Goal: Information Seeking & Learning: Learn about a topic

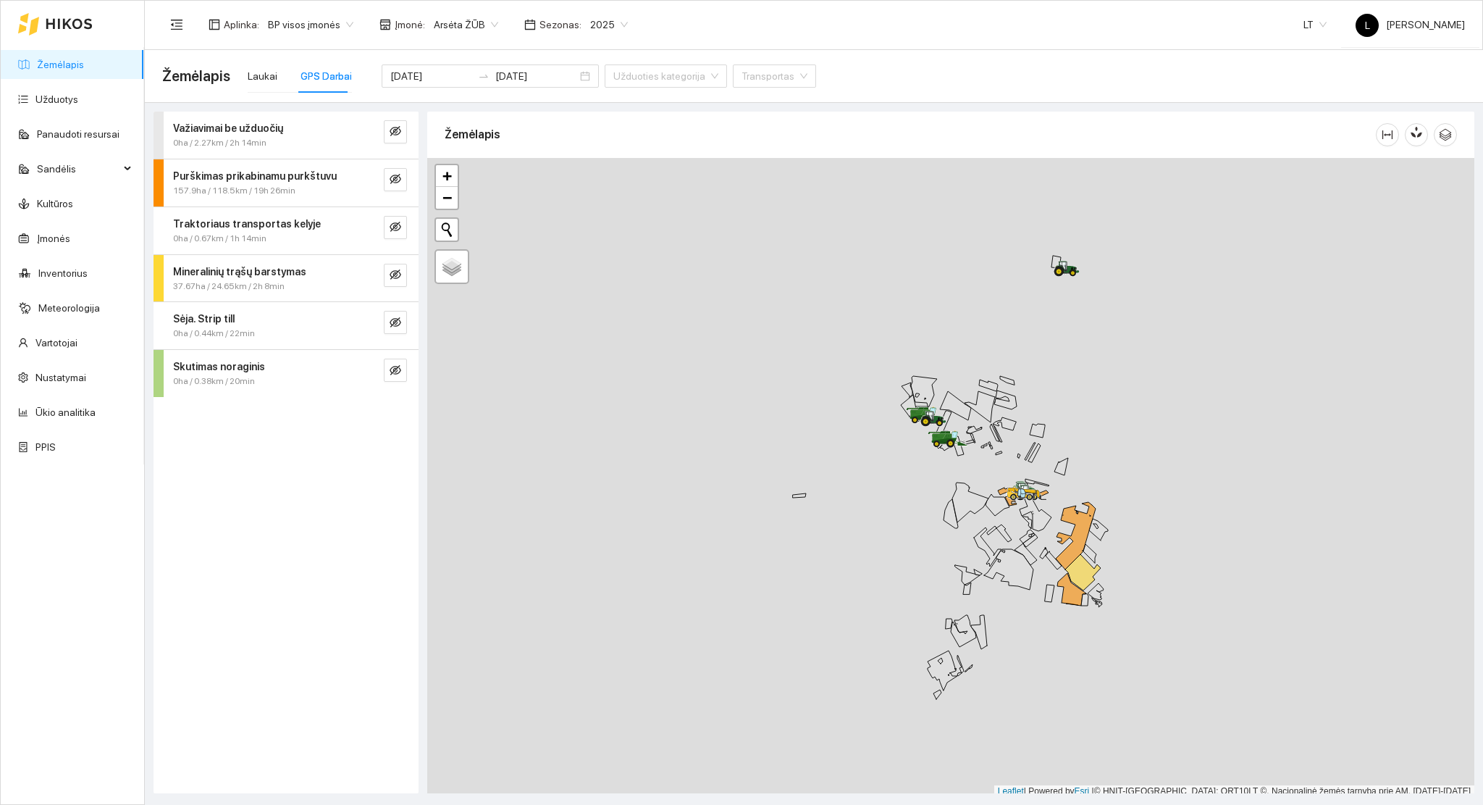
click at [430, 72] on input "2025-03-24" at bounding box center [431, 76] width 82 height 16
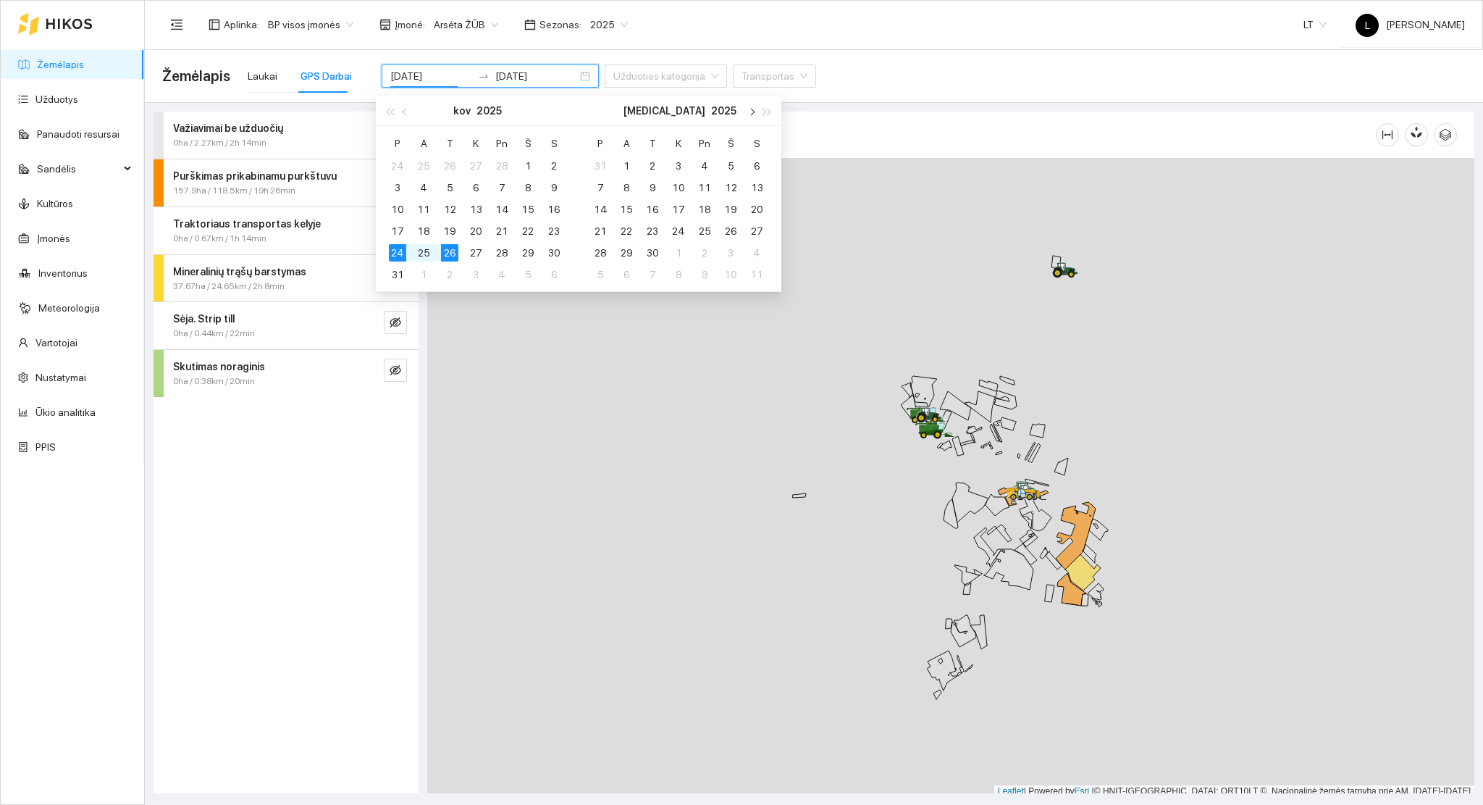
click at [750, 113] on span "button" at bounding box center [750, 111] width 7 height 7
type input "2025-07-29"
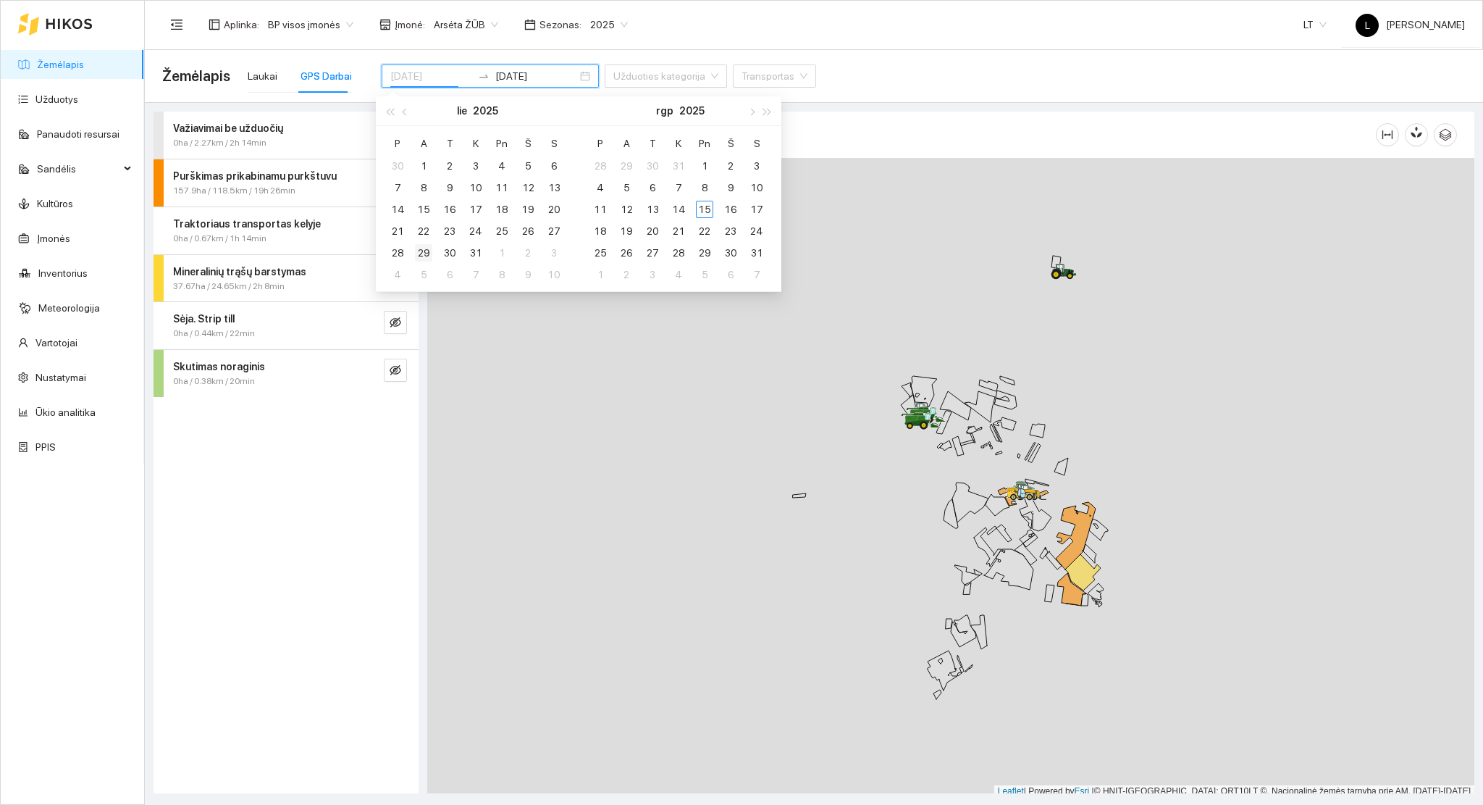
click at [420, 257] on div "29" at bounding box center [423, 252] width 17 height 17
click at [424, 254] on div "29" at bounding box center [423, 252] width 17 height 17
type input "2025-07-29"
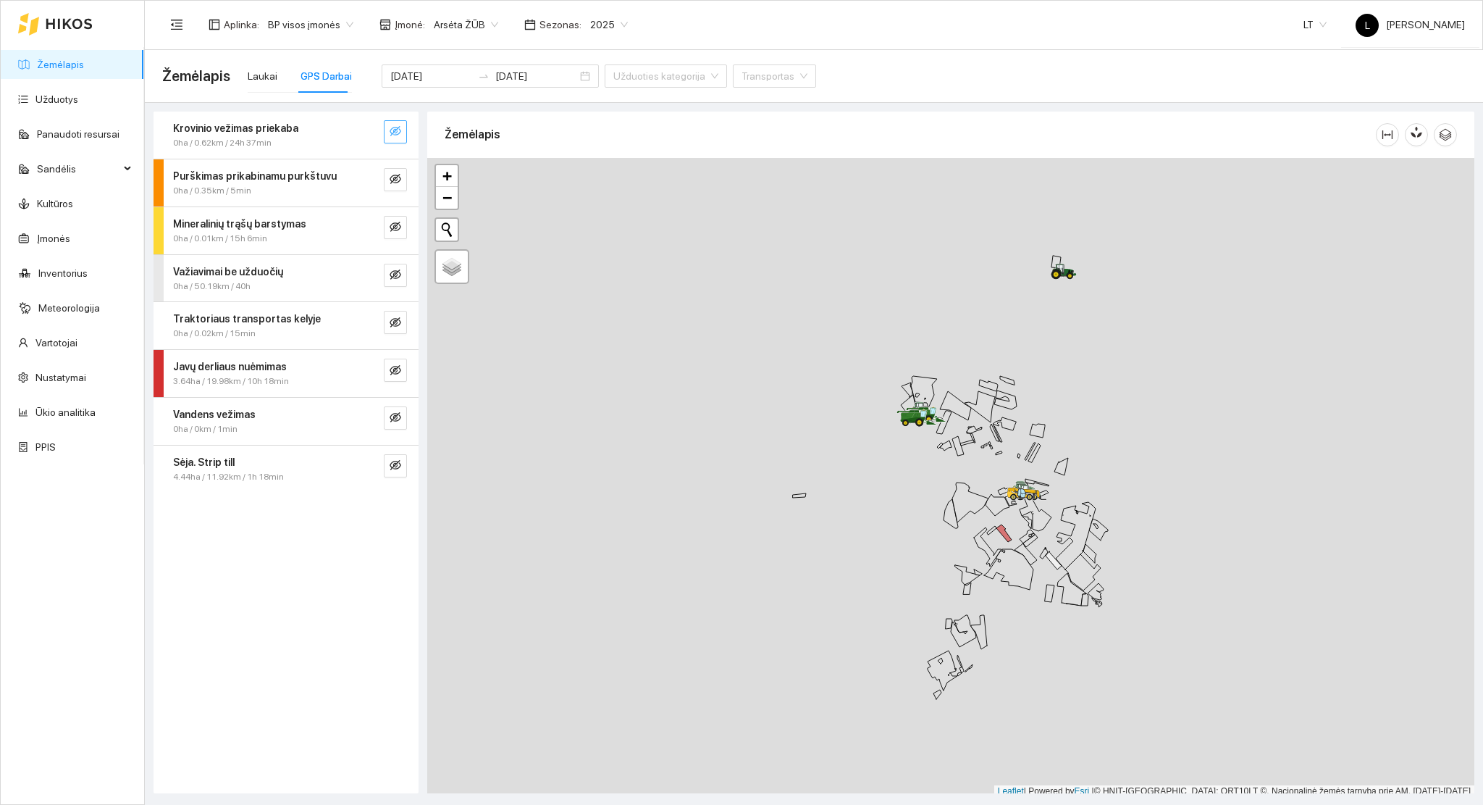
click at [393, 133] on icon "eye-invisible" at bounding box center [396, 131] width 12 height 10
click at [340, 138] on div "0ha / 0.62km / 24h 37min" at bounding box center [261, 143] width 177 height 14
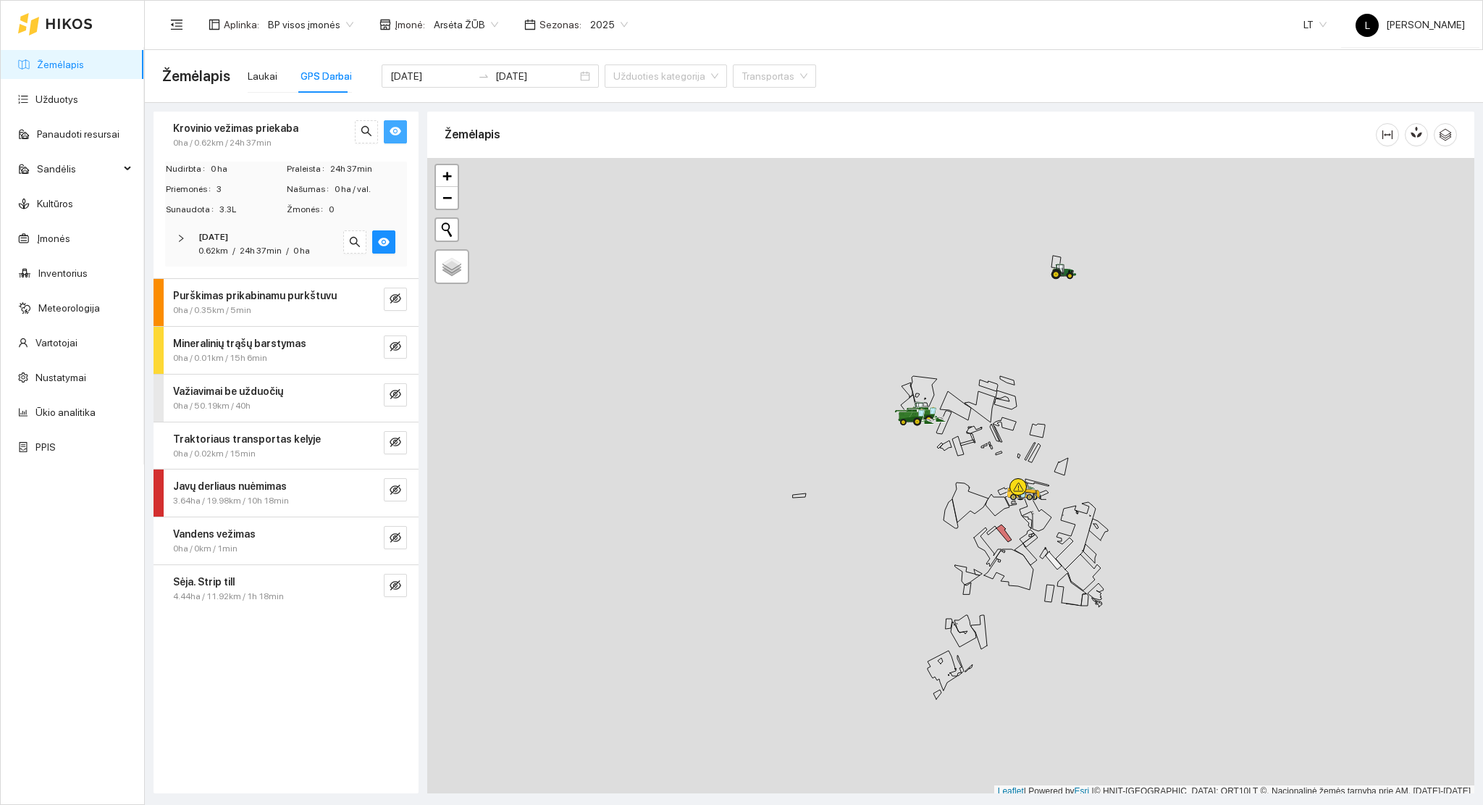
click at [341, 291] on div "Purškimas prikabinamu purkštuvu" at bounding box center [261, 296] width 177 height 16
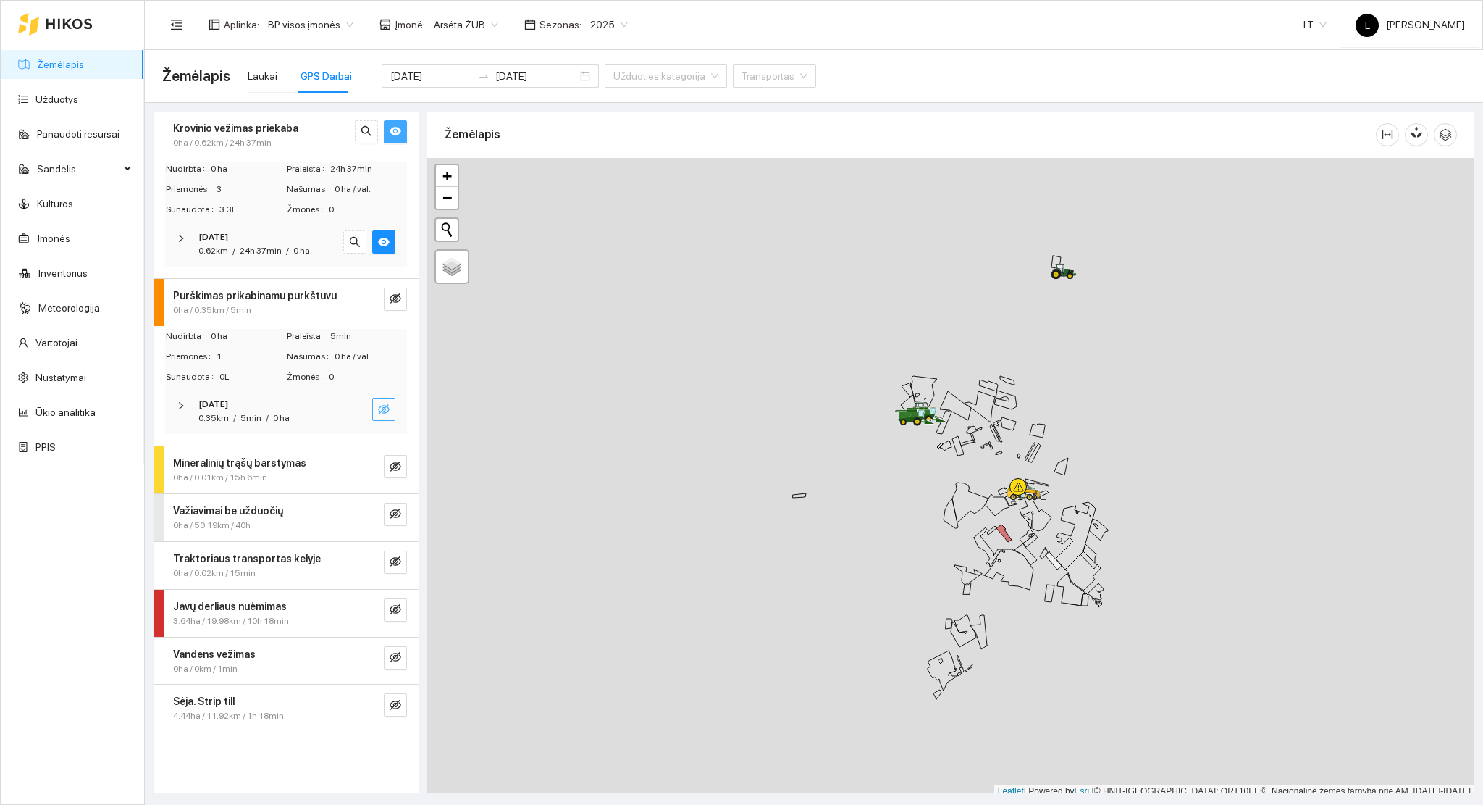
click at [385, 413] on icon "eye-invisible" at bounding box center [384, 409] width 12 height 12
click at [281, 409] on div "2025-07-29" at bounding box center [265, 405] width 135 height 14
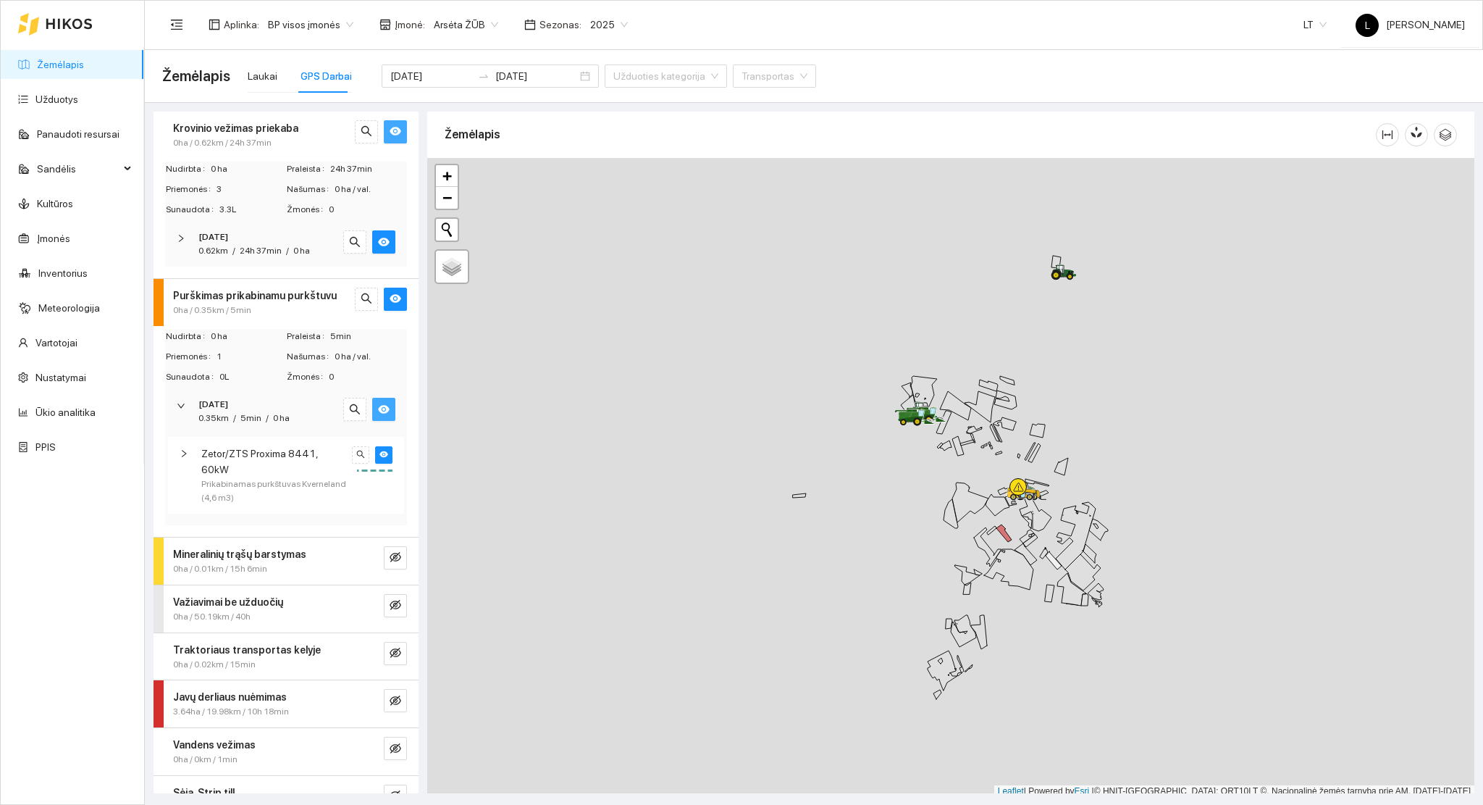
click at [261, 415] on div "0.35km / 5min / 0 ha" at bounding box center [243, 418] width 91 height 14
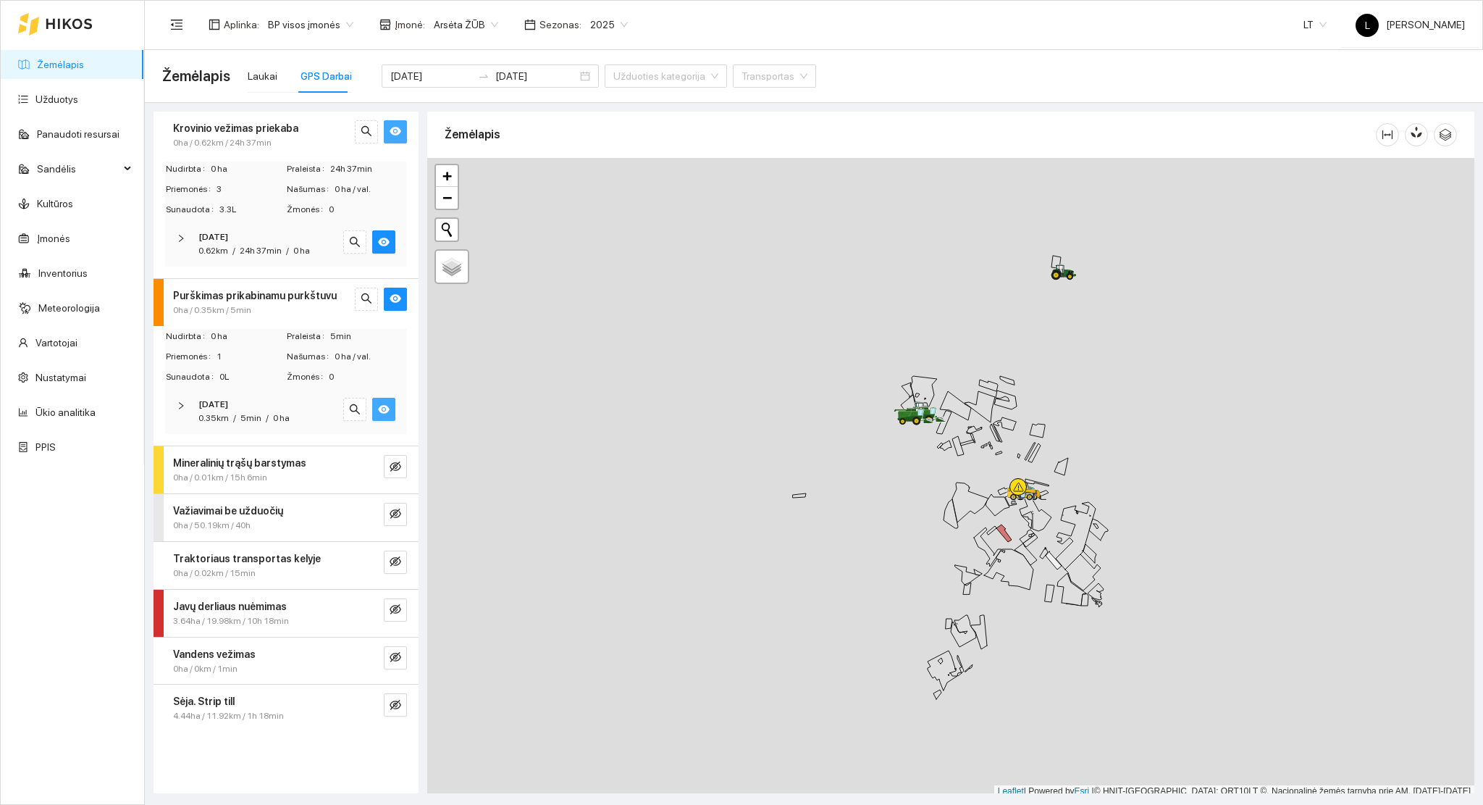
click at [256, 237] on div "2025-07-29" at bounding box center [265, 237] width 135 height 14
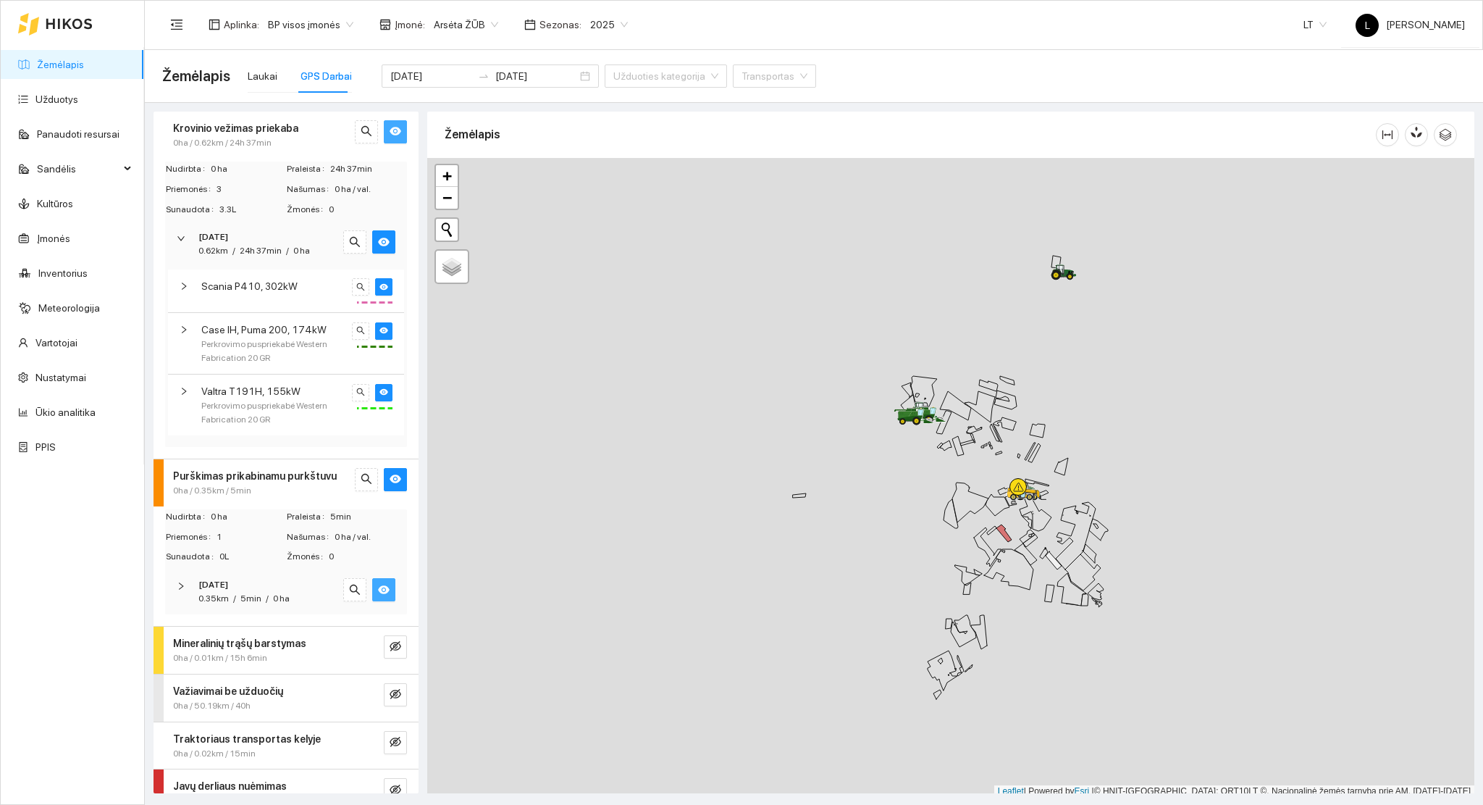
click at [256, 237] on div "2025-07-29" at bounding box center [265, 237] width 135 height 14
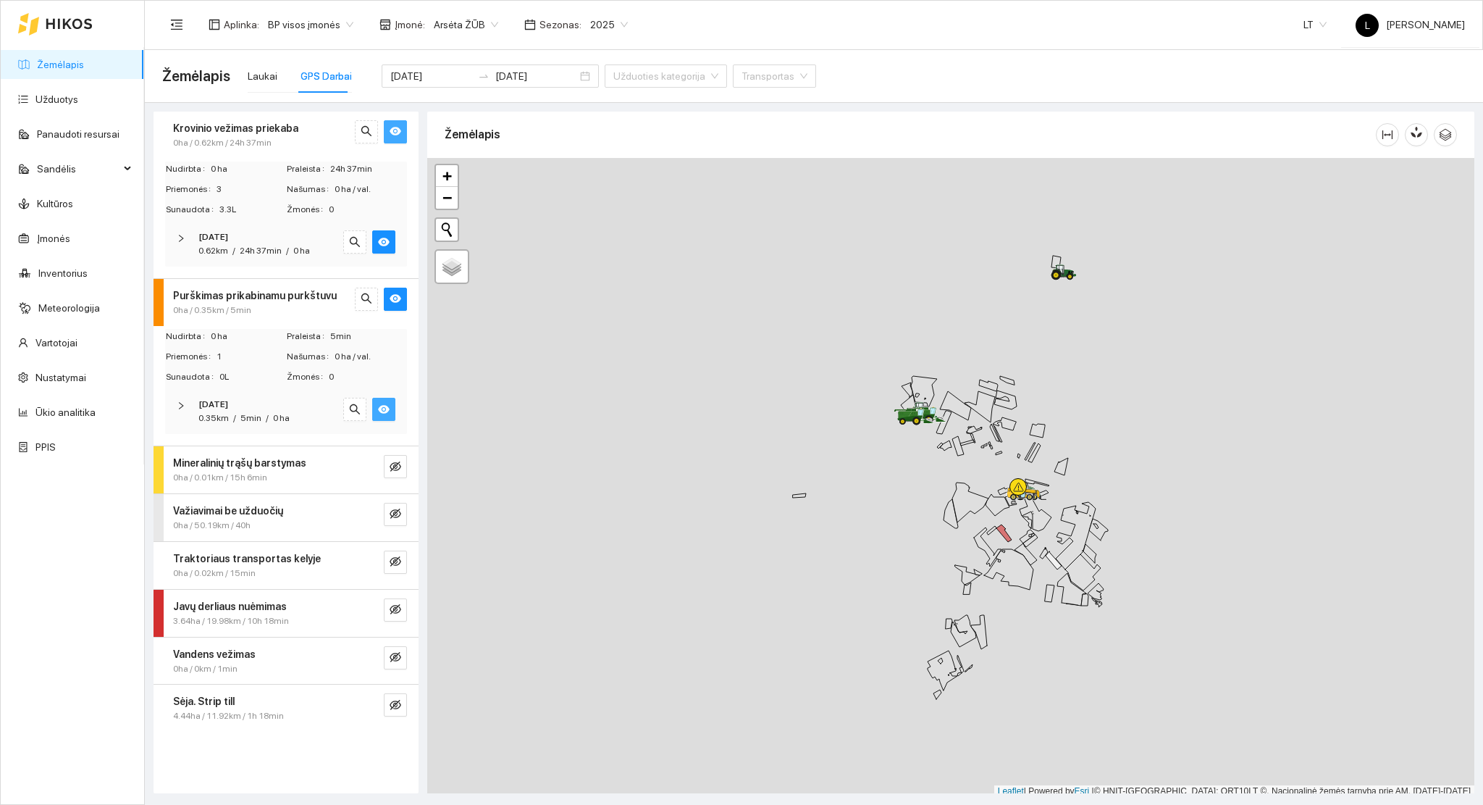
drag, startPoint x: 395, startPoint y: 120, endPoint x: 395, endPoint y: 143, distance: 23.2
click at [395, 122] on button "button" at bounding box center [395, 131] width 23 height 23
drag, startPoint x: 400, startPoint y: 299, endPoint x: 292, endPoint y: 456, distance: 190.0
click at [400, 299] on icon "eye" at bounding box center [396, 299] width 12 height 9
click at [267, 466] on strong "Mineralinių trąšų barstymas" at bounding box center [239, 463] width 133 height 12
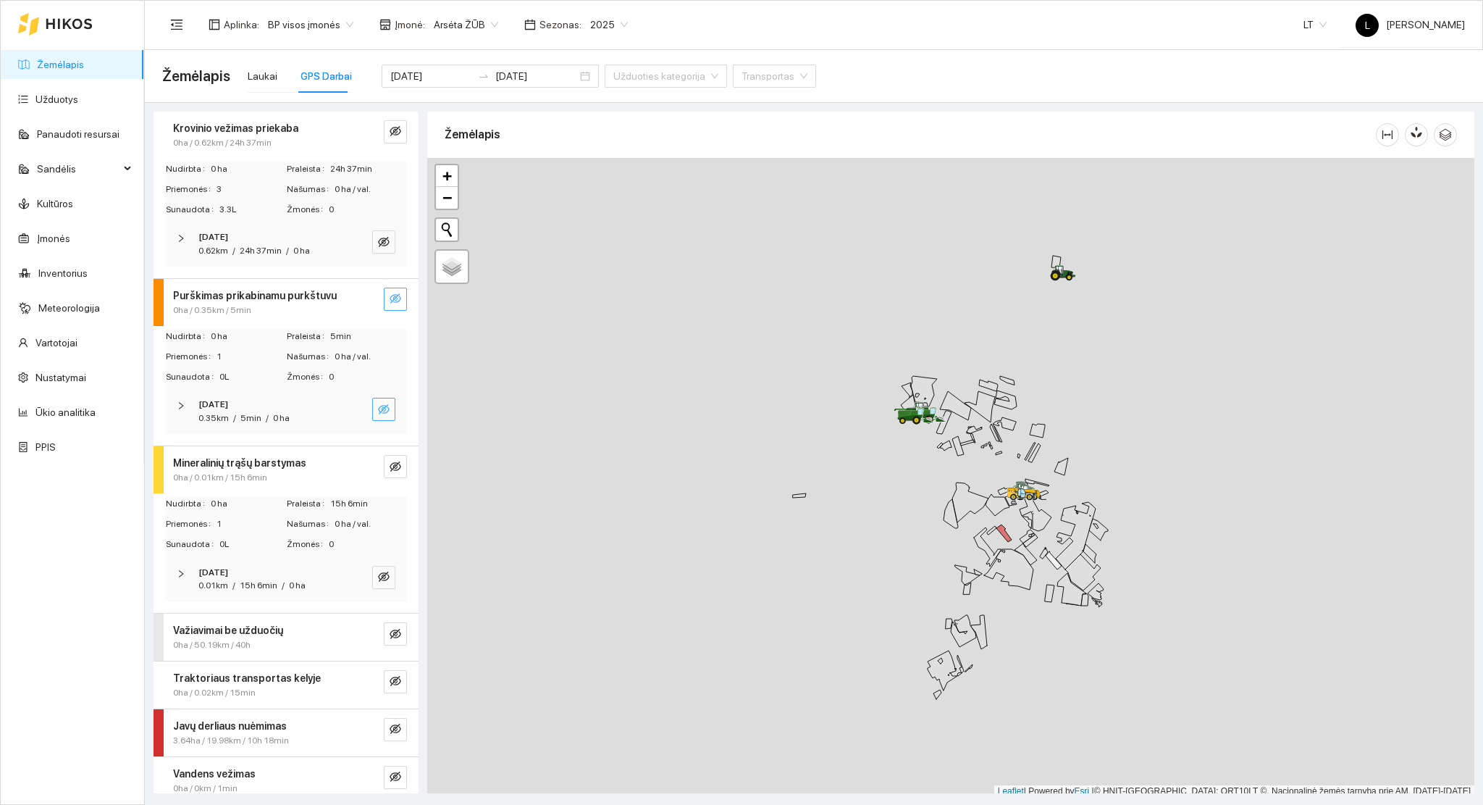
click at [248, 585] on span "15h 6min" at bounding box center [259, 585] width 38 height 10
click at [250, 584] on span "15h 6min" at bounding box center [259, 585] width 38 height 10
click at [246, 637] on span "Važiavimai be užduočių" at bounding box center [228, 630] width 110 height 16
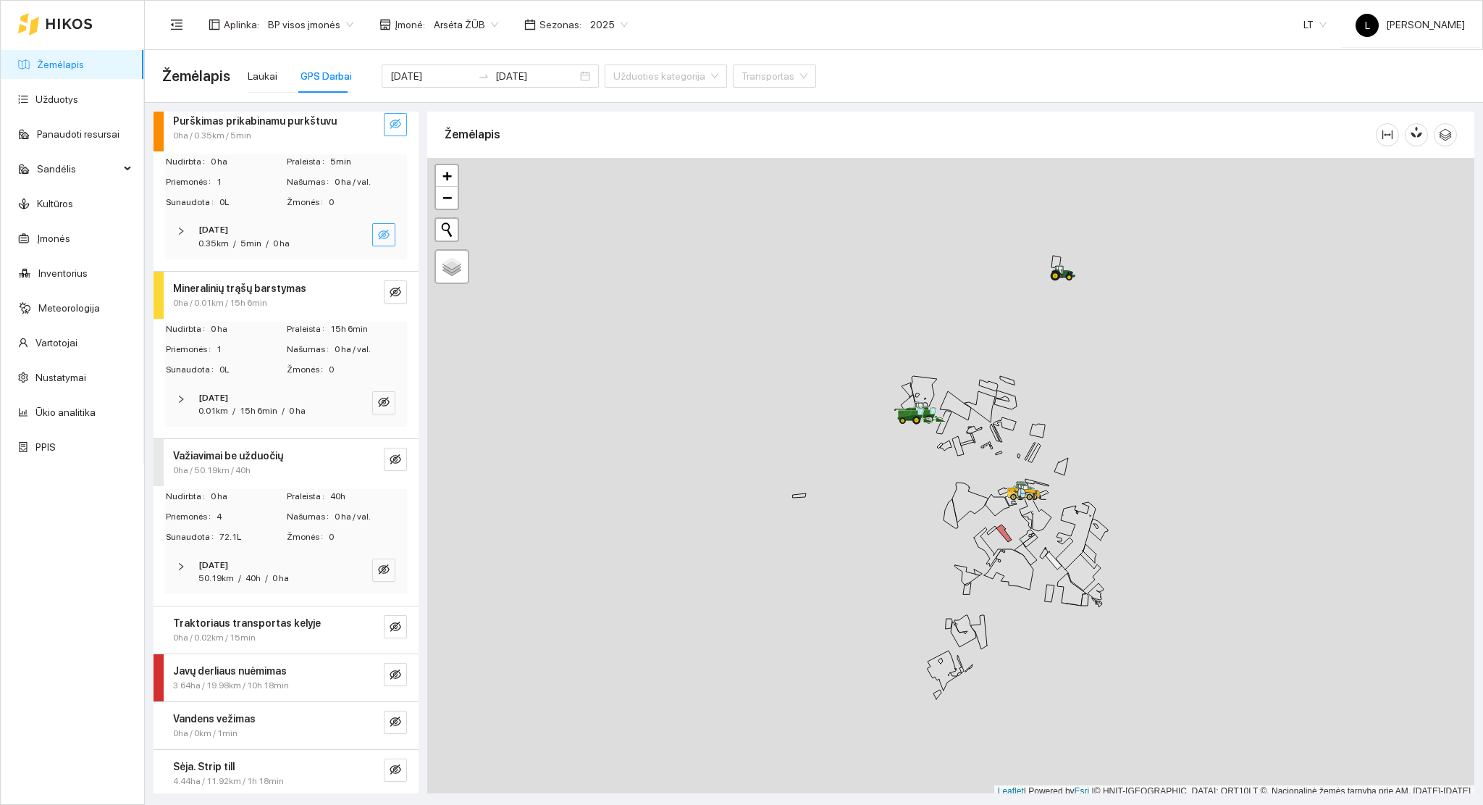
scroll to position [177, 0]
click at [246, 579] on span "40h" at bounding box center [253, 575] width 15 height 10
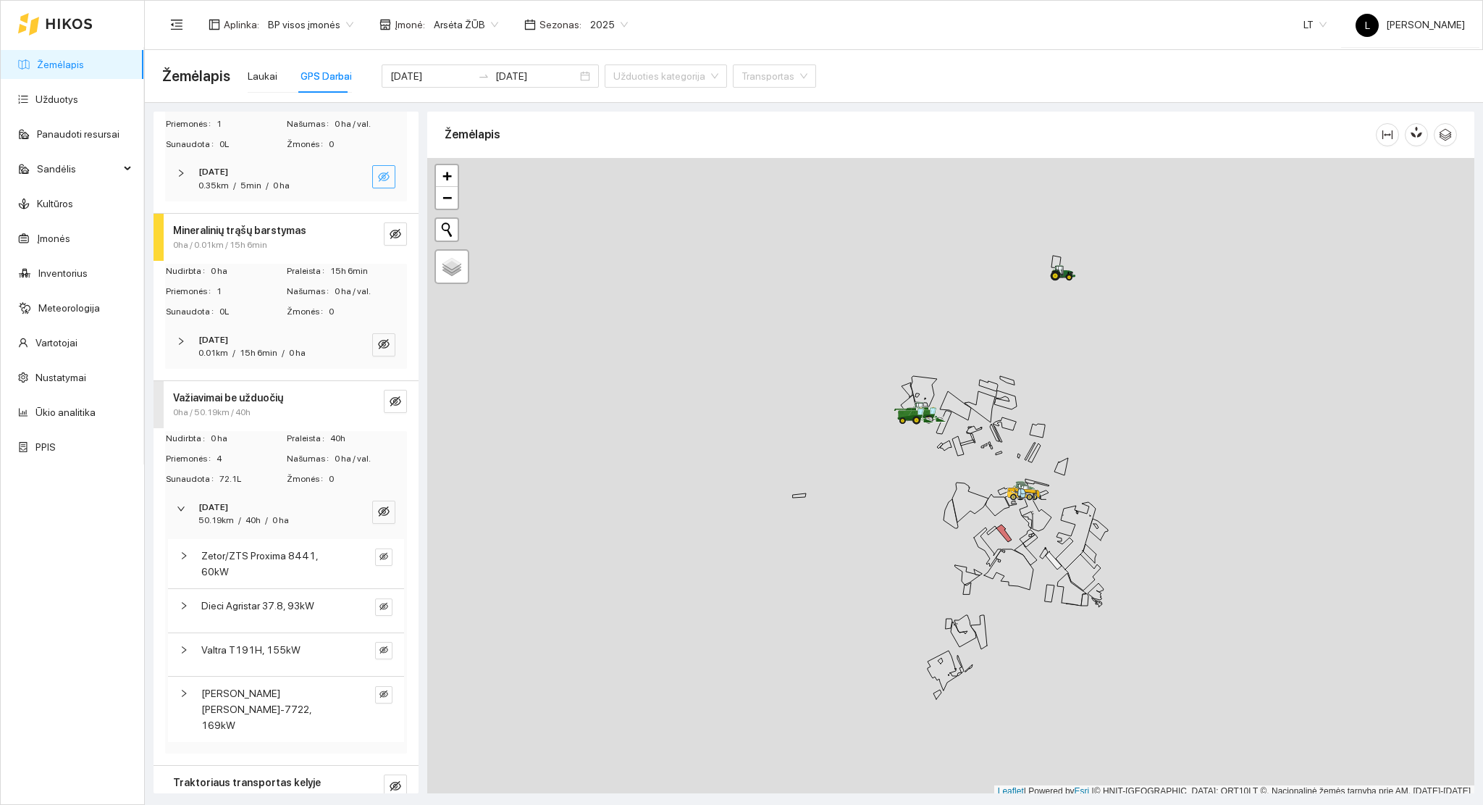
scroll to position [371, 0]
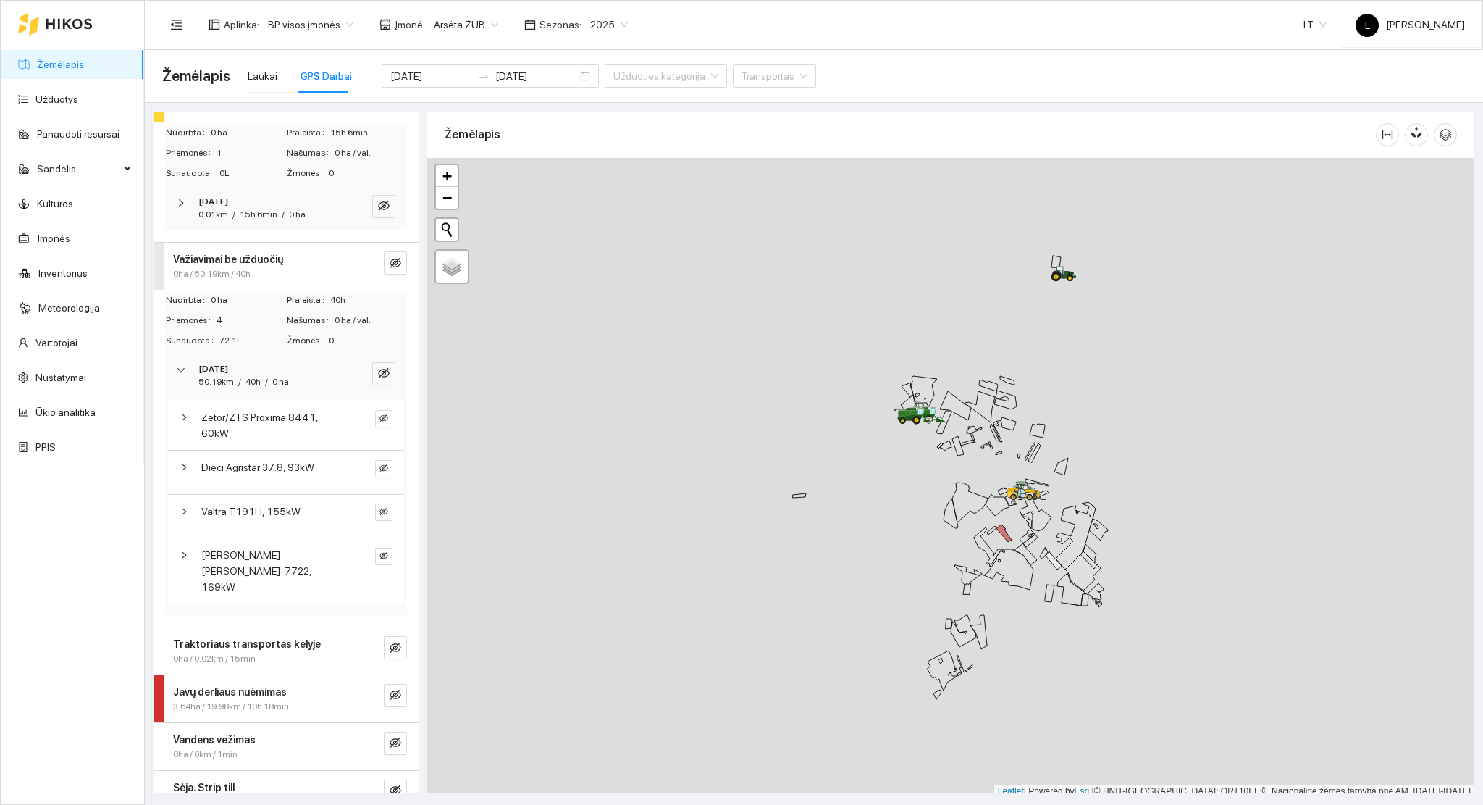
click at [228, 373] on strong "2025-07-29" at bounding box center [213, 369] width 30 height 10
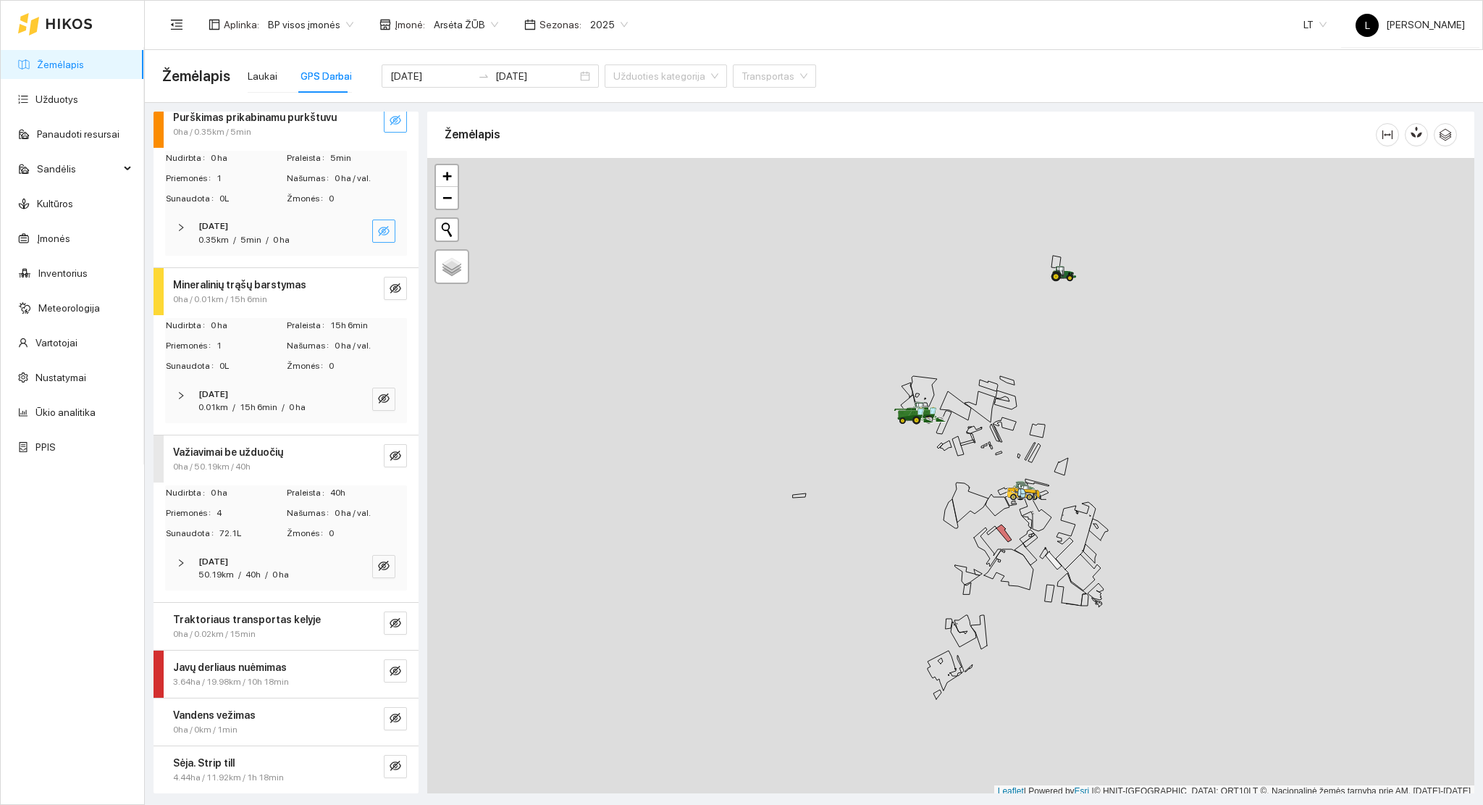
scroll to position [177, 0]
click at [238, 629] on span "0ha / 0.02km / 15min" at bounding box center [214, 635] width 83 height 14
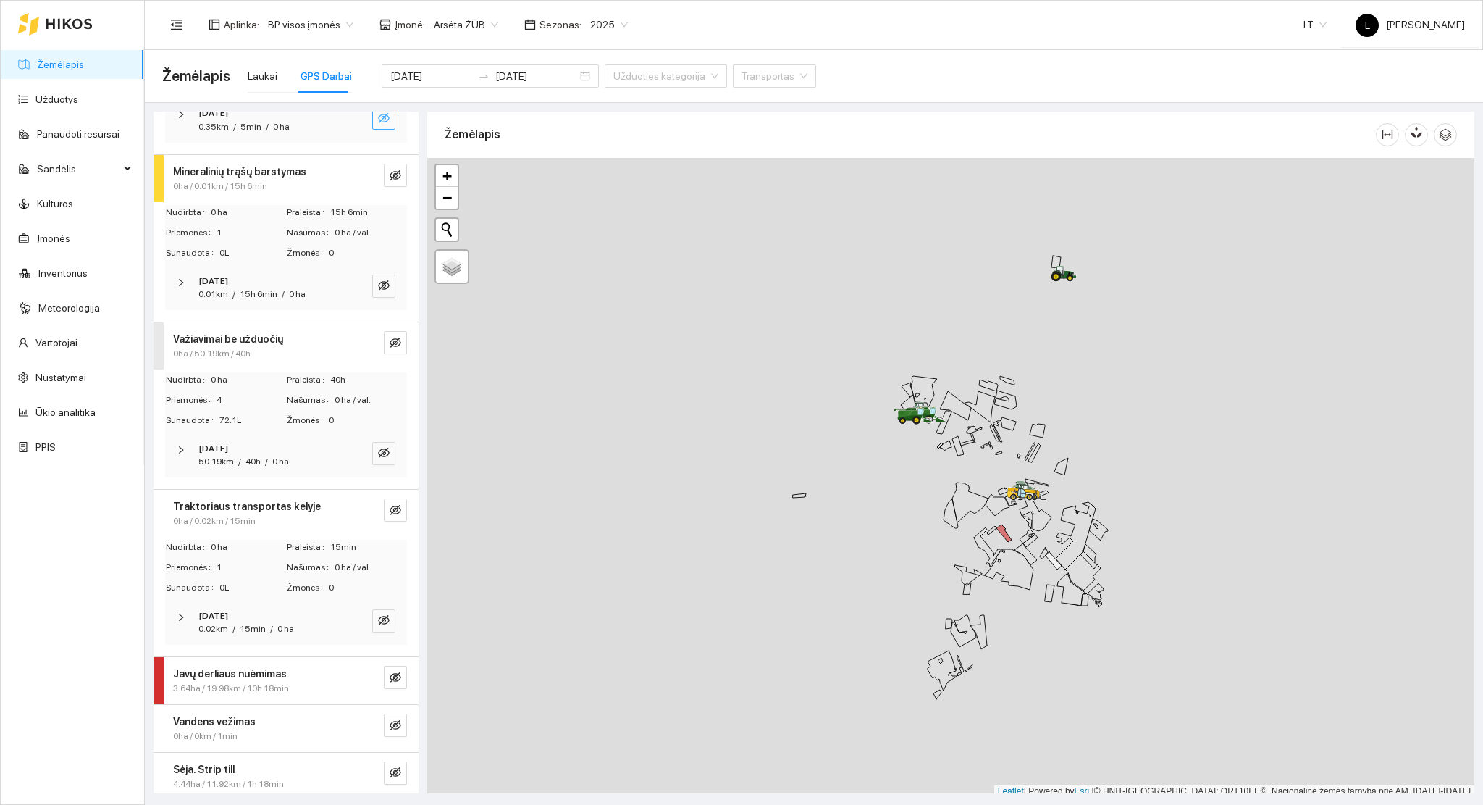
scroll to position [297, 0]
click at [251, 625] on span "15min" at bounding box center [253, 623] width 26 height 10
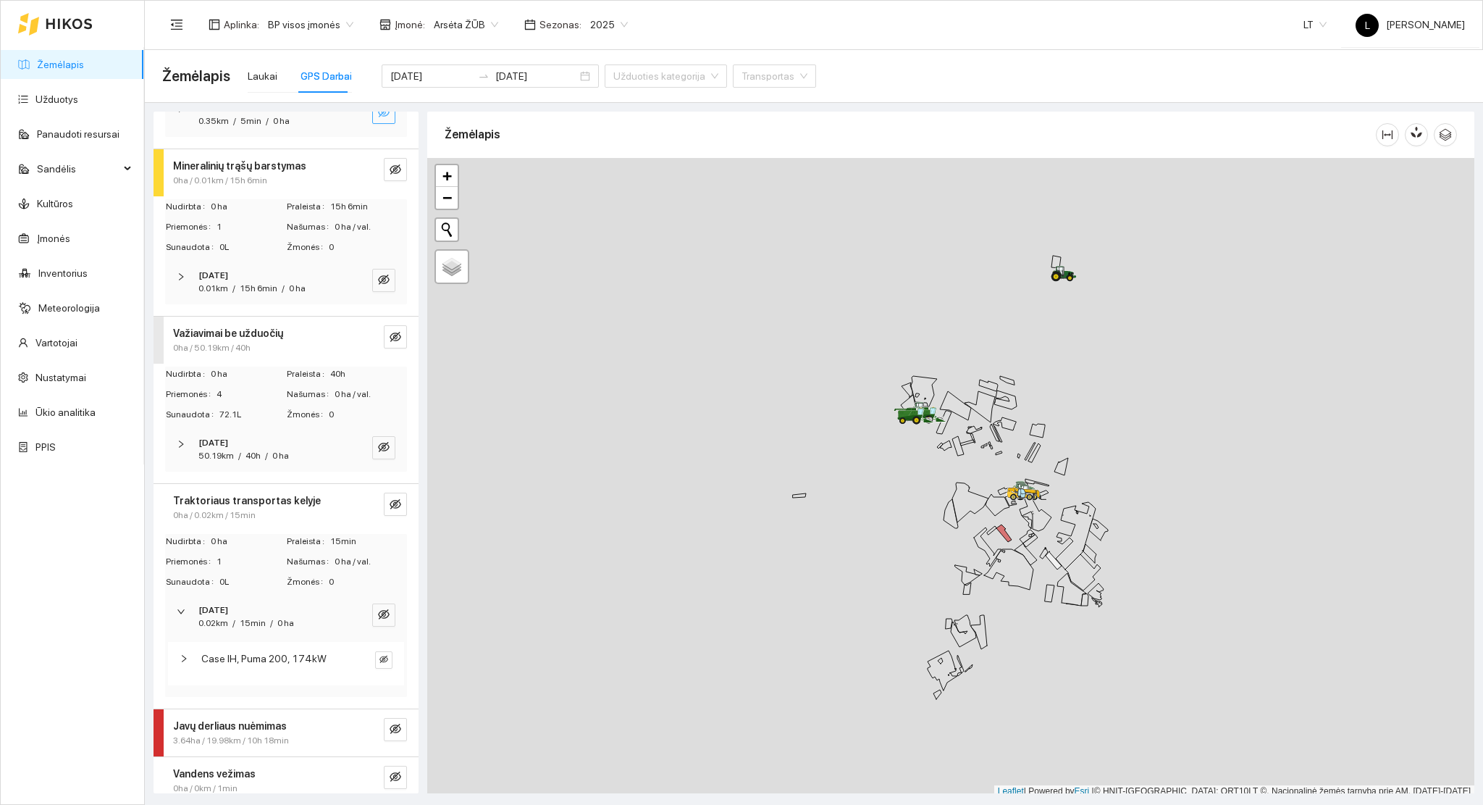
click at [251, 621] on span "15min" at bounding box center [253, 623] width 26 height 10
click at [242, 679] on span "3.64ha / 19.98km / 10h 18min" at bounding box center [231, 683] width 116 height 14
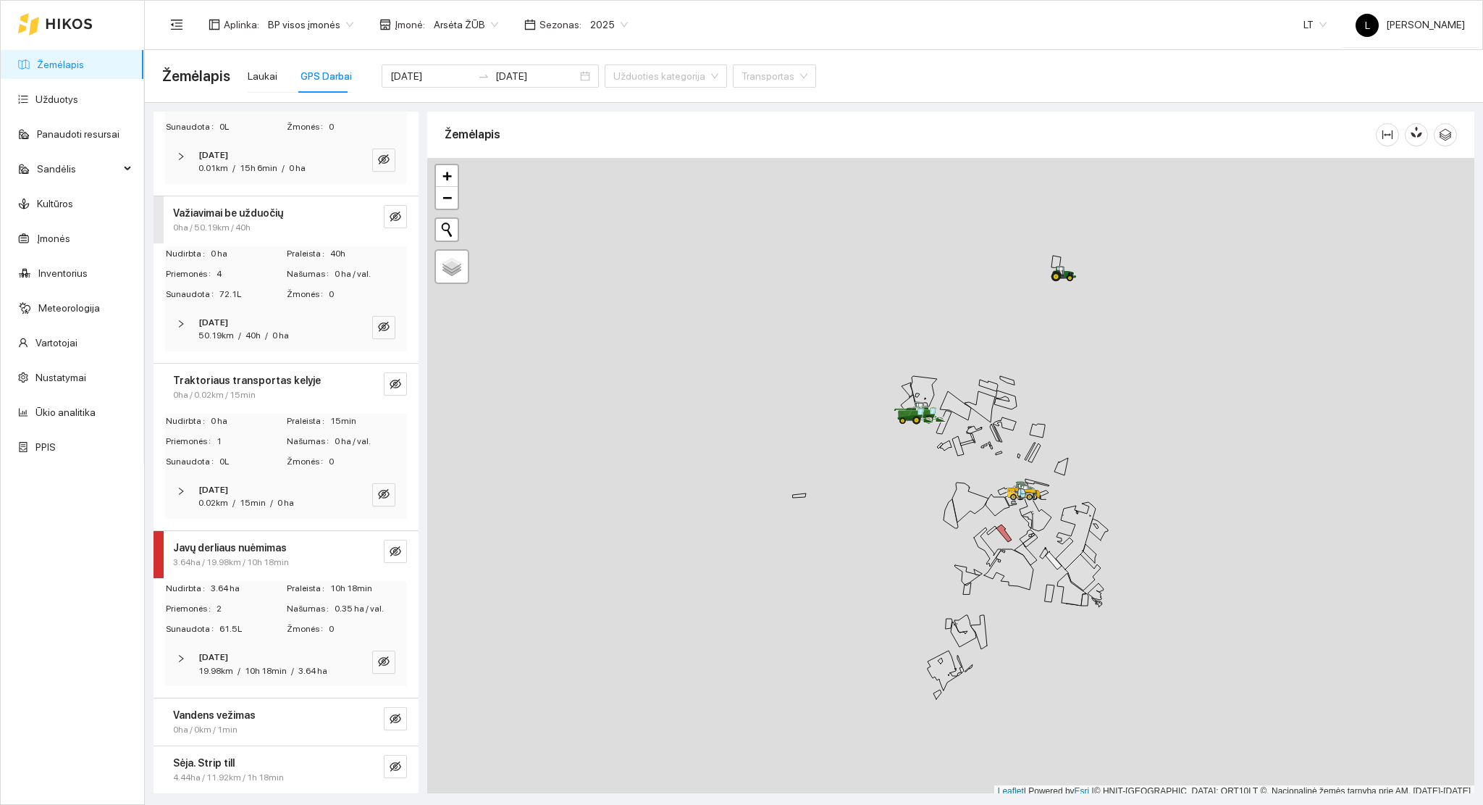
click at [248, 666] on div "19.98km / 10h 18min / 3.64 ha" at bounding box center [262, 671] width 129 height 14
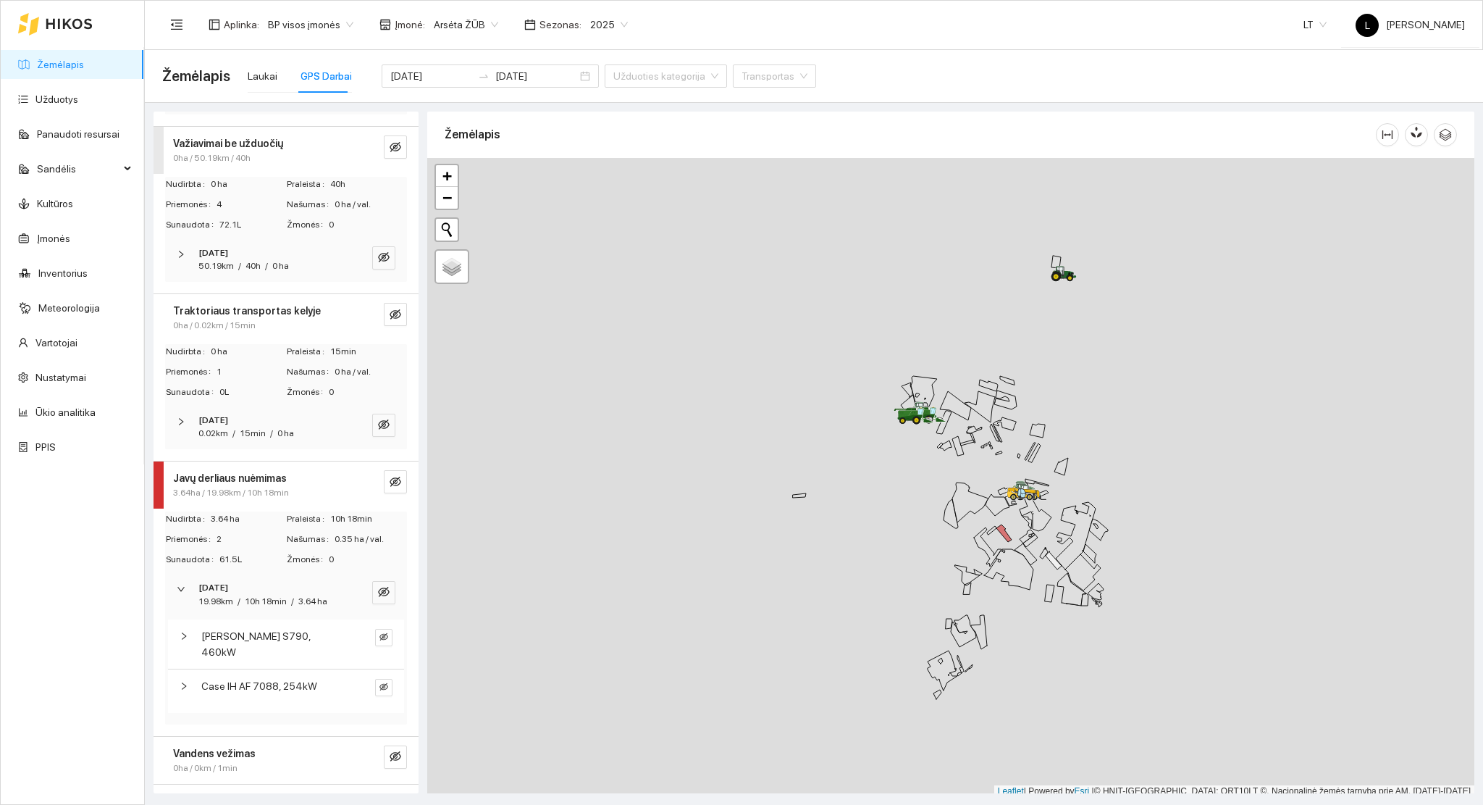
scroll to position [531, 0]
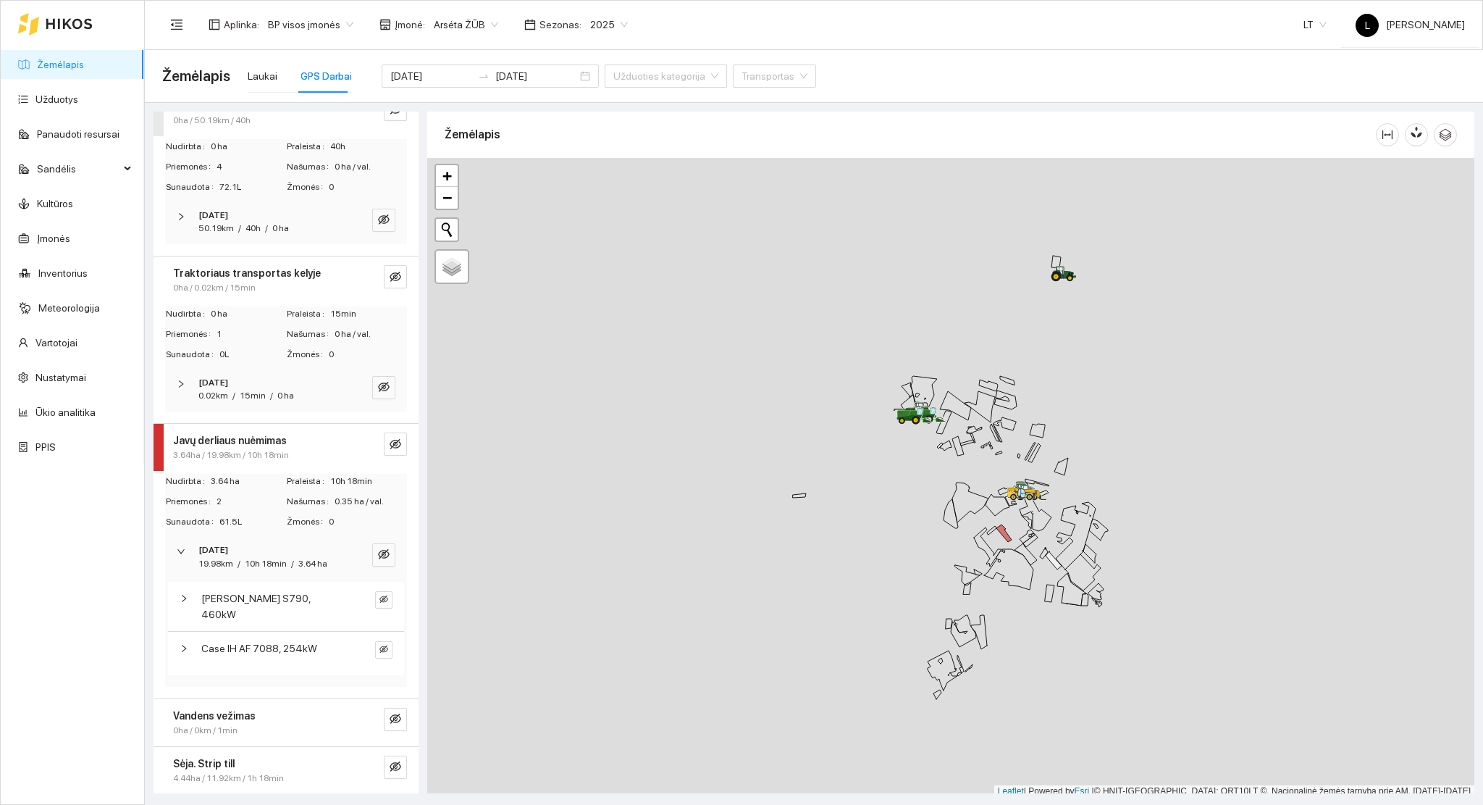
click at [228, 435] on strong "Javų derliaus nuėmimas" at bounding box center [230, 441] width 114 height 12
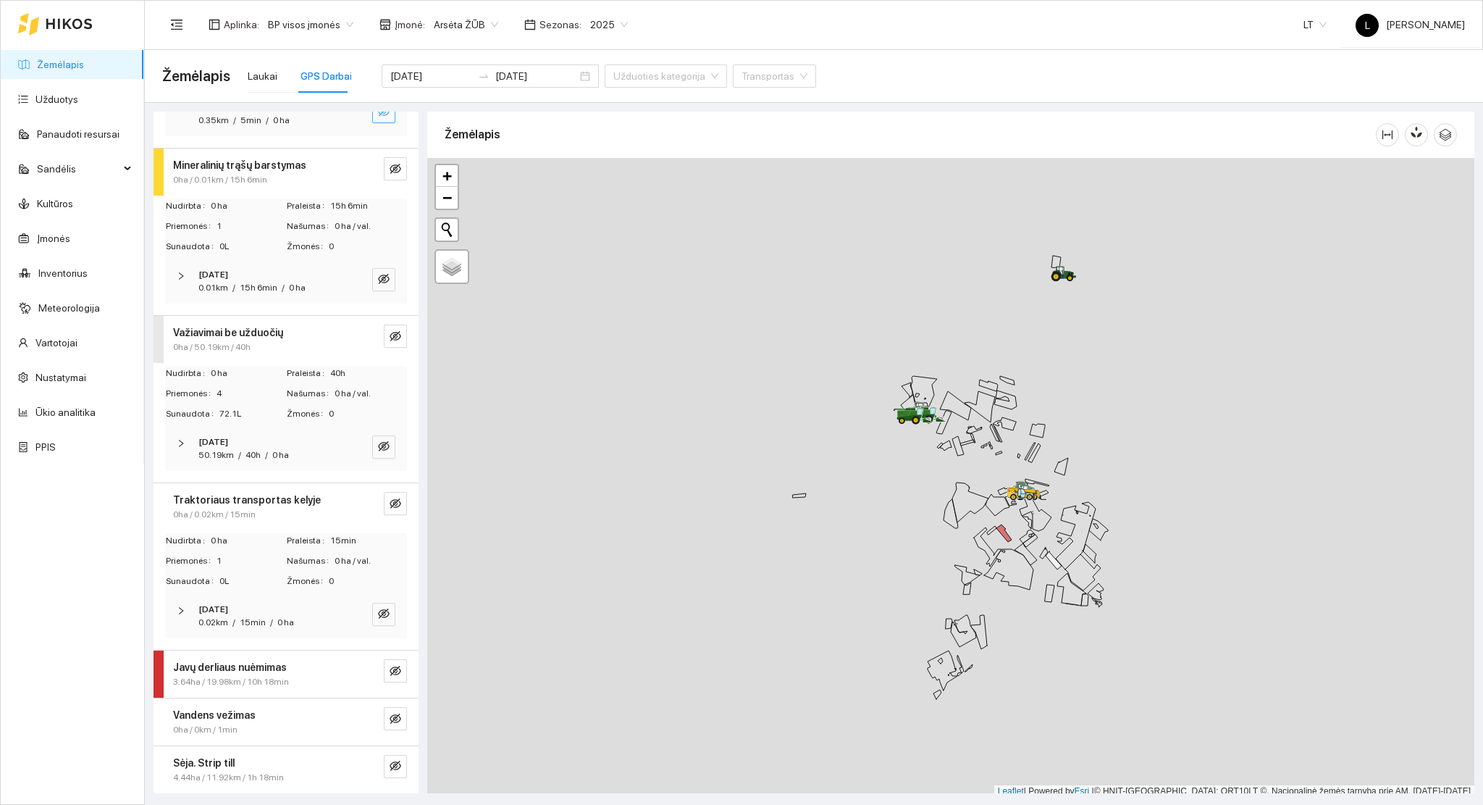
scroll to position [297, 0]
click at [226, 717] on strong "Vandens vežimas" at bounding box center [214, 716] width 83 height 12
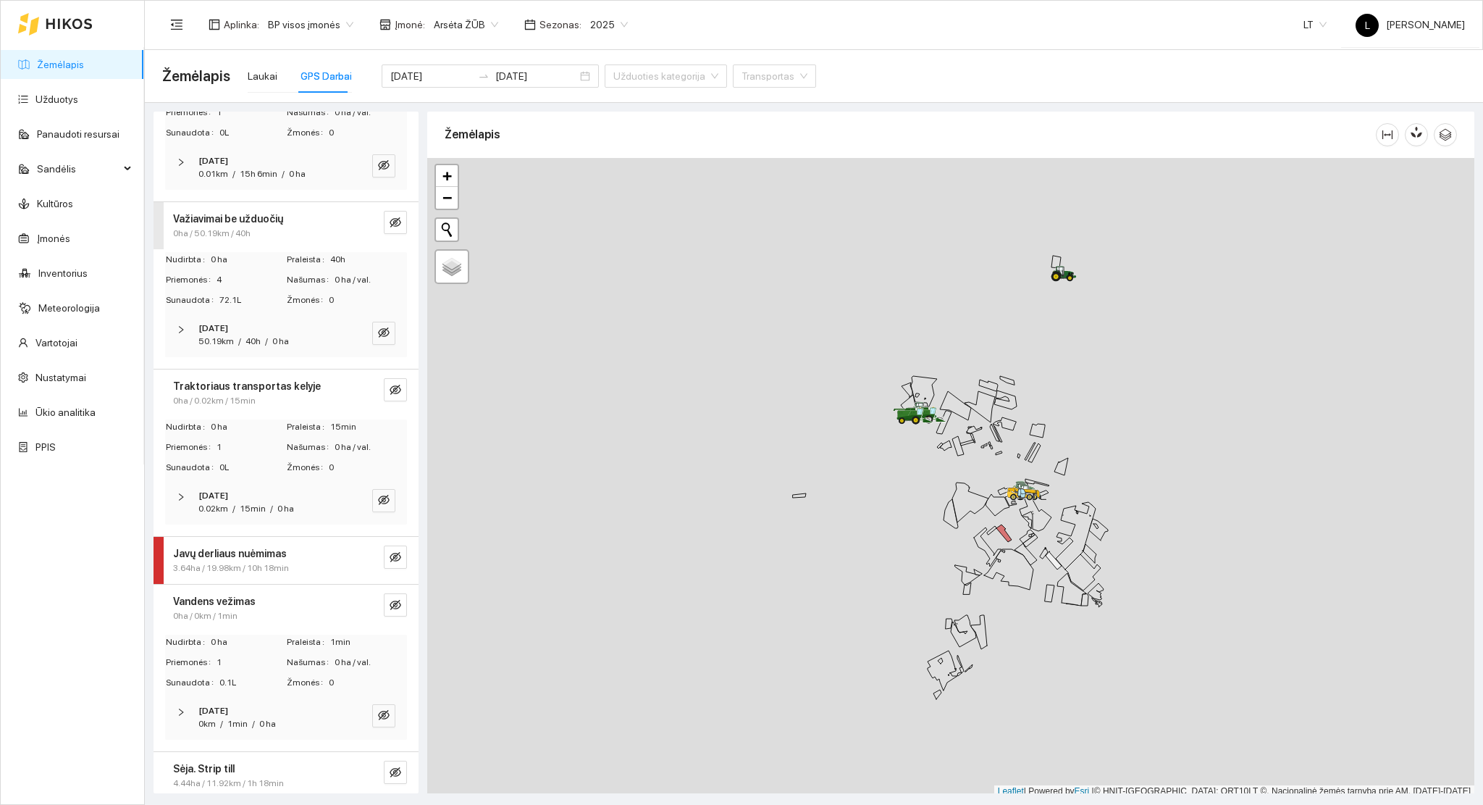
scroll to position [417, 0]
click at [234, 549] on strong "Javų derliaus nuėmimas" at bounding box center [230, 548] width 114 height 12
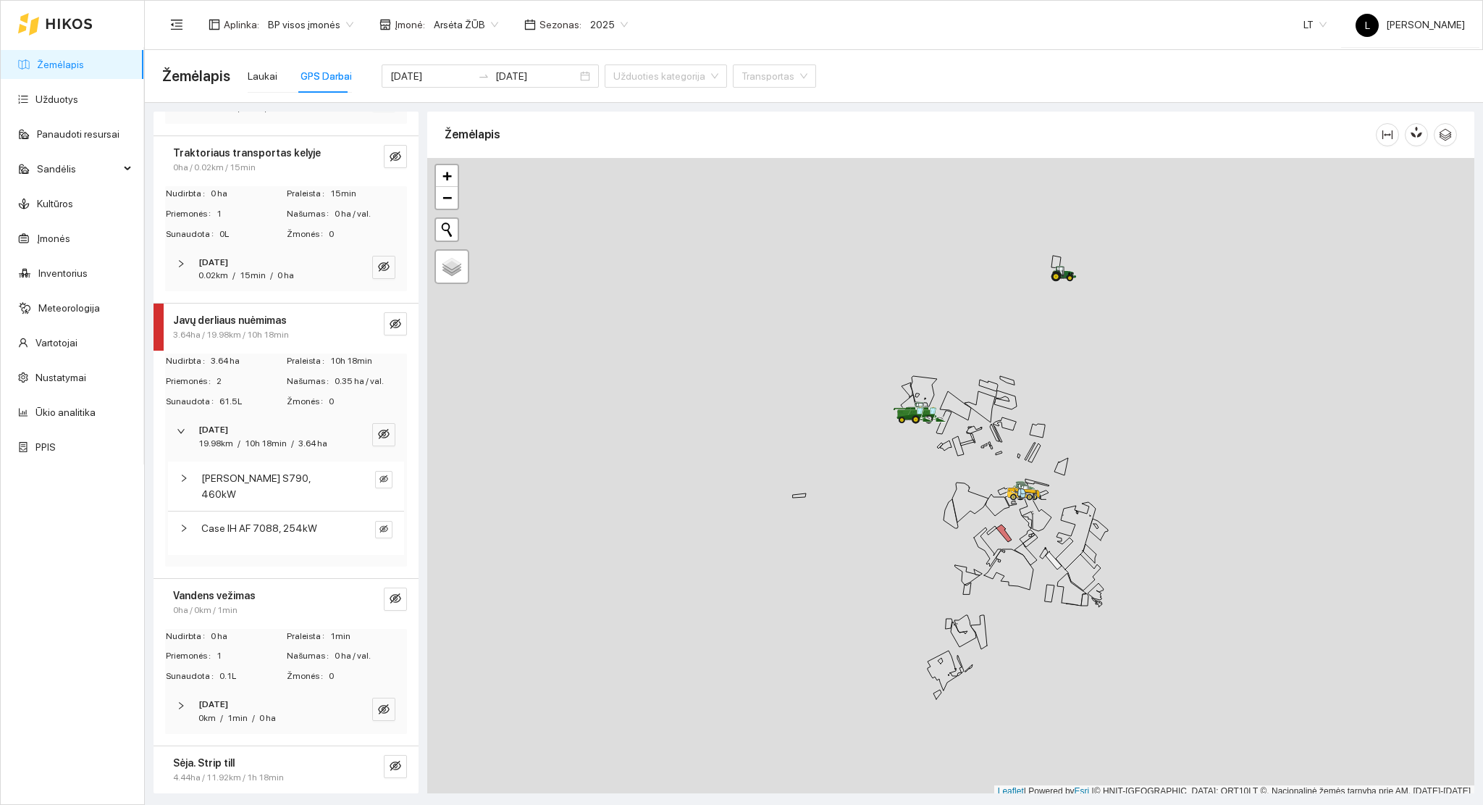
scroll to position [651, 0]
click at [227, 766] on strong "Sėja. Strip till" at bounding box center [204, 763] width 62 height 12
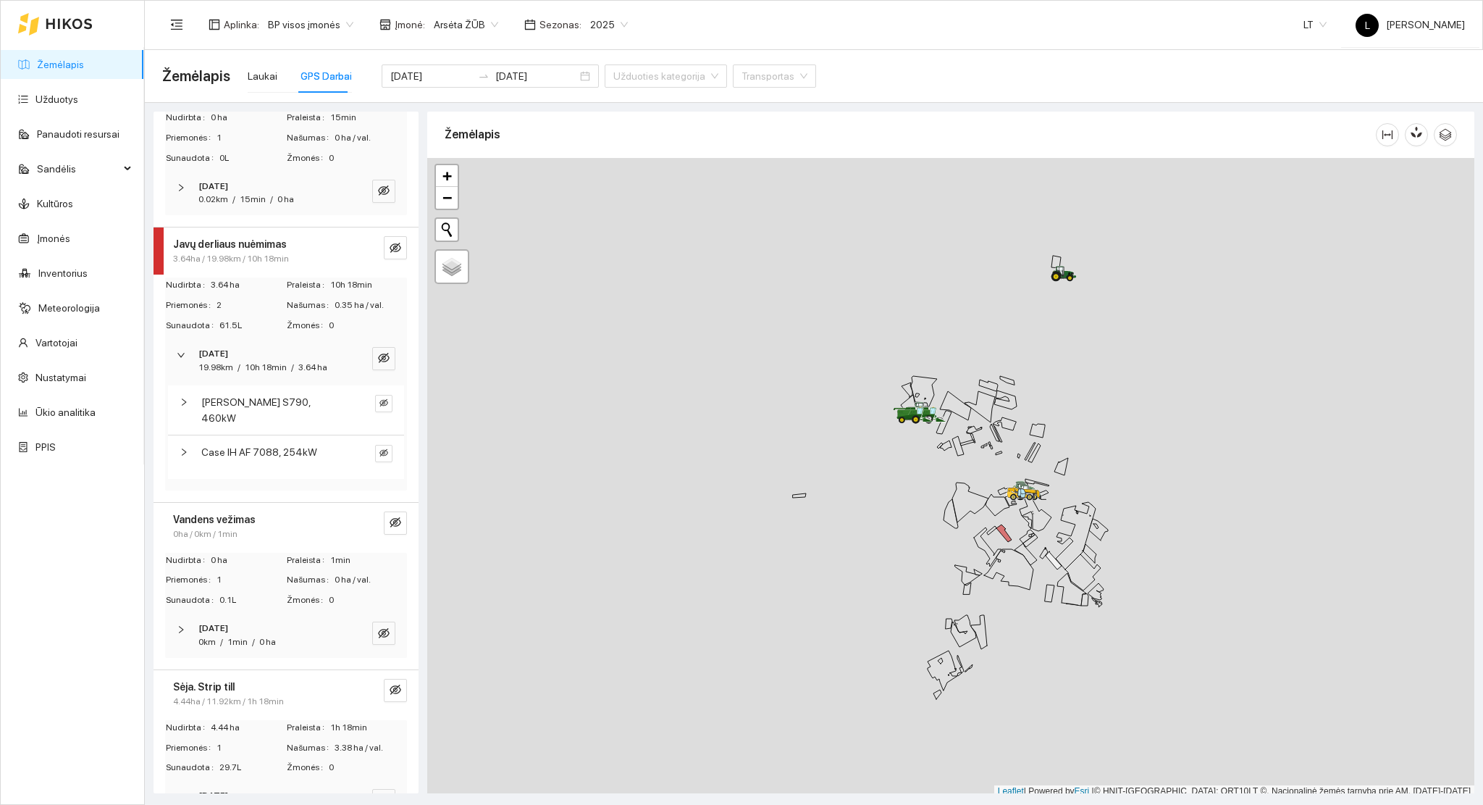
scroll to position [784, 0]
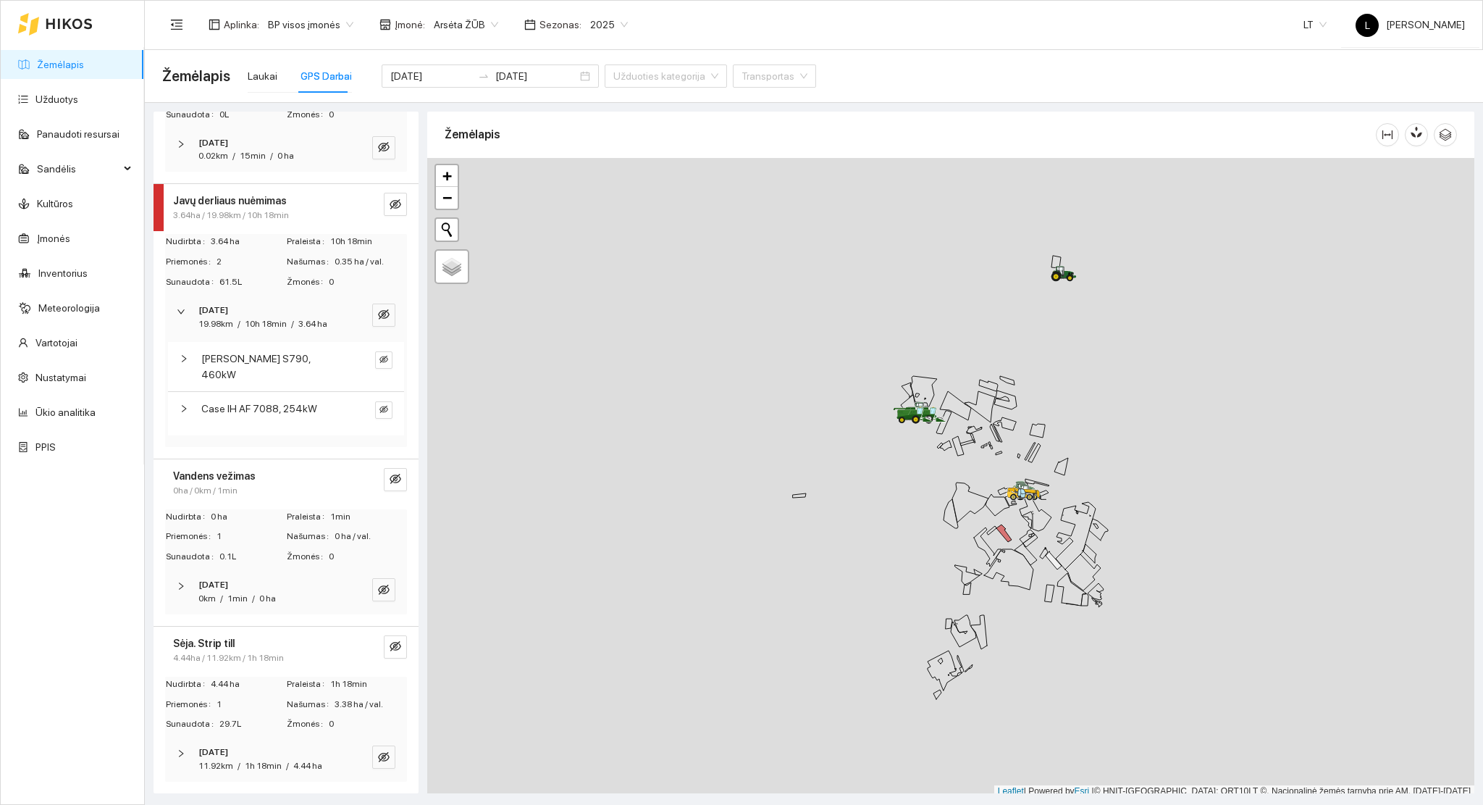
click at [263, 760] on span "1h 18min" at bounding box center [263, 765] width 37 height 10
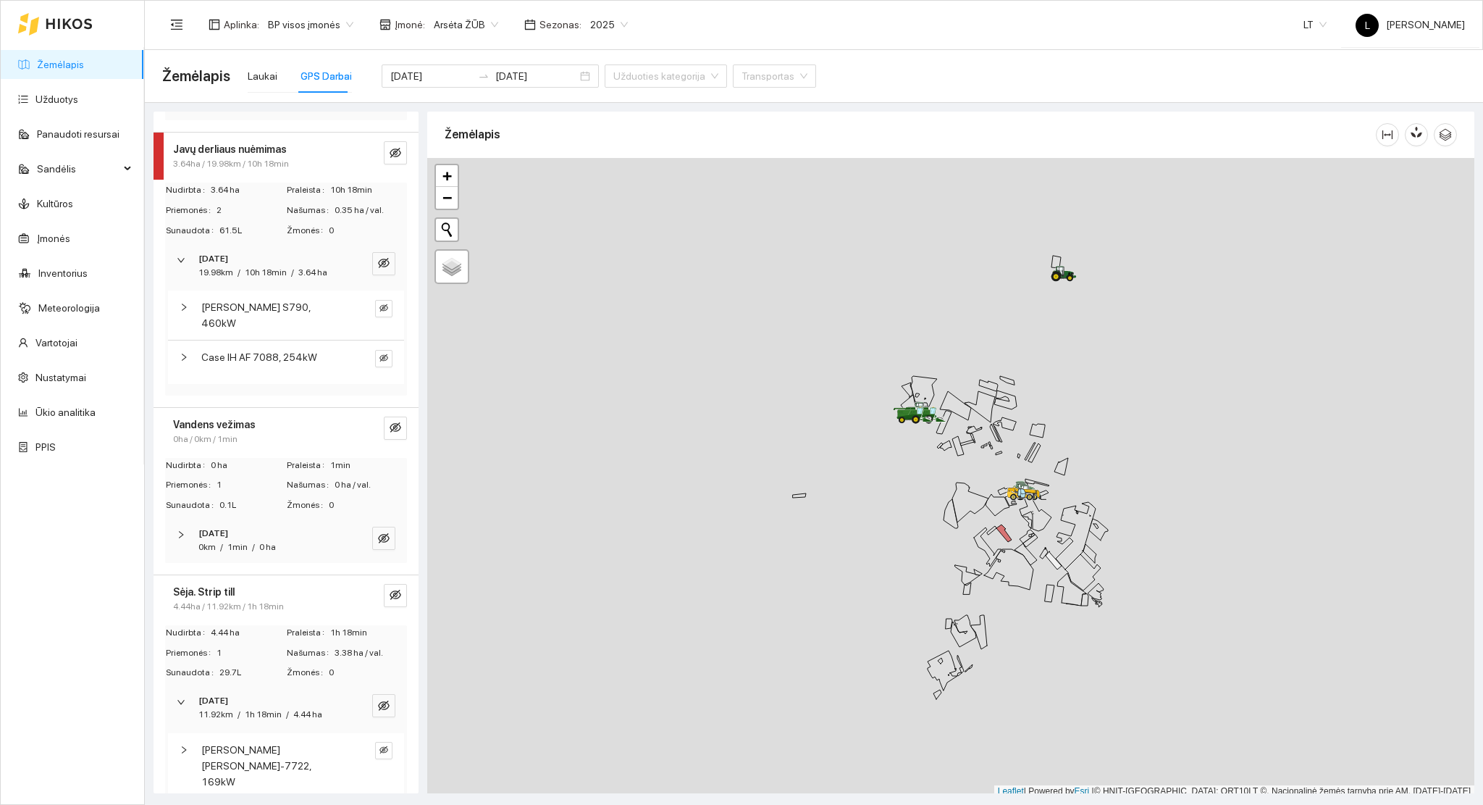
scroll to position [862, 0]
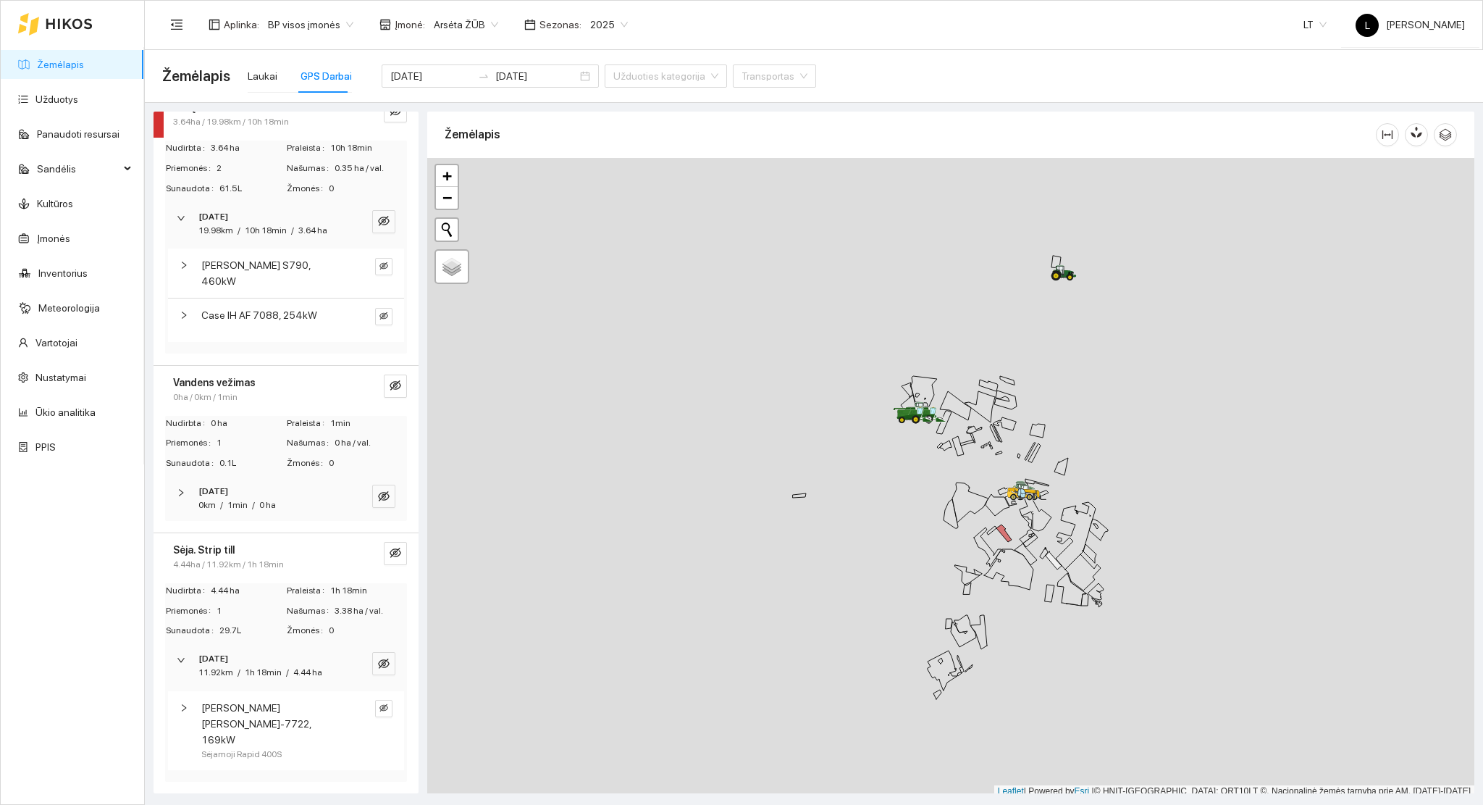
click at [285, 745] on span "Massey Ferguson MF-7722, 169kW" at bounding box center [274, 724] width 146 height 48
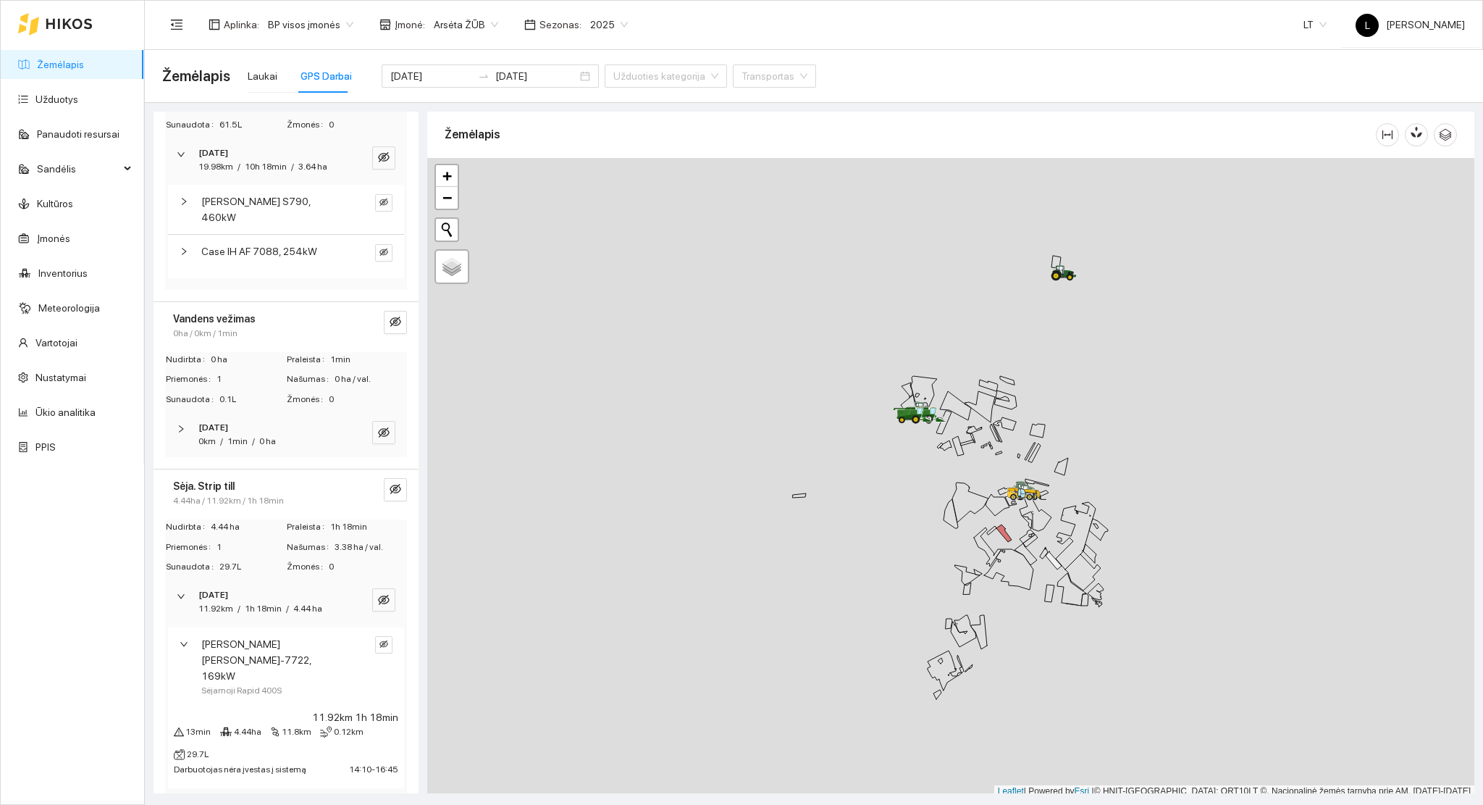
scroll to position [944, 0]
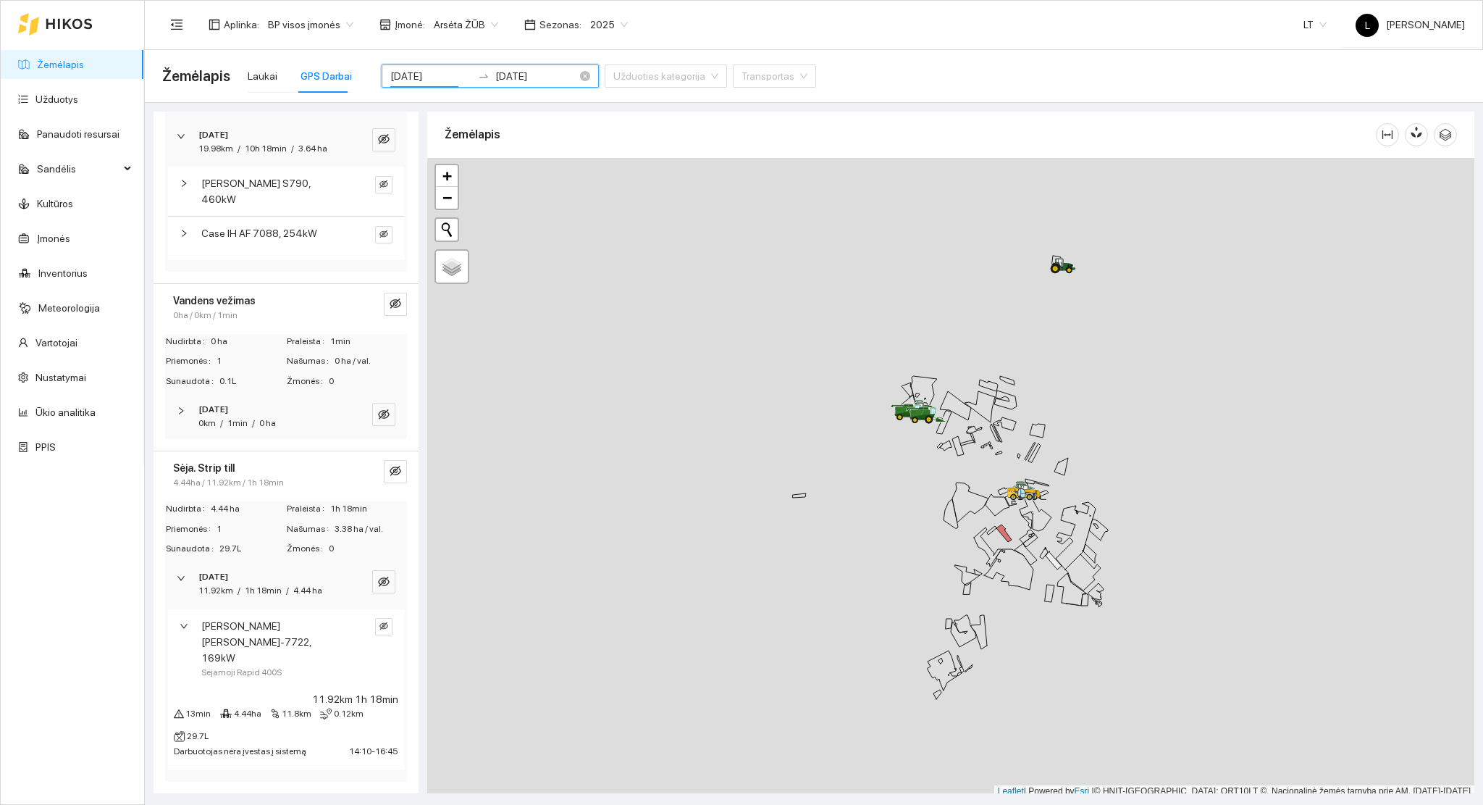
click at [423, 75] on input "2025-07-29" at bounding box center [431, 76] width 82 height 16
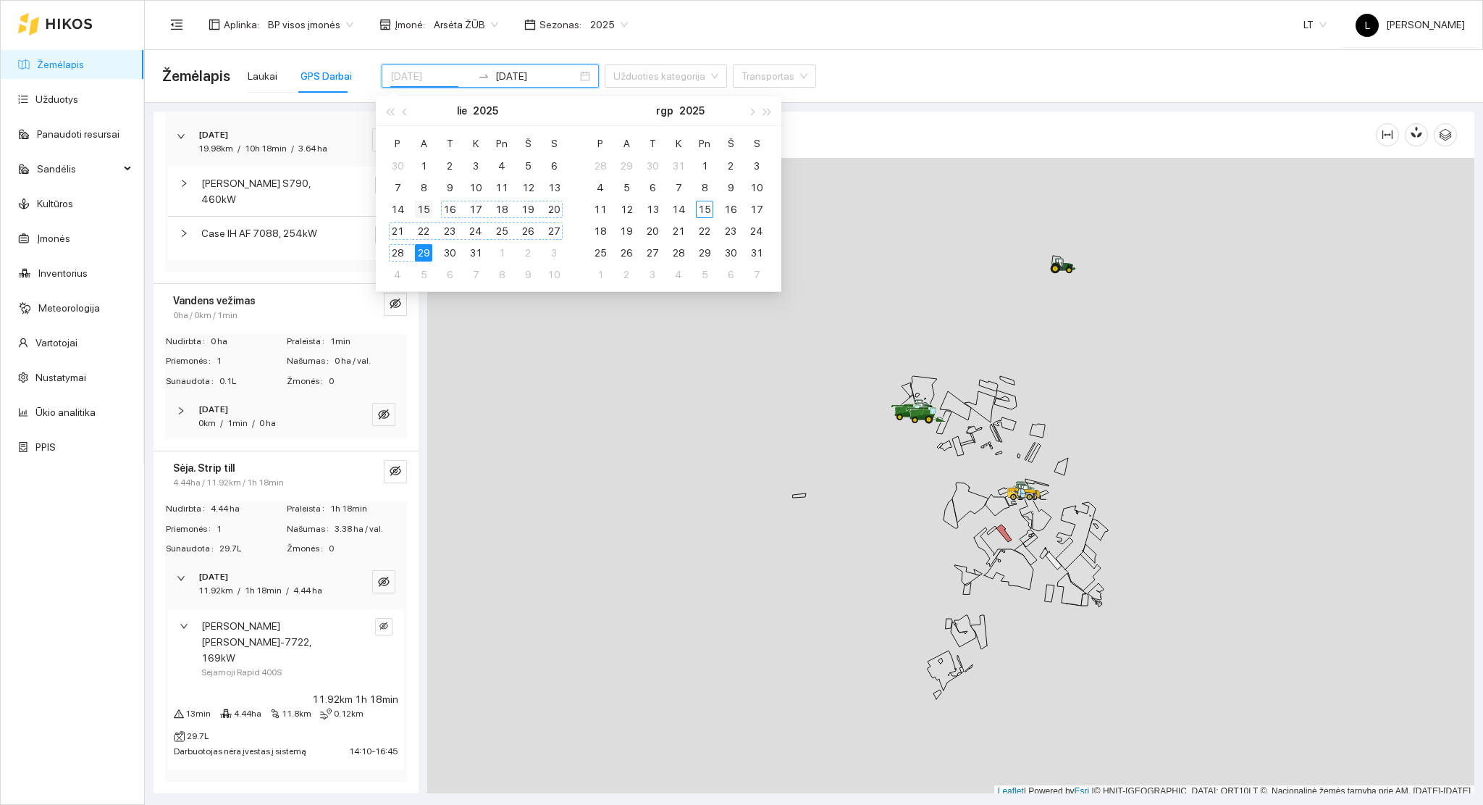
type input "2025-07-15"
click at [427, 203] on div "15" at bounding box center [423, 209] width 17 height 17
click at [426, 210] on div "15" at bounding box center [423, 209] width 17 height 17
type input "2025-07-15"
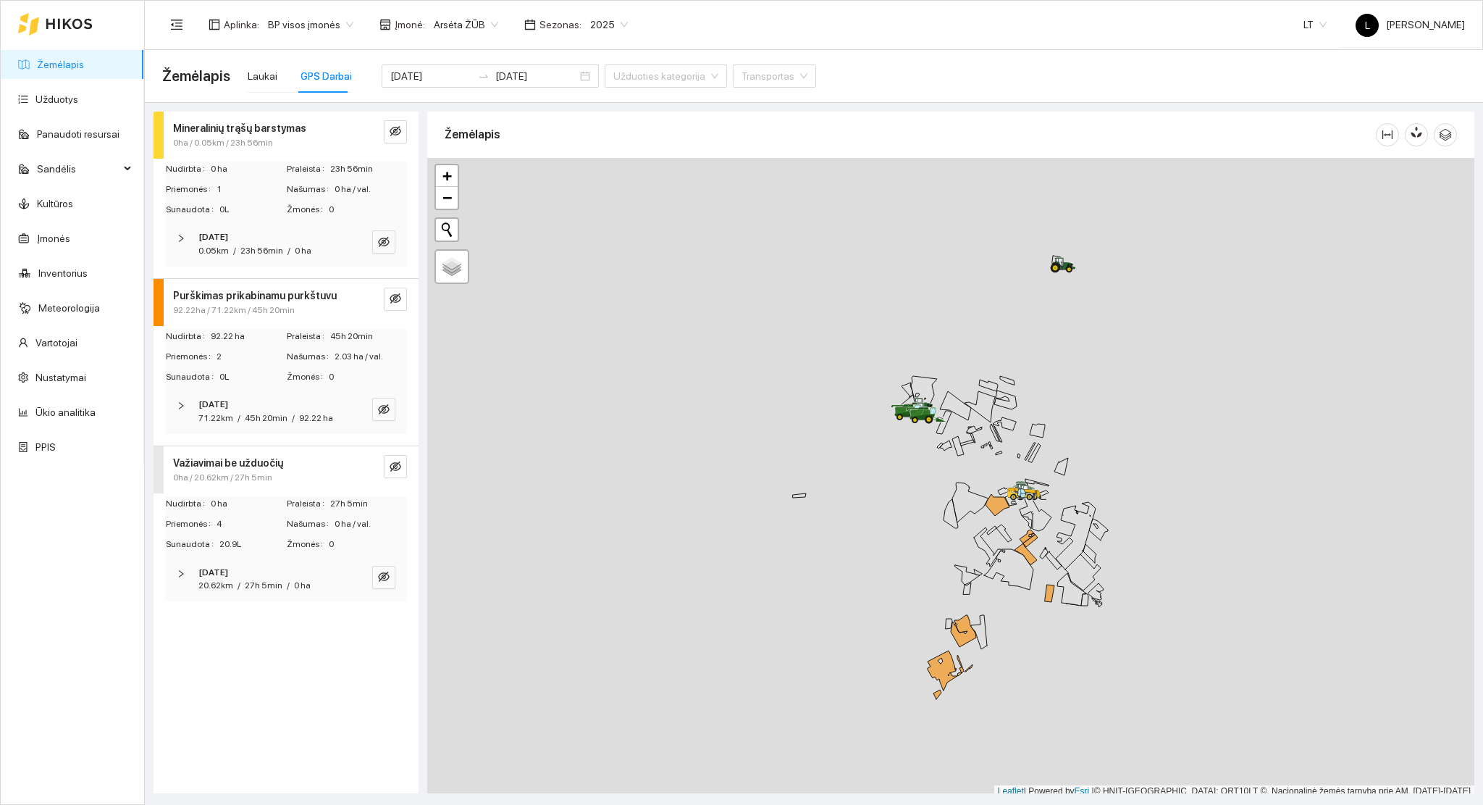
click at [268, 583] on span "27h 5min" at bounding box center [264, 585] width 38 height 10
click at [227, 397] on div "2025-07-15 71.22km / 45h 20min / 92.22 ha" at bounding box center [286, 411] width 242 height 45
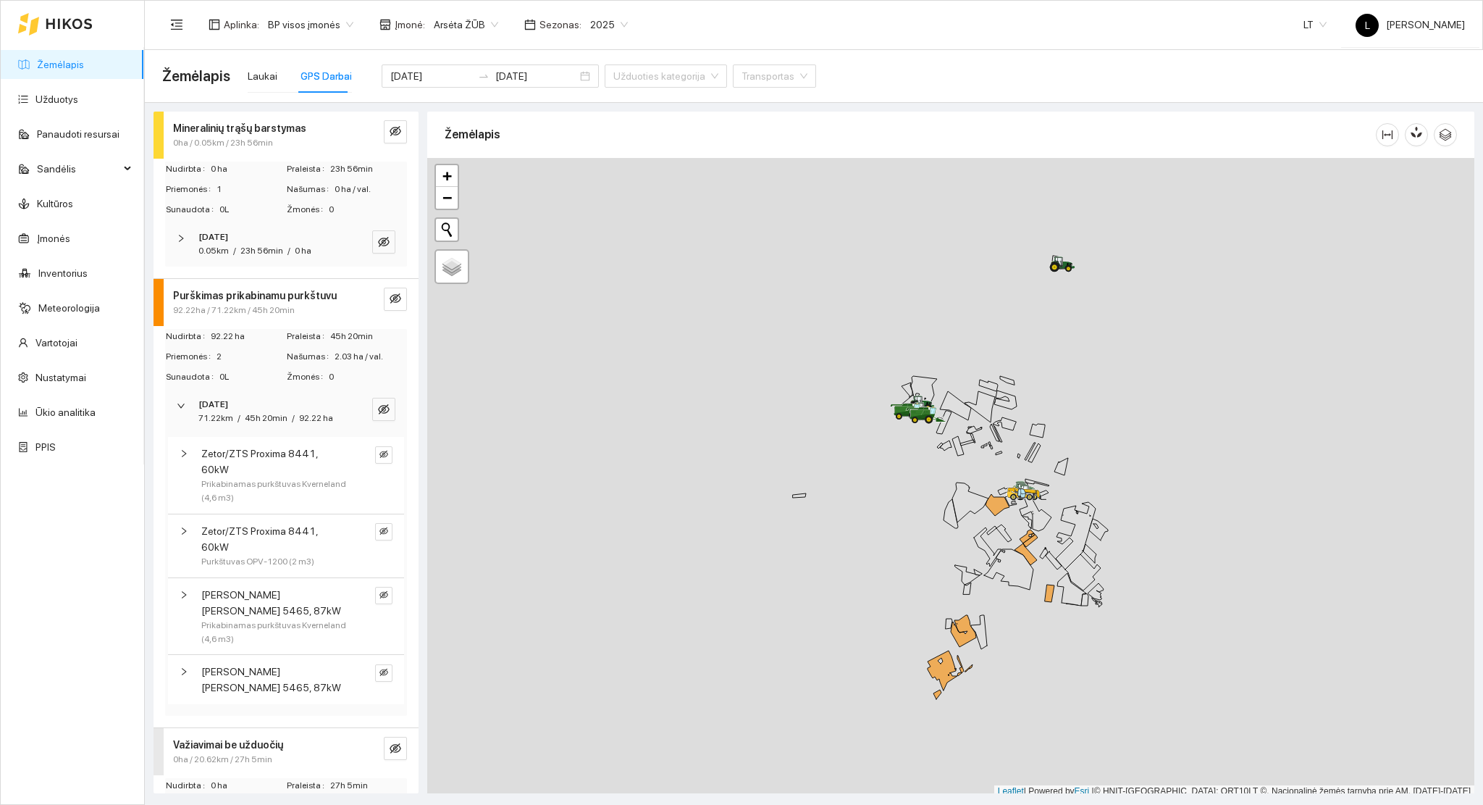
click at [228, 406] on strong "2025-07-15" at bounding box center [213, 404] width 30 height 10
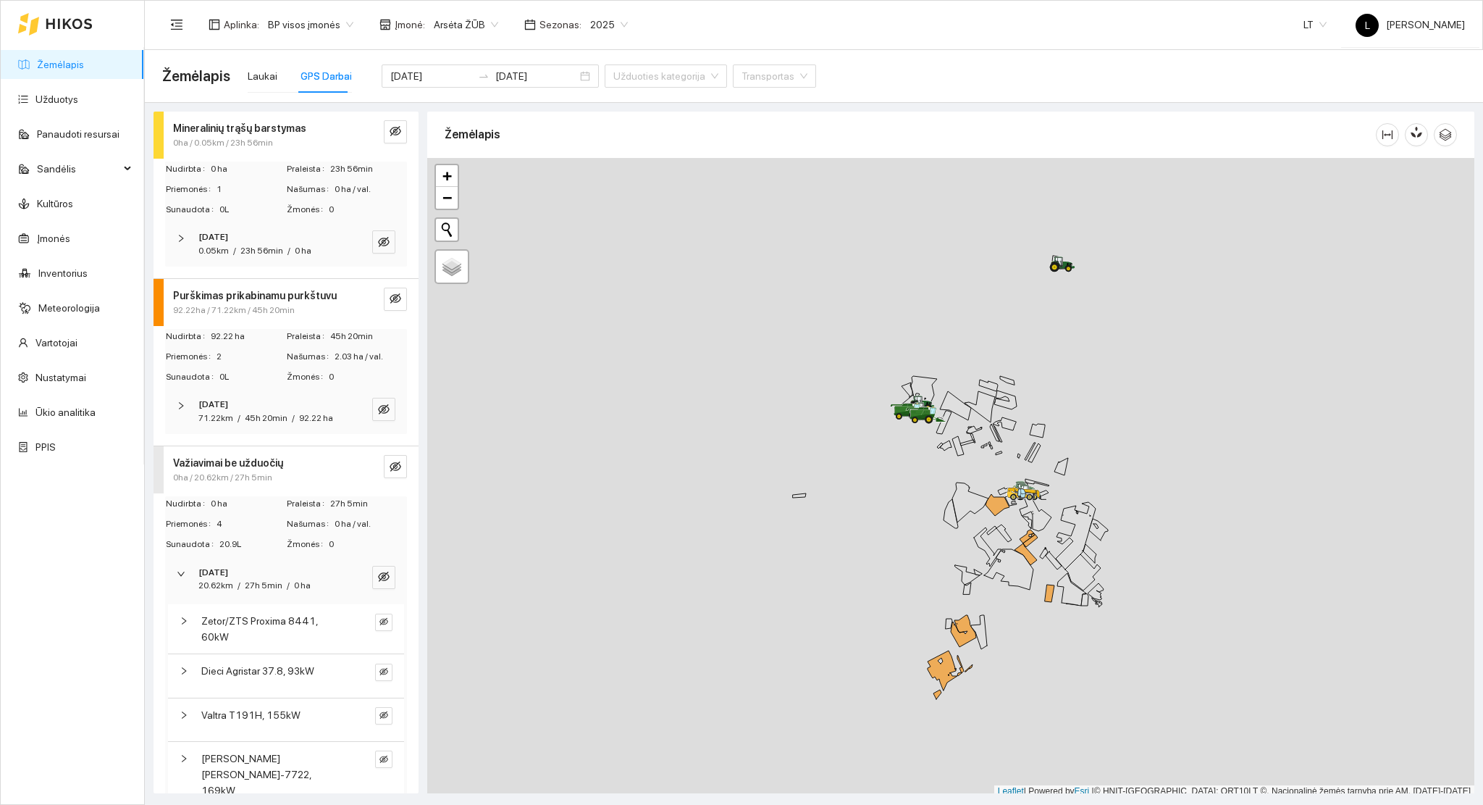
click at [234, 287] on div "Purškimas prikabinamu purkštuvu 92.22ha / 71.22km / 45h 20min" at bounding box center [286, 302] width 265 height 47
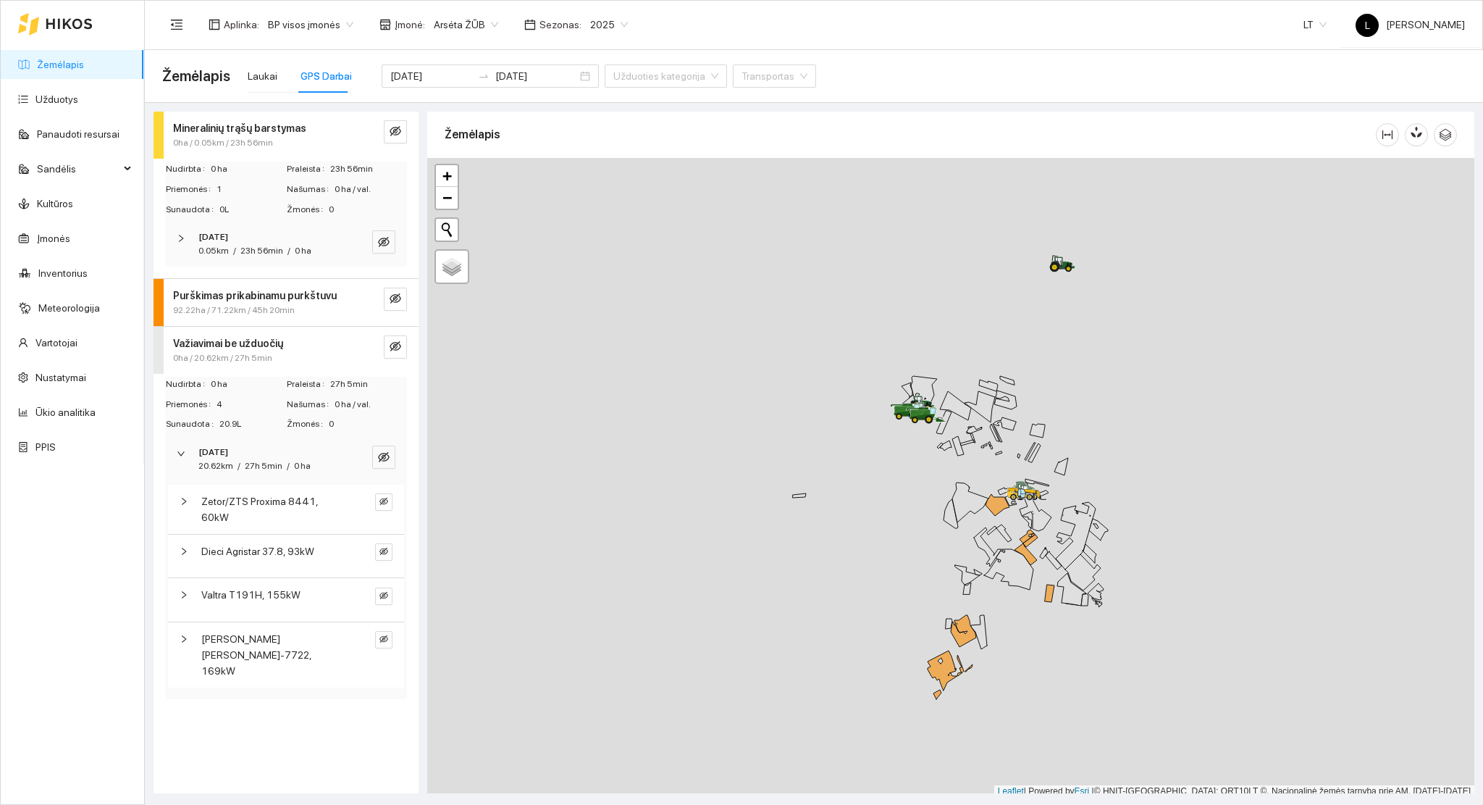
click at [267, 246] on span "23h 56min" at bounding box center [261, 251] width 43 height 10
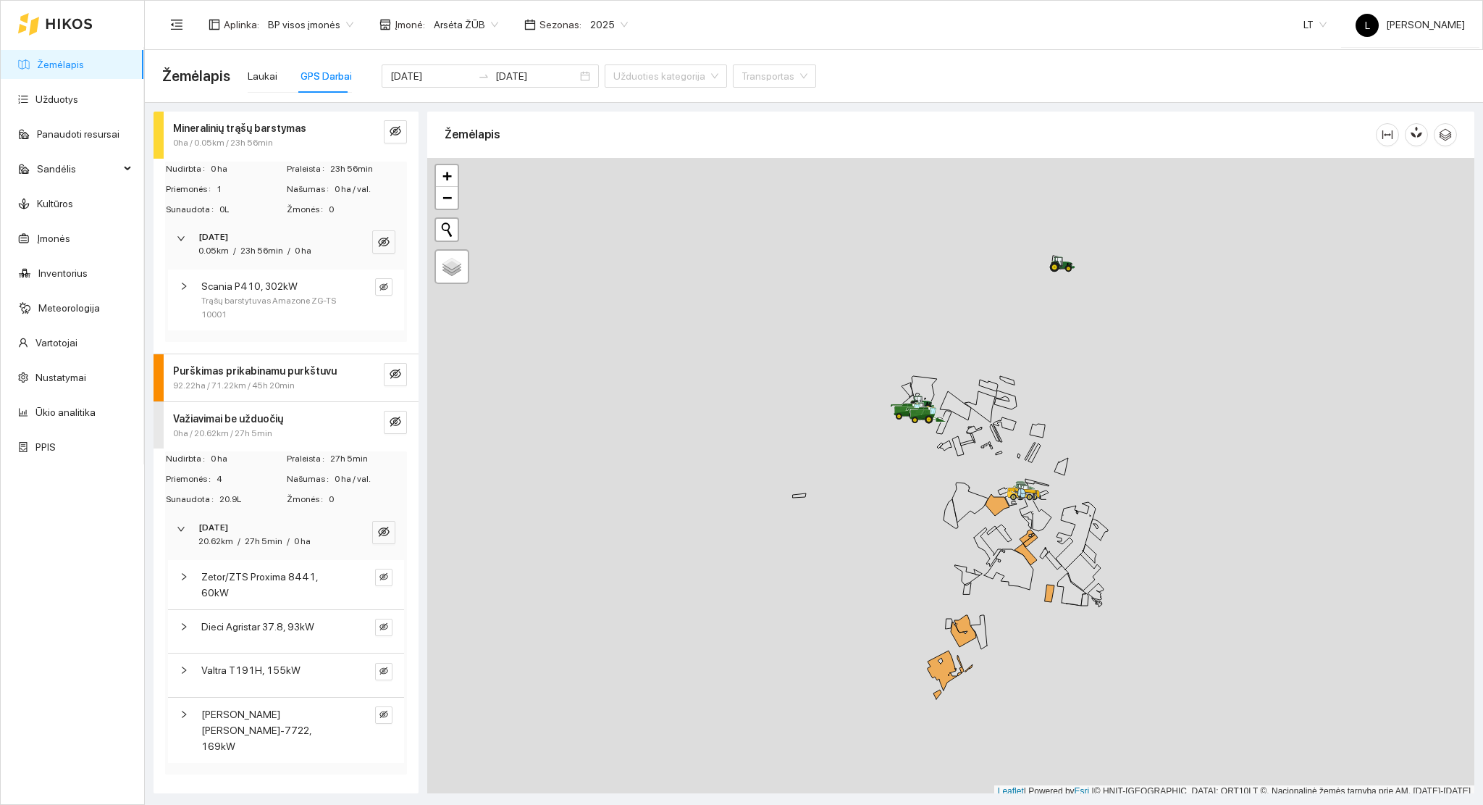
click at [267, 246] on span "23h 56min" at bounding box center [261, 251] width 43 height 10
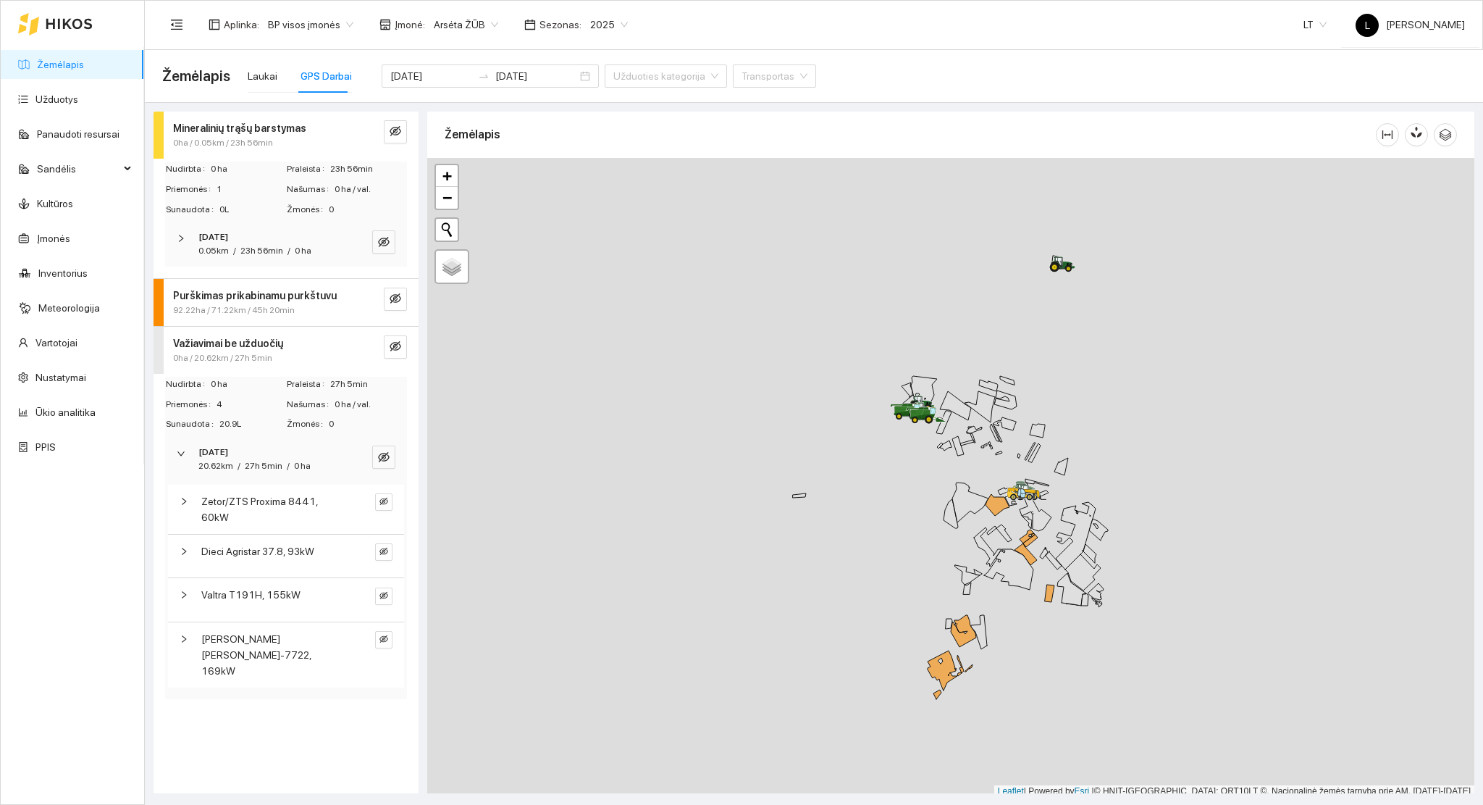
click at [253, 229] on div "2025-07-15 0.05km / 23h 56min / 0 ha" at bounding box center [286, 244] width 242 height 45
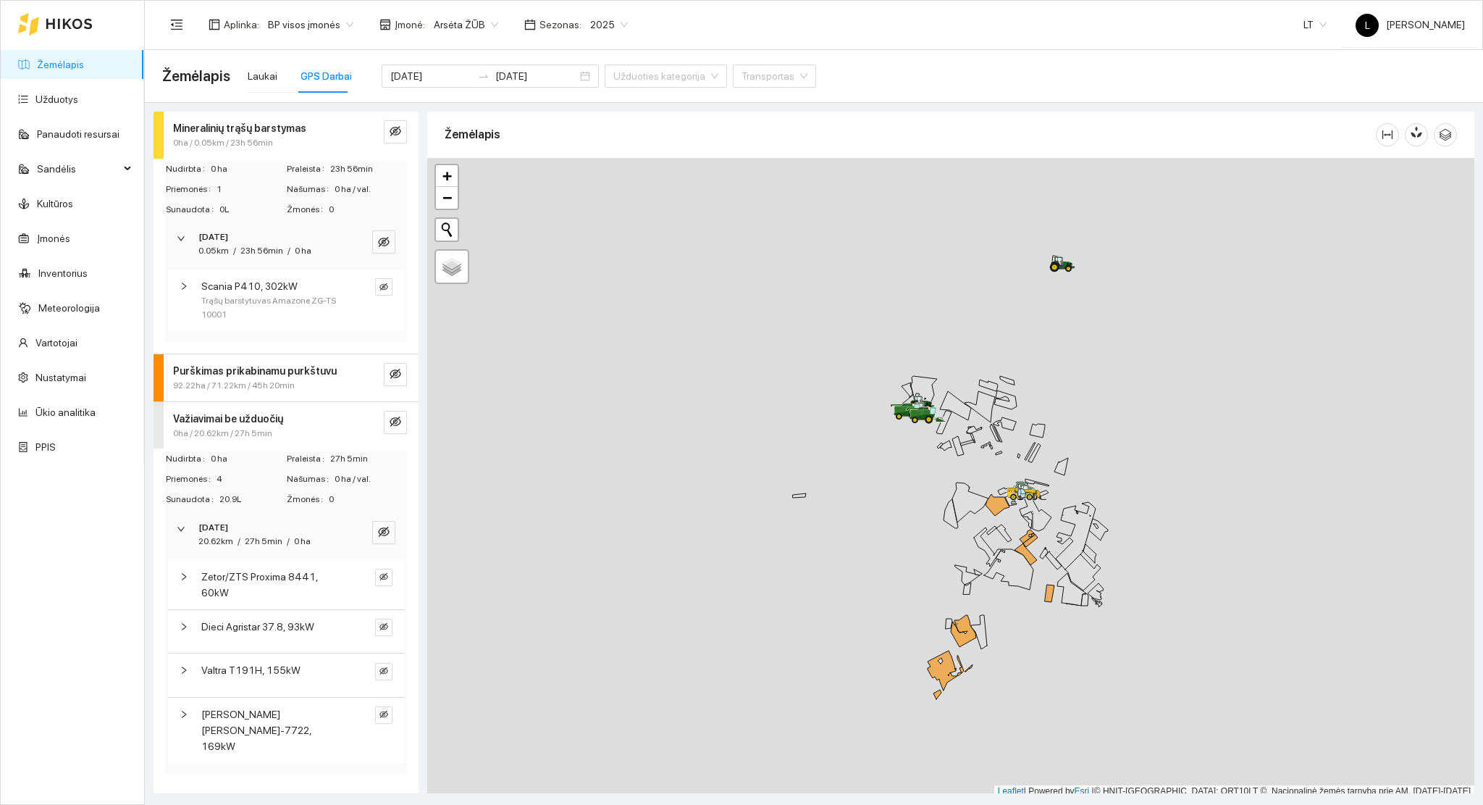
click at [253, 237] on div "2025-07-15" at bounding box center [265, 237] width 135 height 14
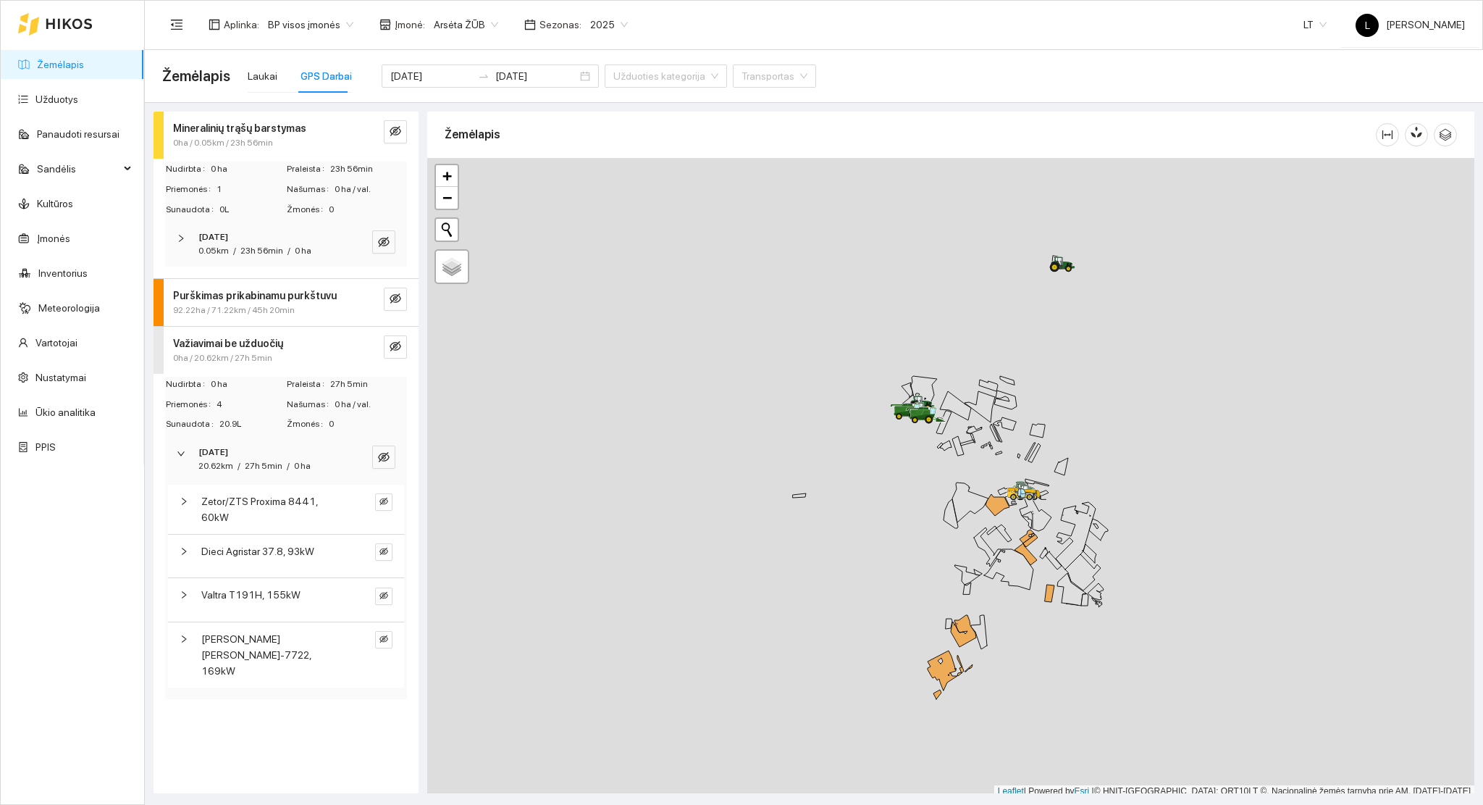
click at [264, 631] on span "Massey Ferguson MF-7722, 169kW" at bounding box center [274, 655] width 146 height 48
click at [382, 635] on icon "eye-invisible" at bounding box center [383, 638] width 9 height 9
click at [360, 635] on icon "search" at bounding box center [360, 638] width 9 height 9
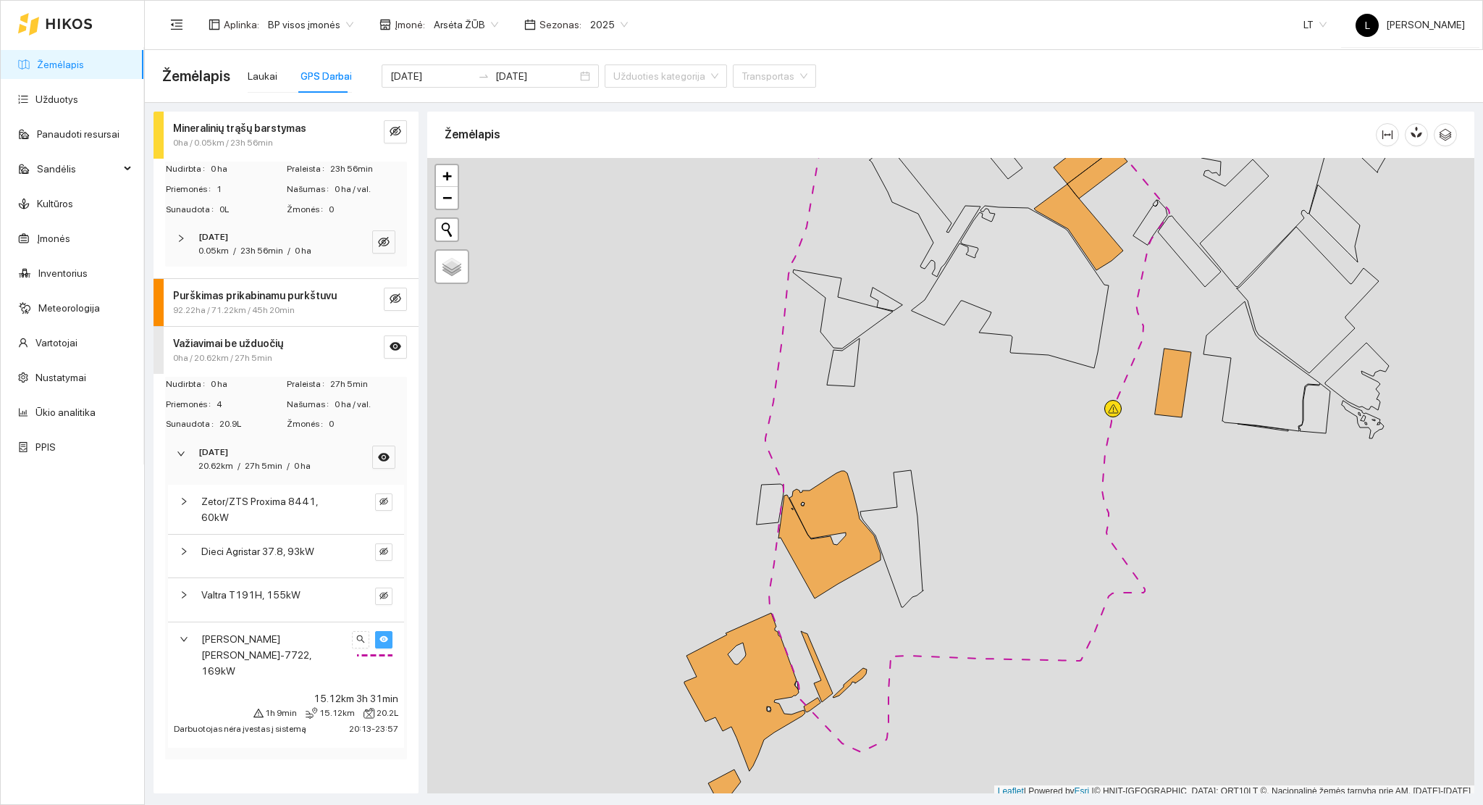
scroll to position [4, 0]
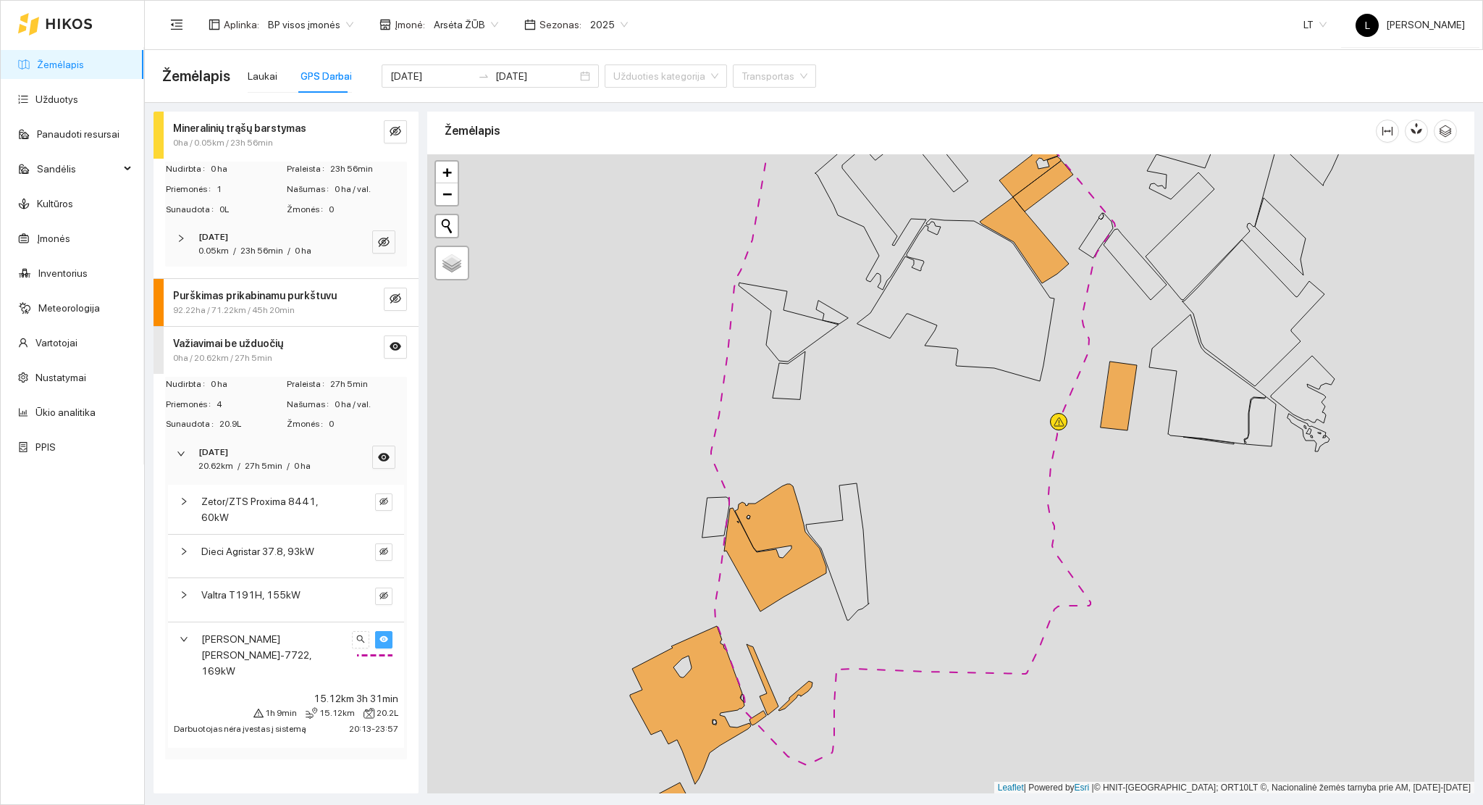
drag, startPoint x: 999, startPoint y: 602, endPoint x: 945, endPoint y: 618, distance: 56.8
click at [945, 618] on div at bounding box center [950, 473] width 1047 height 639
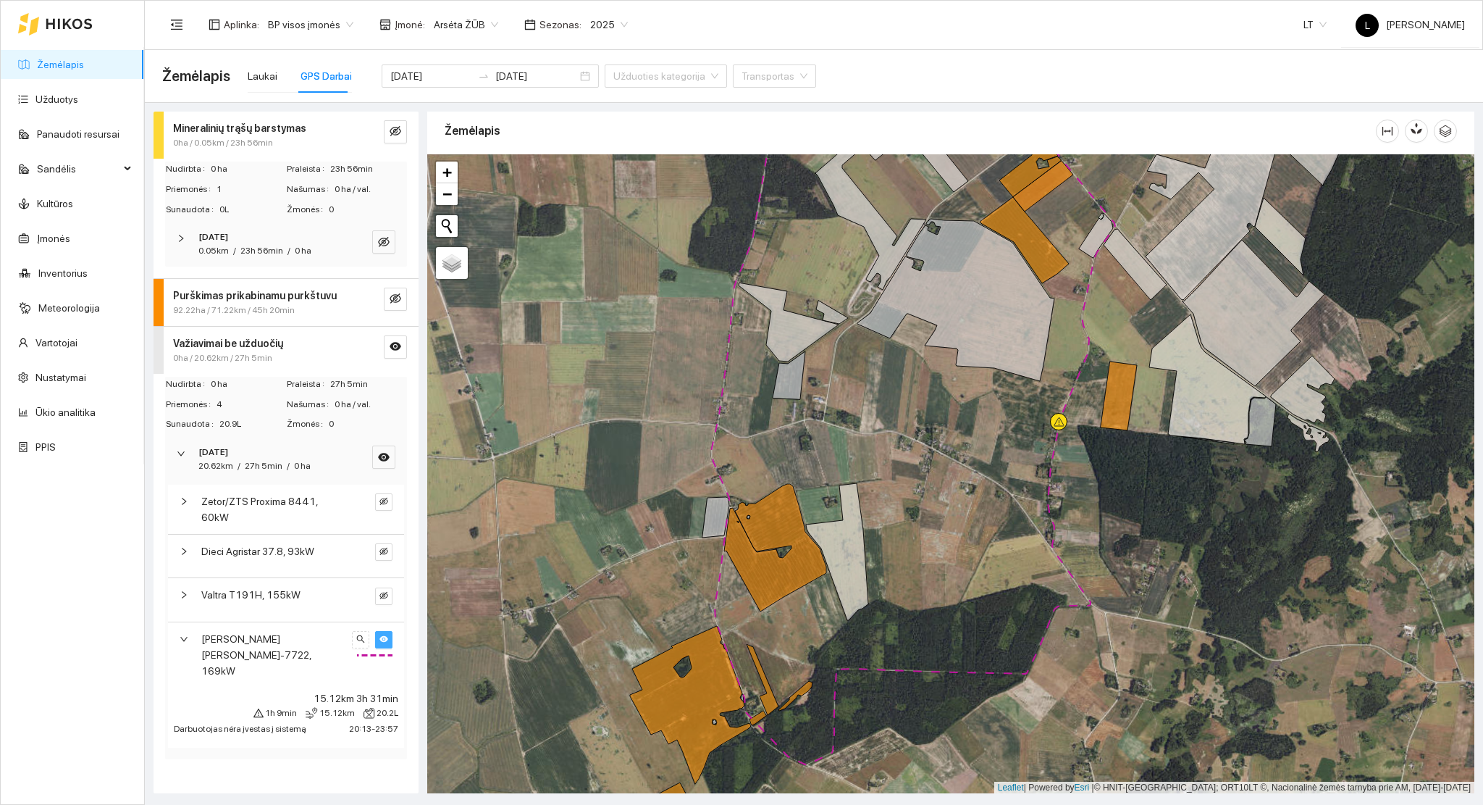
click at [383, 636] on icon "eye" at bounding box center [383, 639] width 9 height 7
click at [382, 637] on span "eye-invisible" at bounding box center [383, 639] width 9 height 10
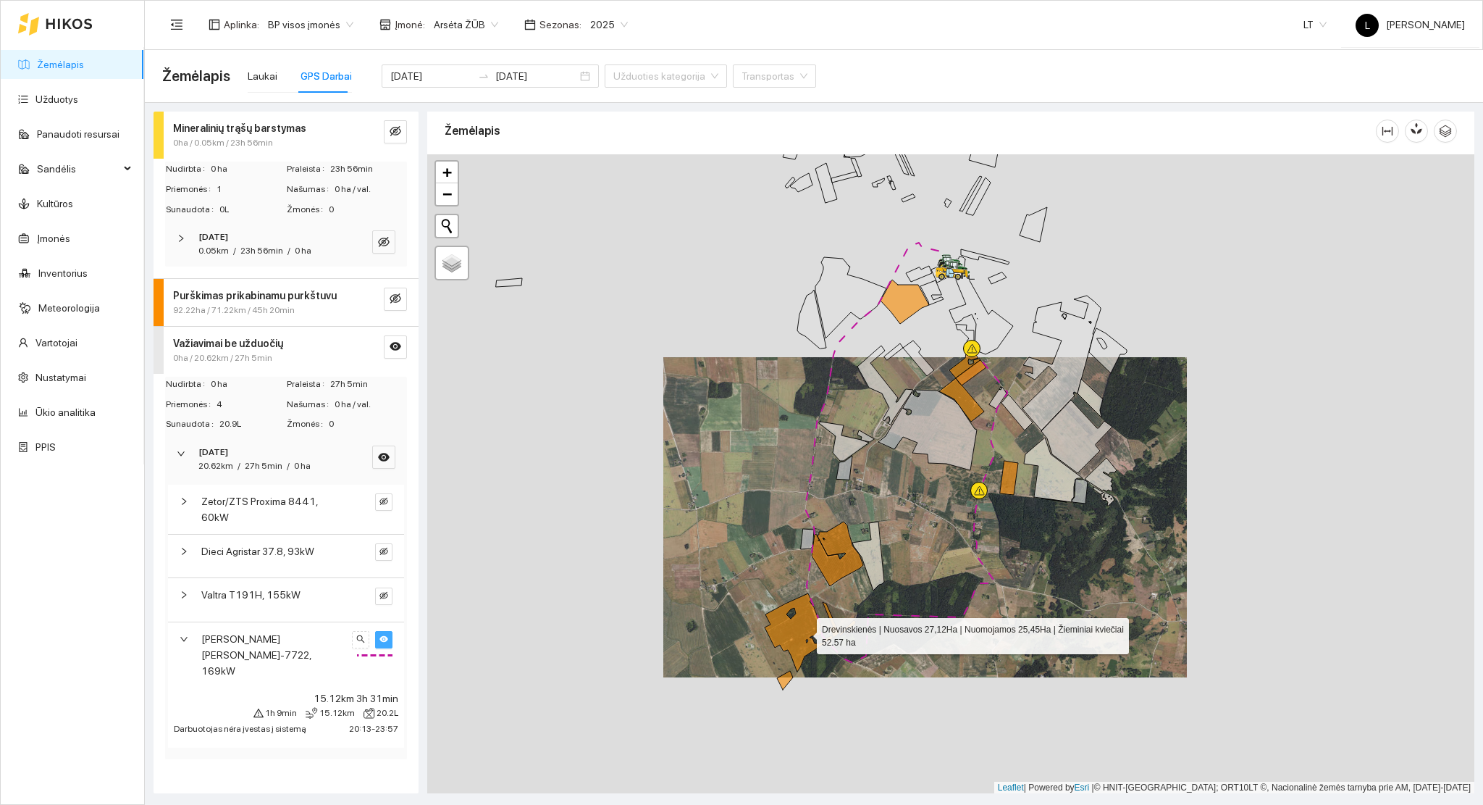
click at [804, 632] on icon at bounding box center [795, 632] width 60 height 78
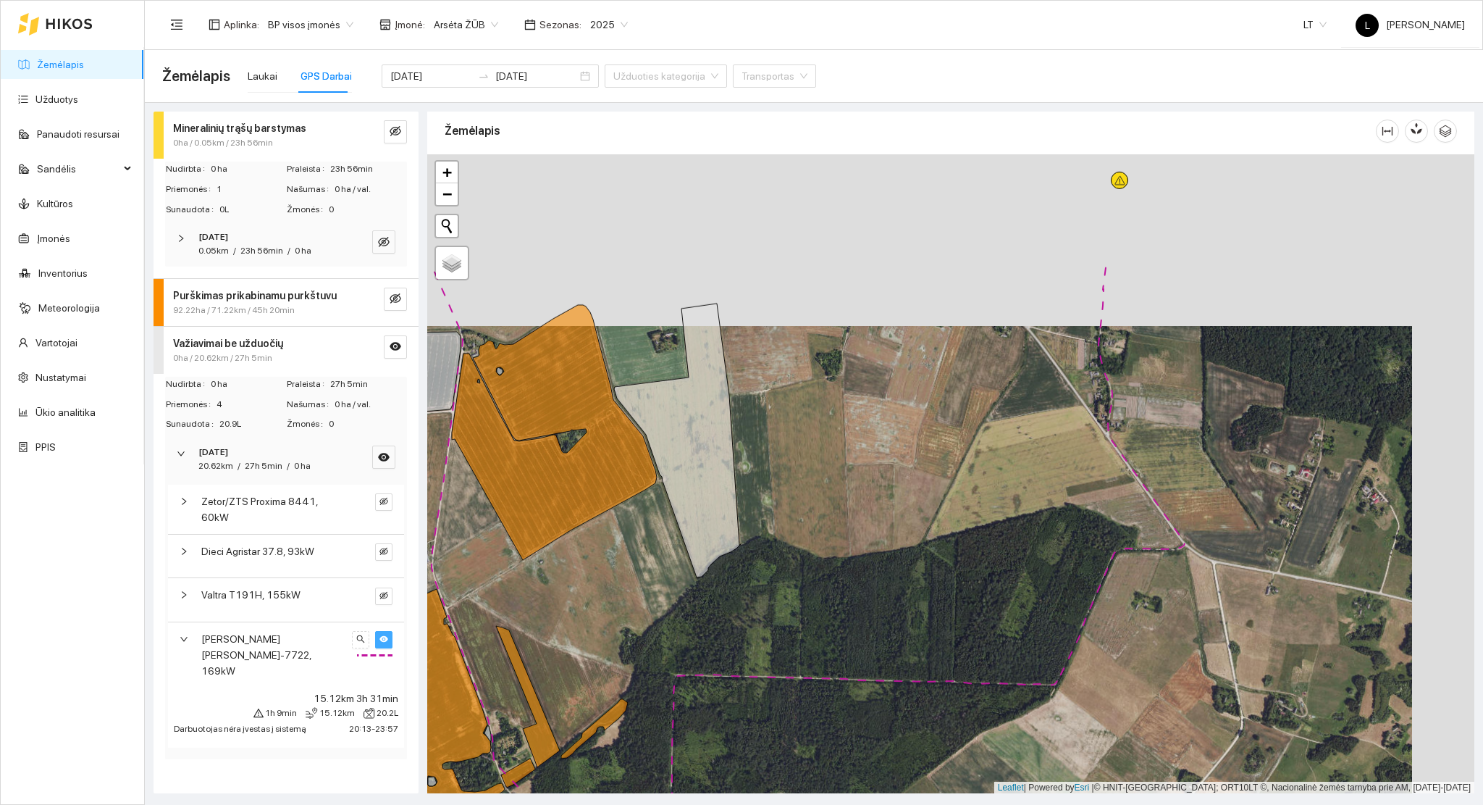
drag, startPoint x: 898, startPoint y: 548, endPoint x: 832, endPoint y: 754, distance: 216.0
click at [832, 754] on div at bounding box center [950, 473] width 1047 height 639
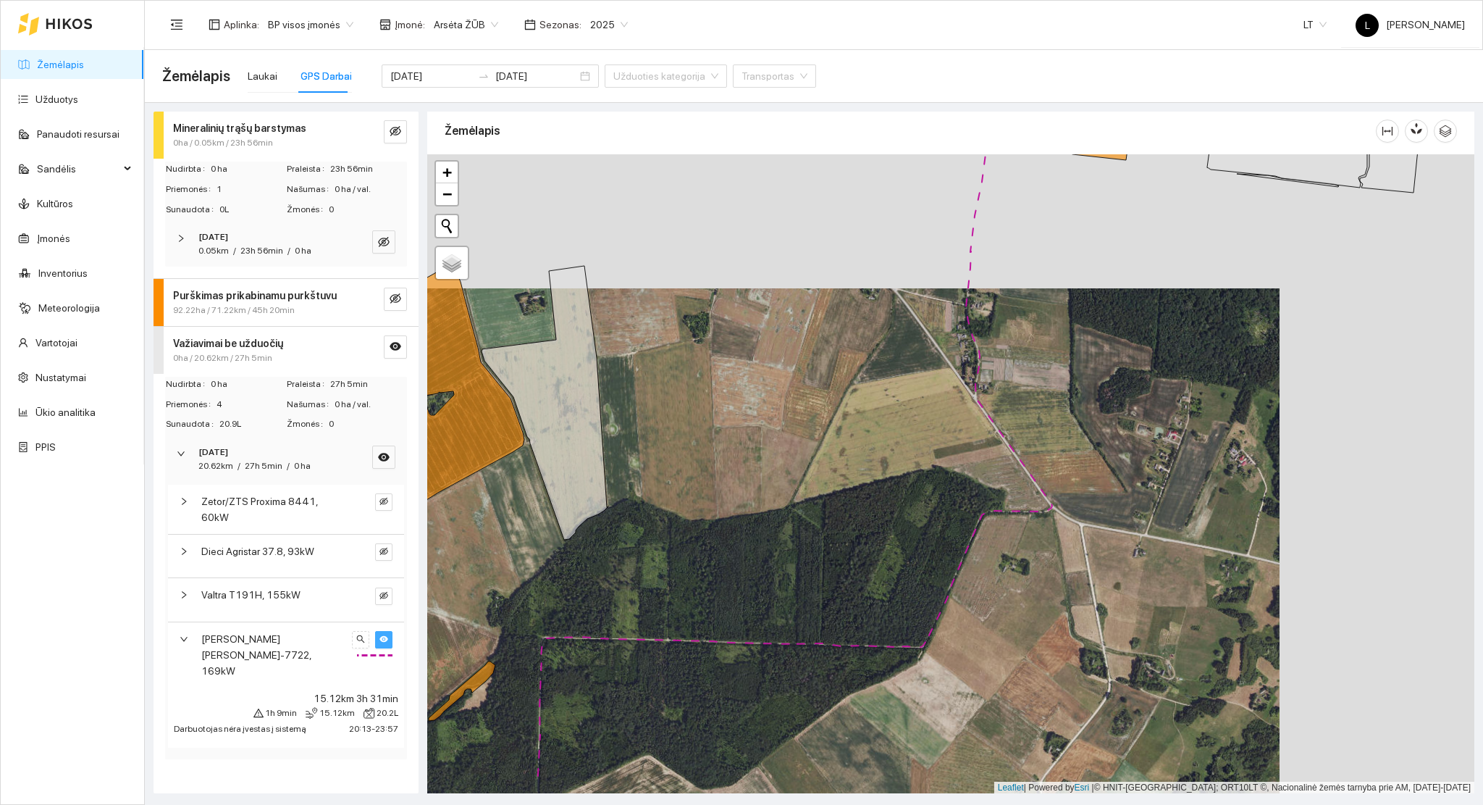
drag, startPoint x: 957, startPoint y: 649, endPoint x: 821, endPoint y: 573, distance: 156.6
click at [827, 574] on div at bounding box center [950, 473] width 1047 height 639
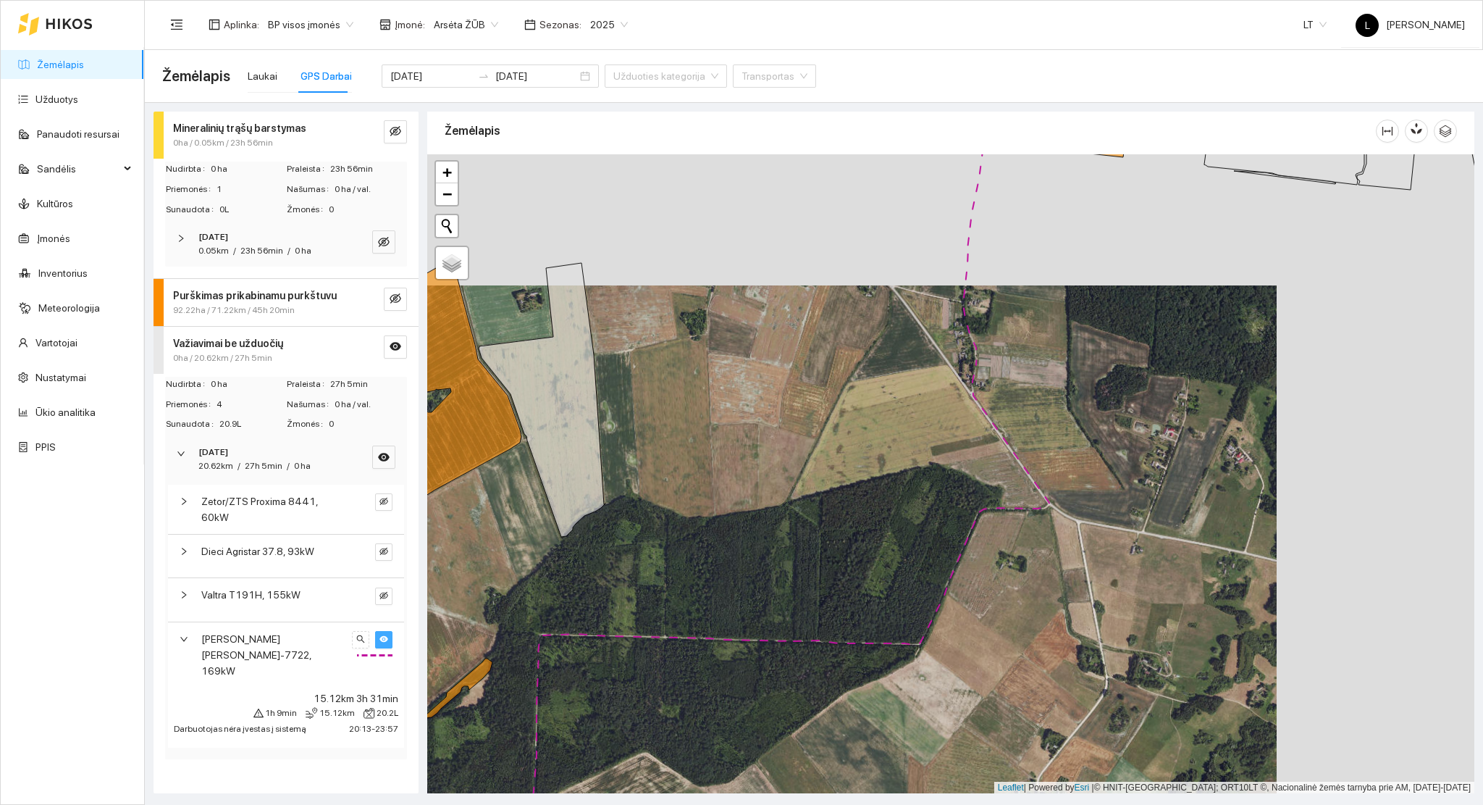
drag, startPoint x: 782, startPoint y: 501, endPoint x: 831, endPoint y: 625, distance: 133.3
click at [831, 625] on div at bounding box center [950, 473] width 1047 height 639
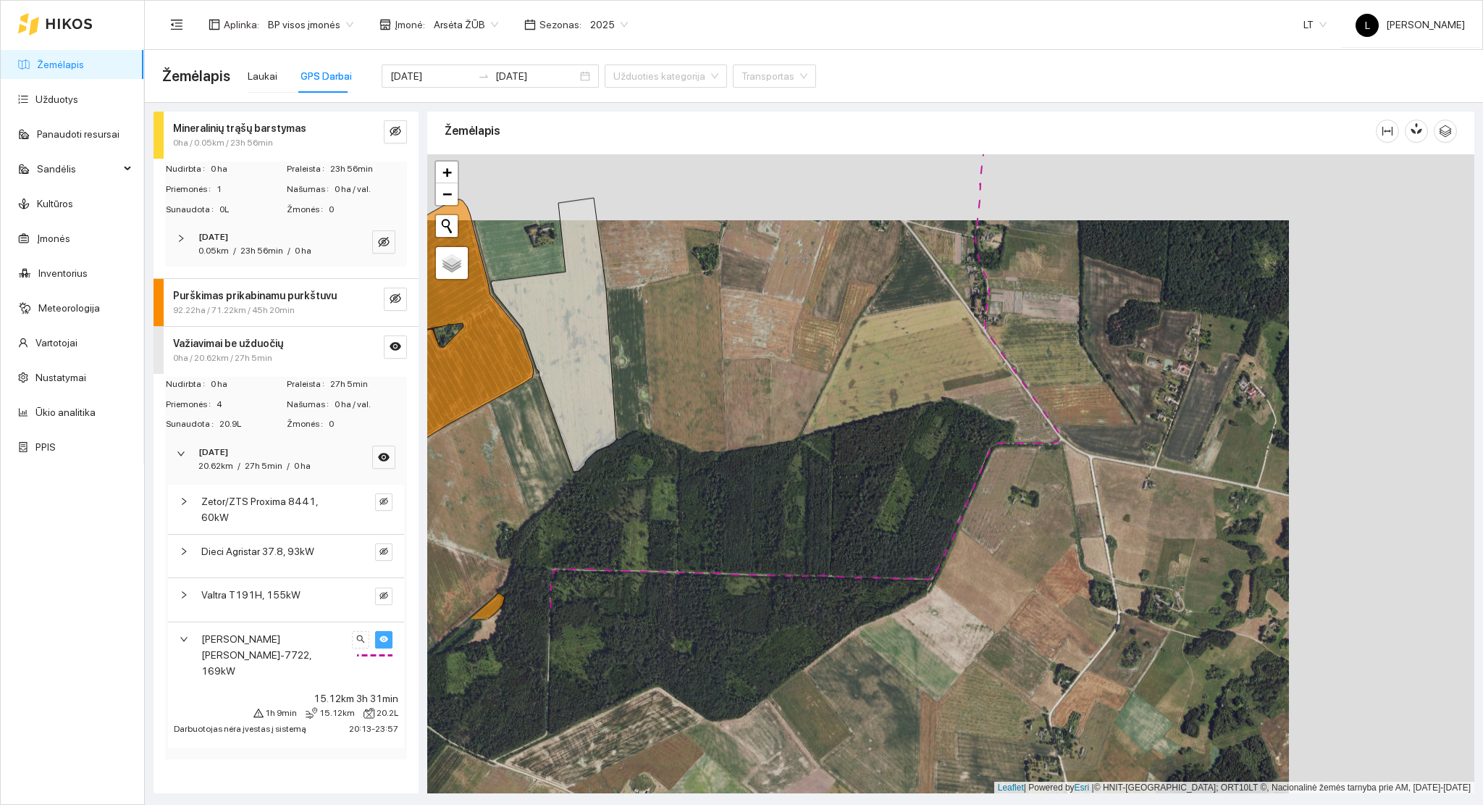
drag, startPoint x: 841, startPoint y: 647, endPoint x: 800, endPoint y: 420, distance: 231.1
click at [800, 420] on div at bounding box center [950, 473] width 1047 height 639
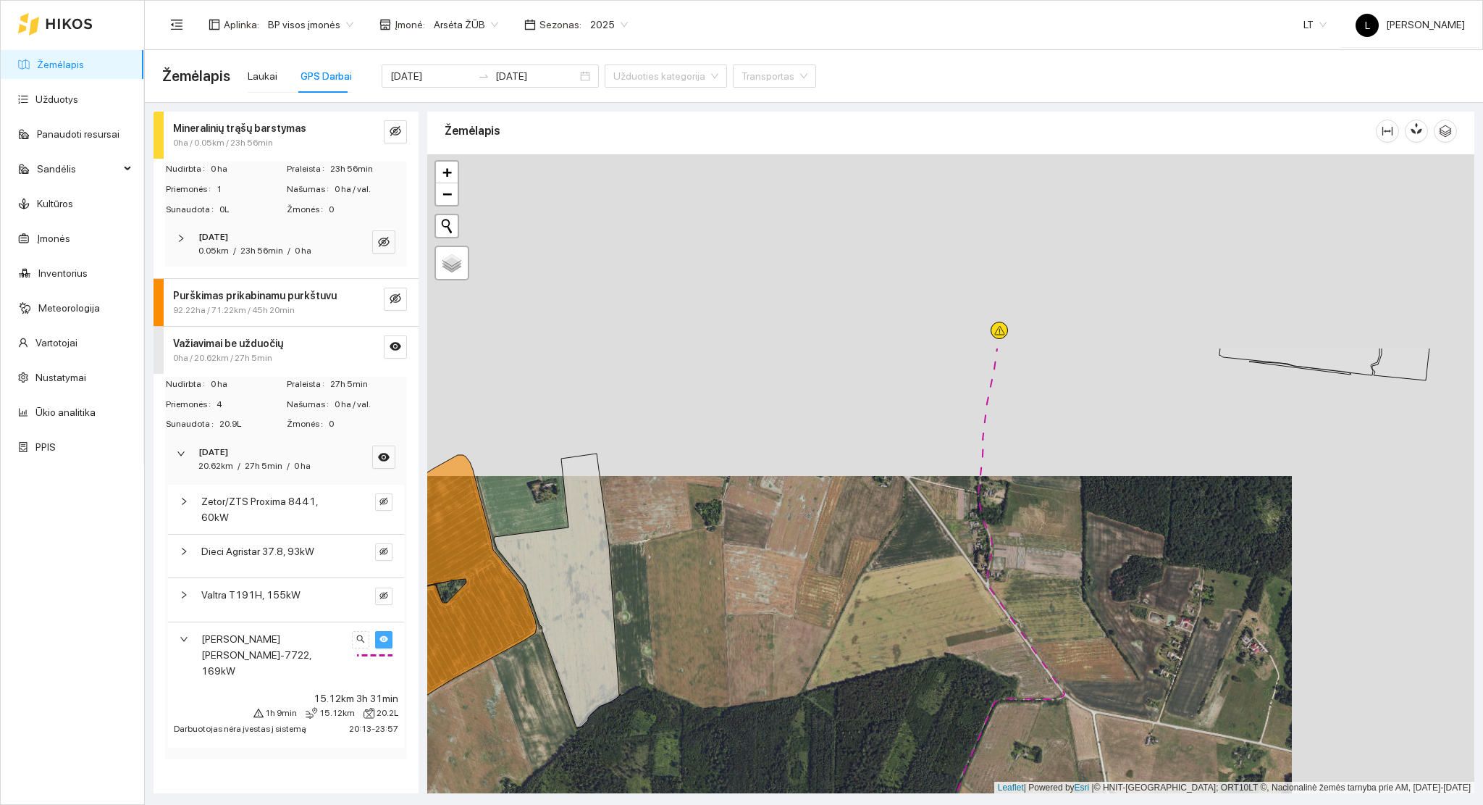
drag, startPoint x: 812, startPoint y: 345, endPoint x: 815, endPoint y: 603, distance: 257.8
click at [815, 603] on div at bounding box center [950, 473] width 1047 height 639
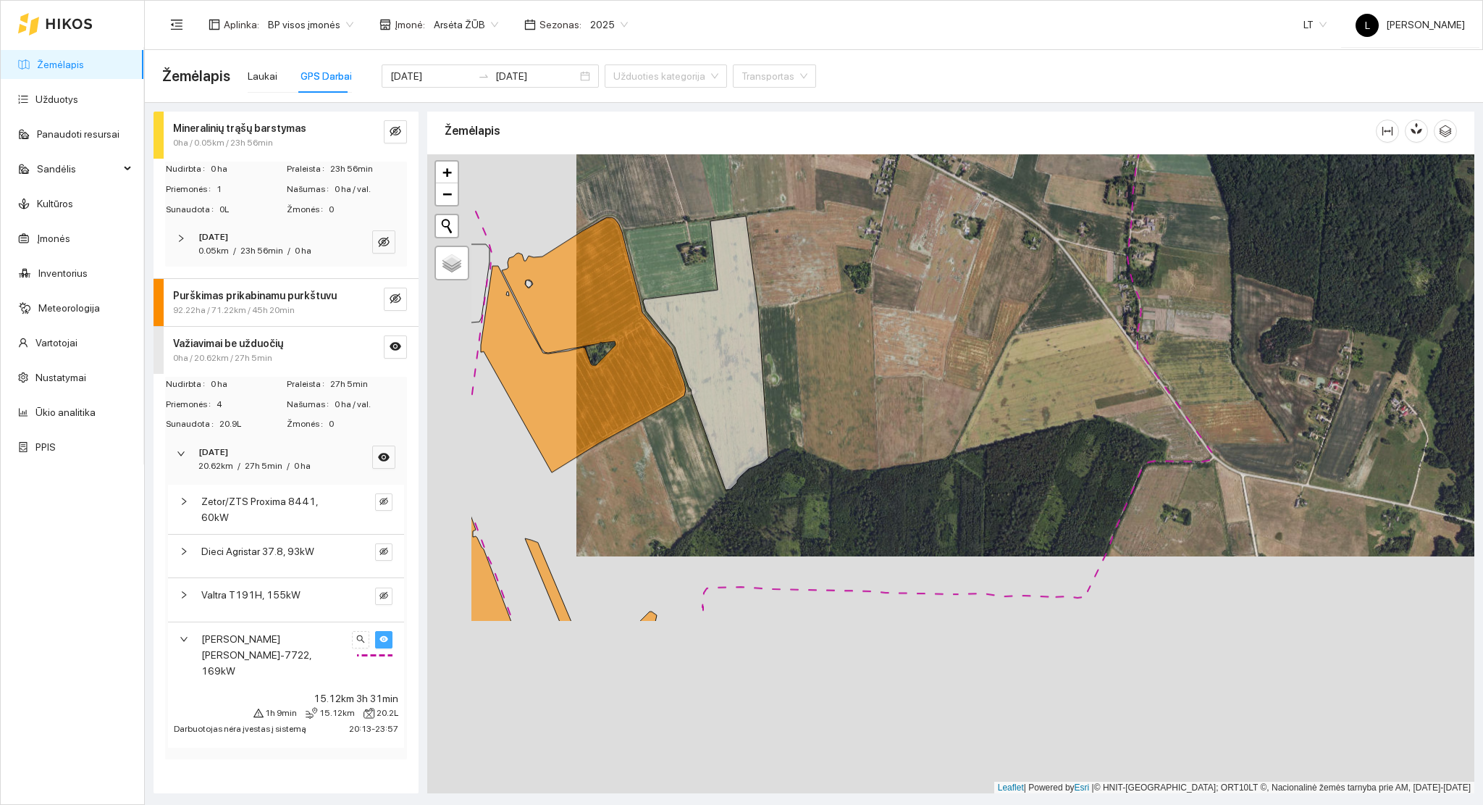
drag, startPoint x: 825, startPoint y: 611, endPoint x: 968, endPoint y: 398, distance: 256.3
click at [973, 394] on div at bounding box center [950, 473] width 1047 height 639
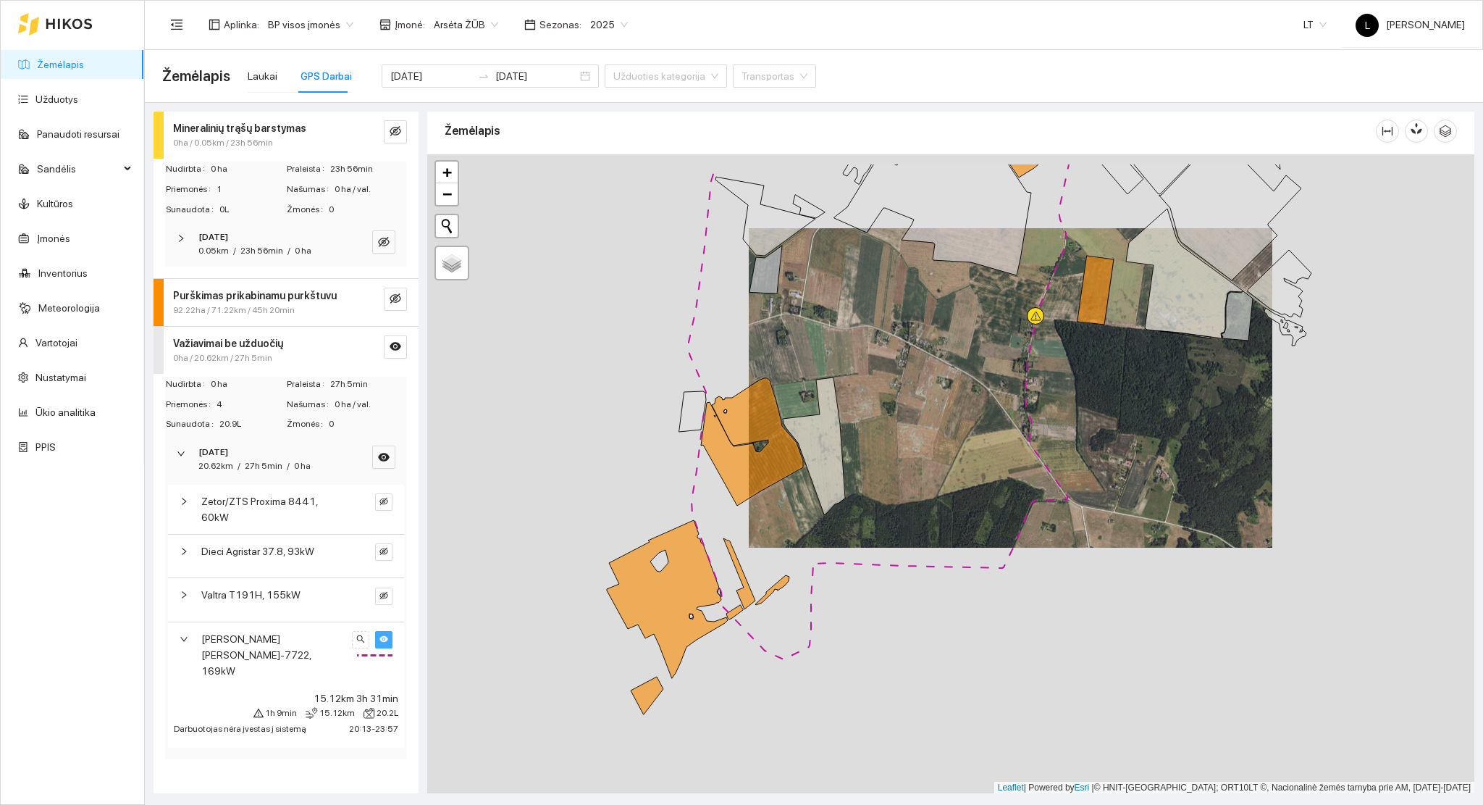
drag, startPoint x: 949, startPoint y: 334, endPoint x: 920, endPoint y: 513, distance: 181.2
click at [923, 513] on div at bounding box center [950, 473] width 1047 height 639
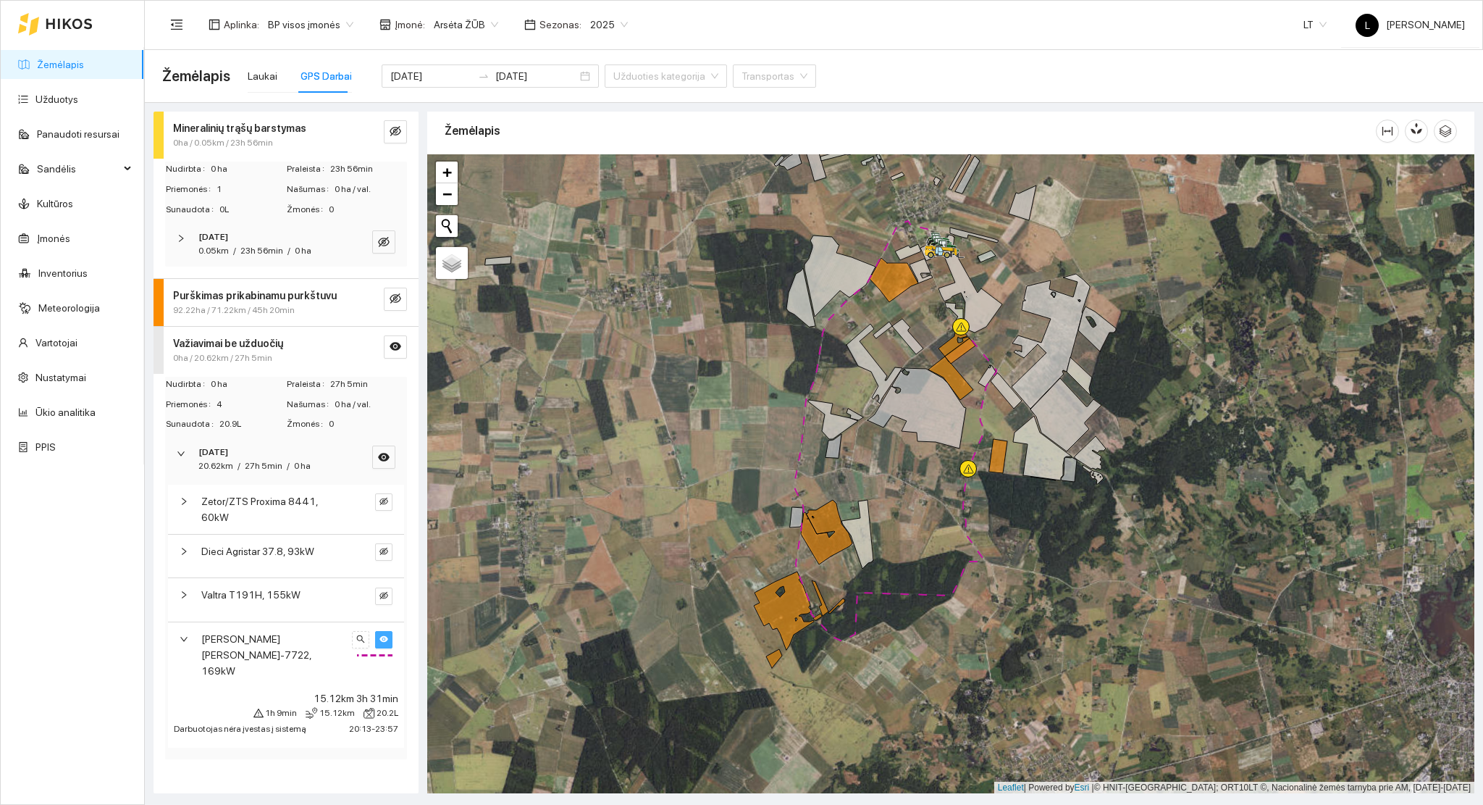
click at [259, 353] on span "0ha / 20.62km / 27h 5min" at bounding box center [222, 358] width 99 height 14
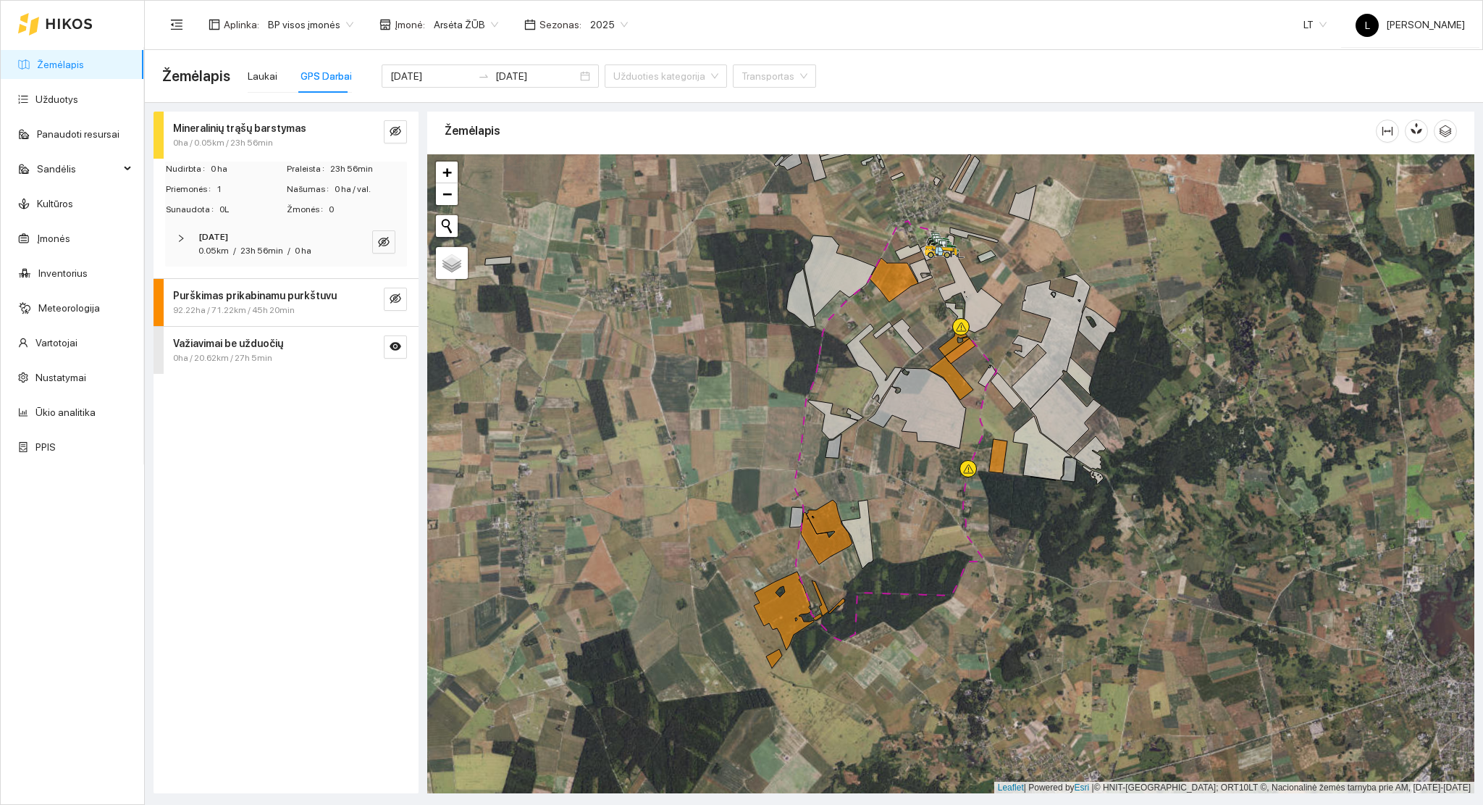
click at [327, 301] on div "Purškimas prikabinamu purkštuvu" at bounding box center [261, 296] width 177 height 16
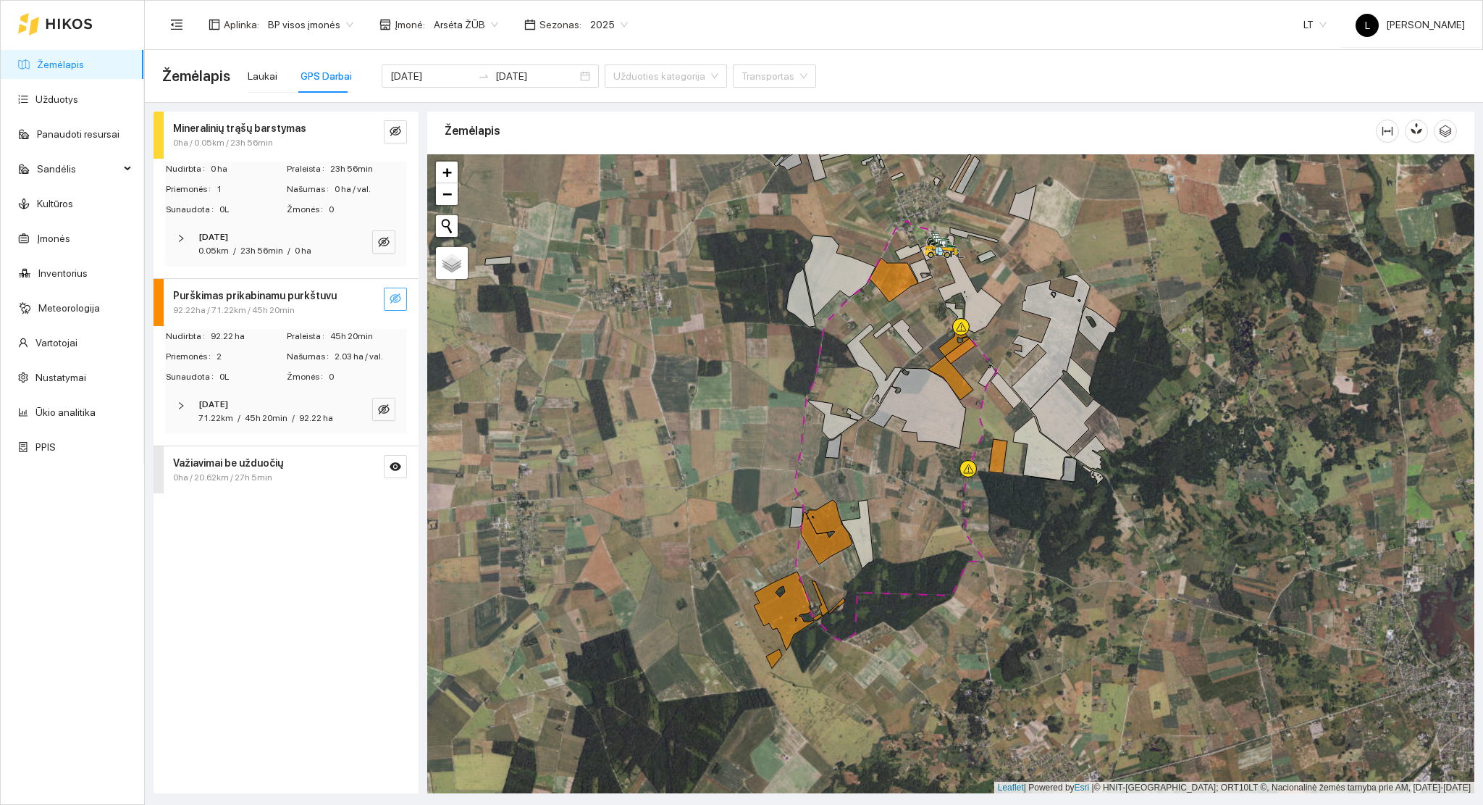
click at [394, 298] on icon "eye-invisible" at bounding box center [396, 299] width 12 height 12
click at [394, 298] on icon "eye" at bounding box center [396, 299] width 12 height 9
click at [327, 302] on div "Purškimas prikabinamu purkštuvu" at bounding box center [261, 296] width 177 height 16
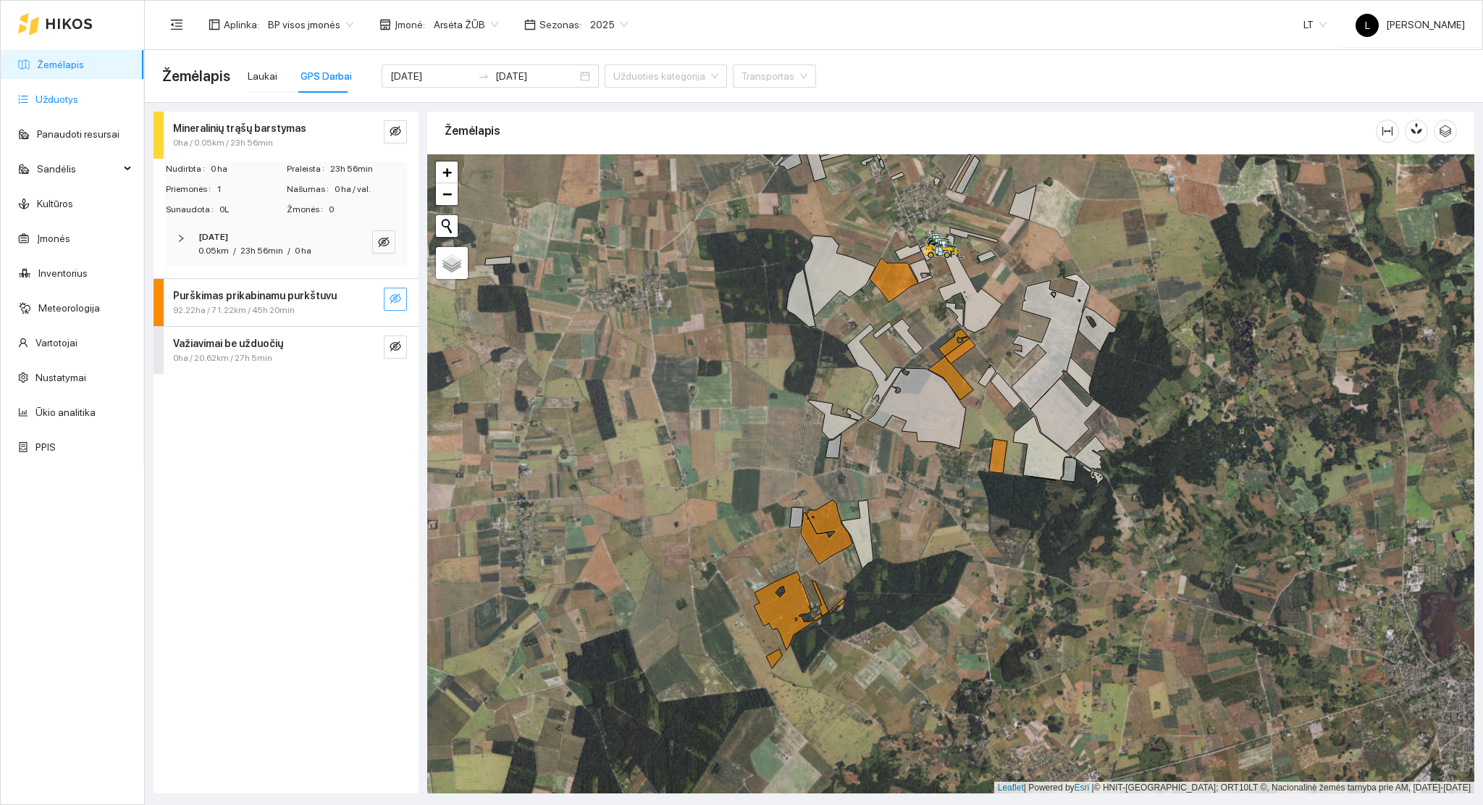
click at [56, 96] on link "Užduotys" at bounding box center [56, 99] width 43 height 12
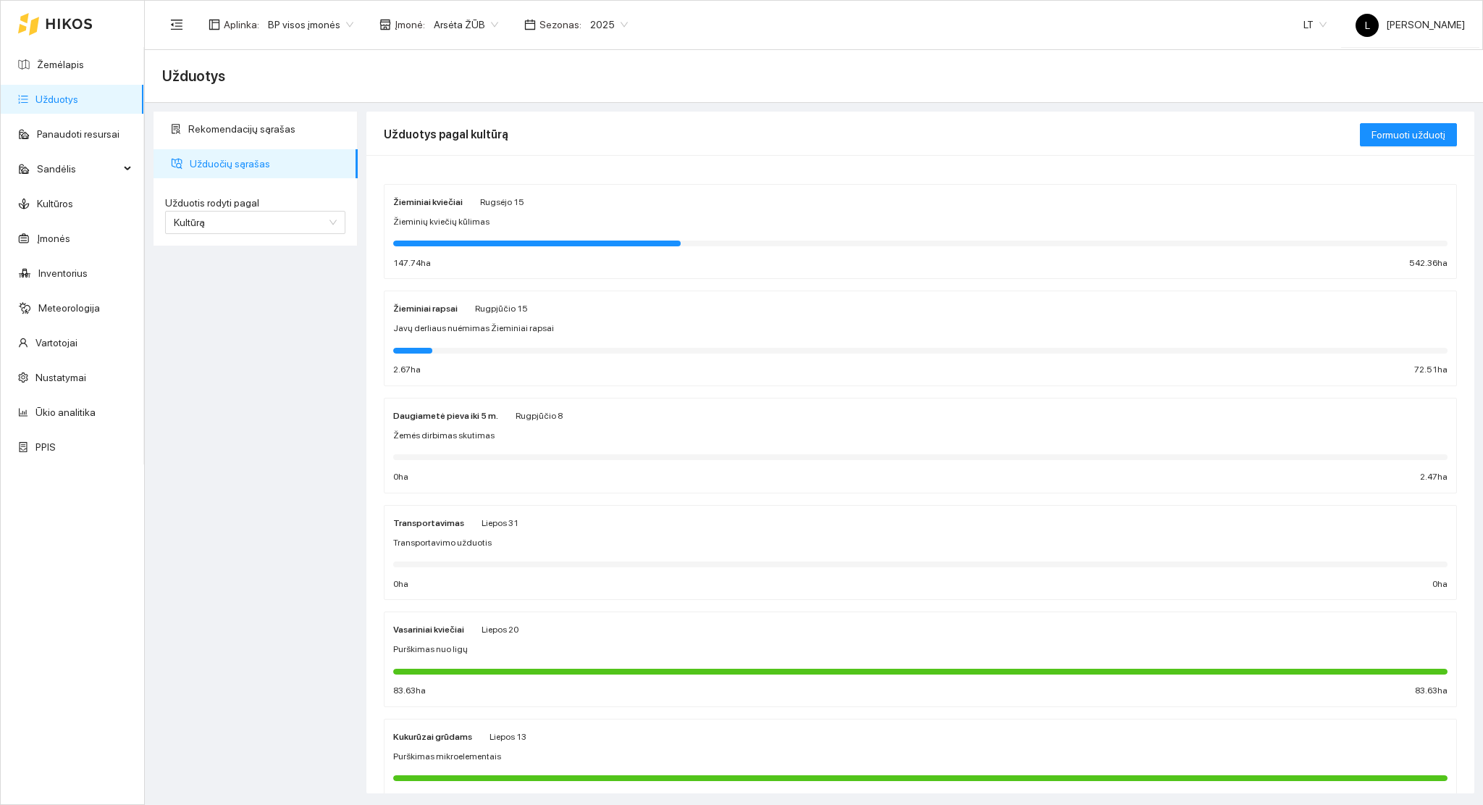
click at [476, 330] on span "Javų derliaus nuėmimas Žieminiai rapsai" at bounding box center [473, 329] width 161 height 14
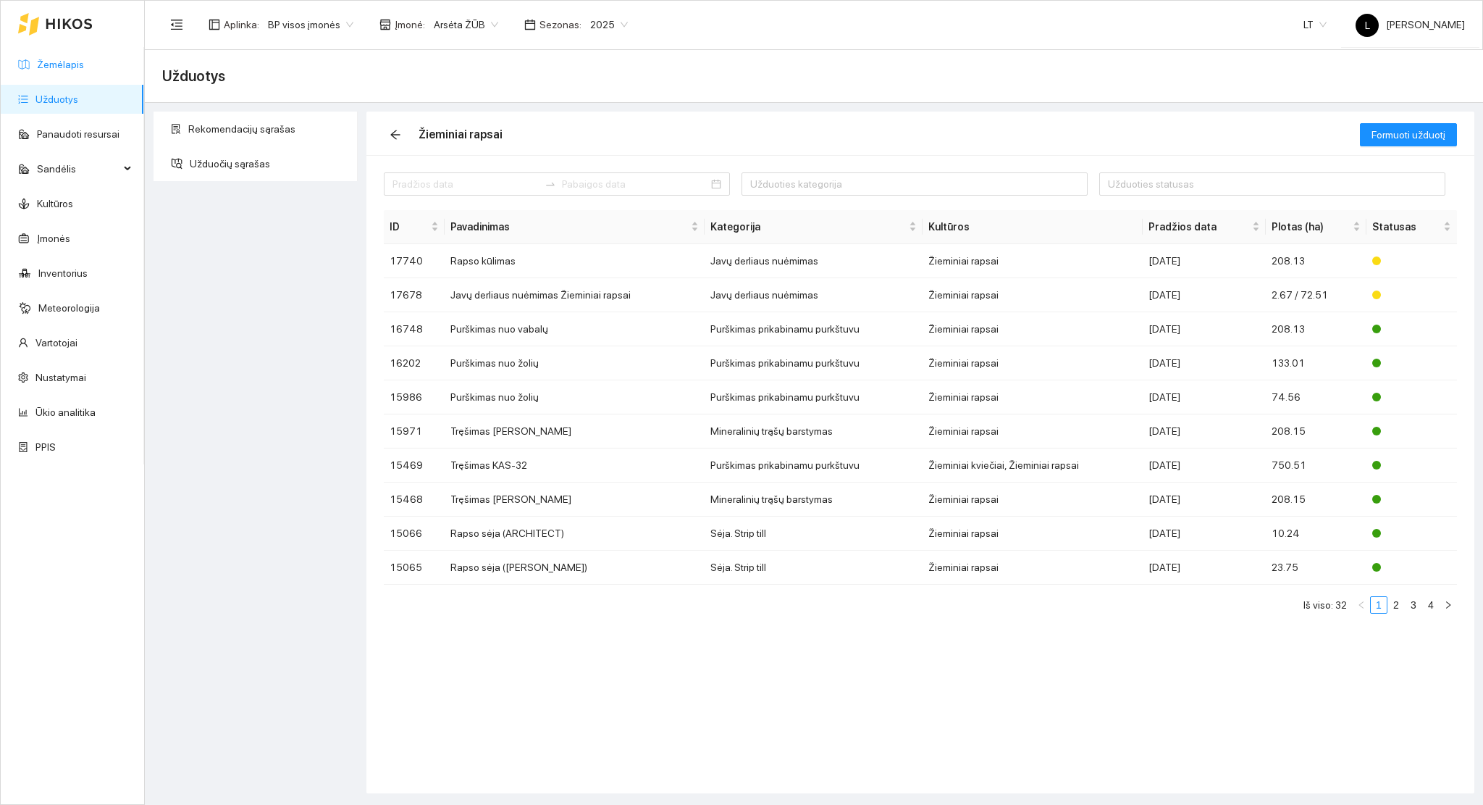
click at [58, 59] on link "Žemėlapis" at bounding box center [60, 65] width 47 height 12
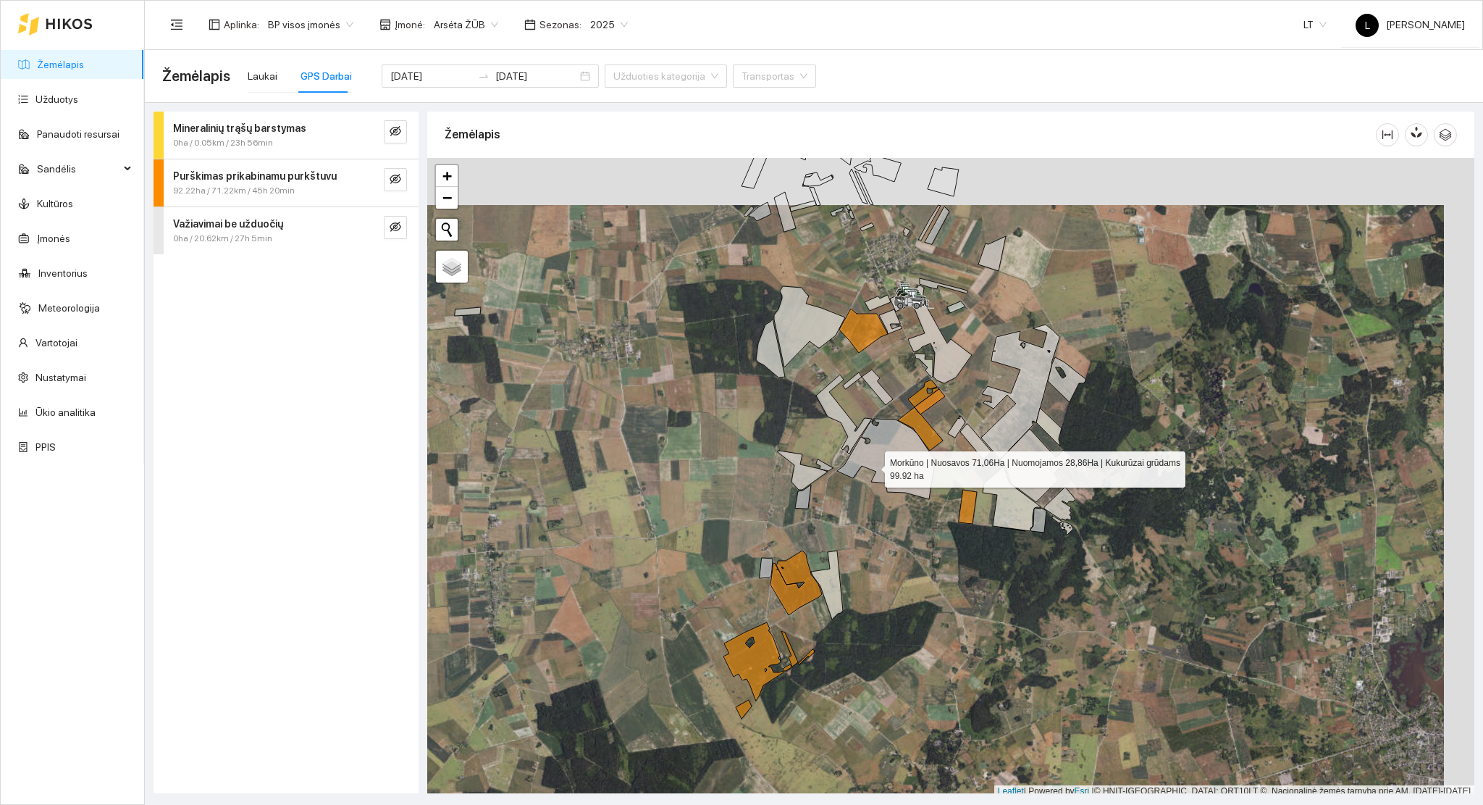
scroll to position [4, 0]
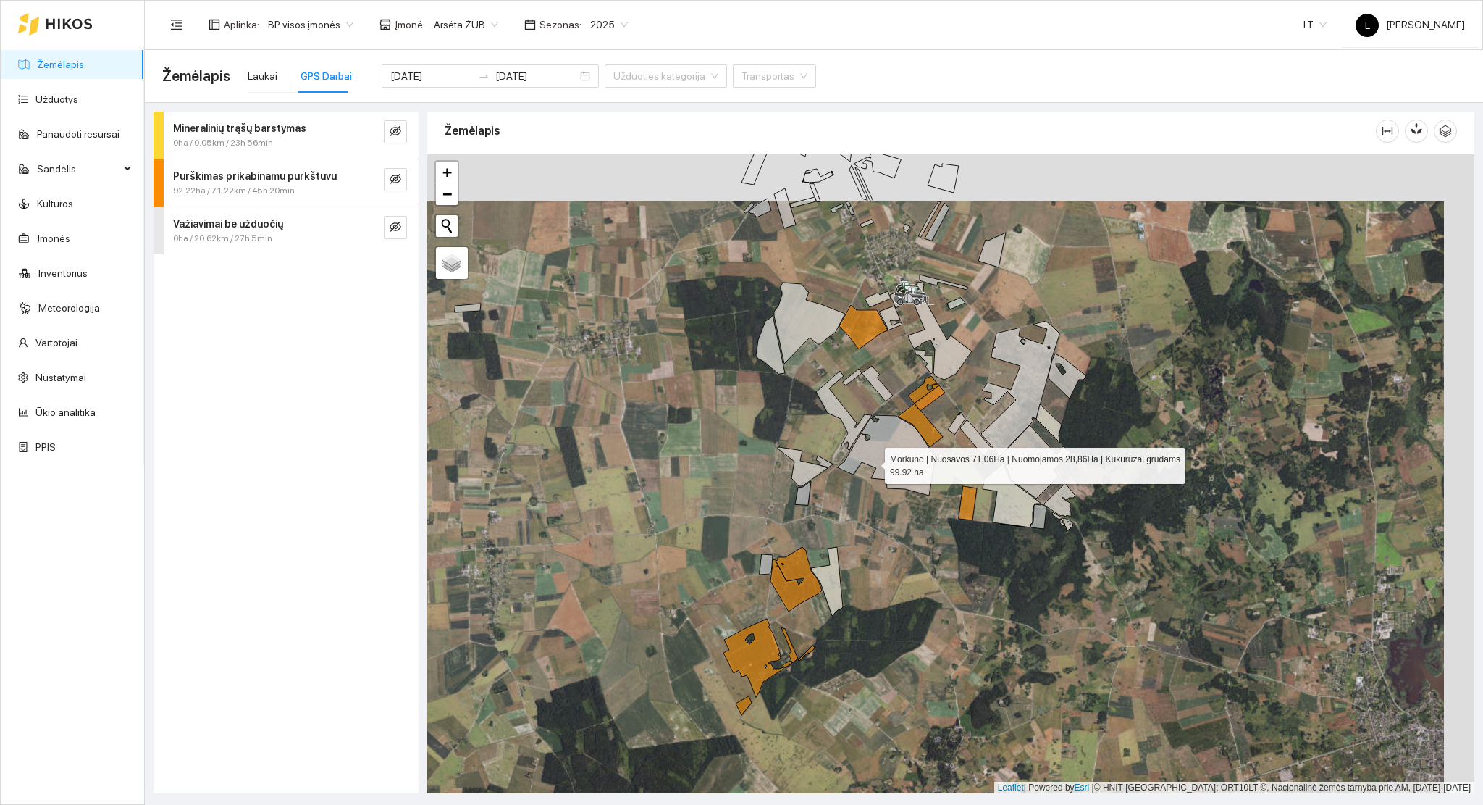
drag, startPoint x: 899, startPoint y: 426, endPoint x: 817, endPoint y: 563, distance: 159.8
click at [837, 495] on icon at bounding box center [886, 455] width 98 height 80
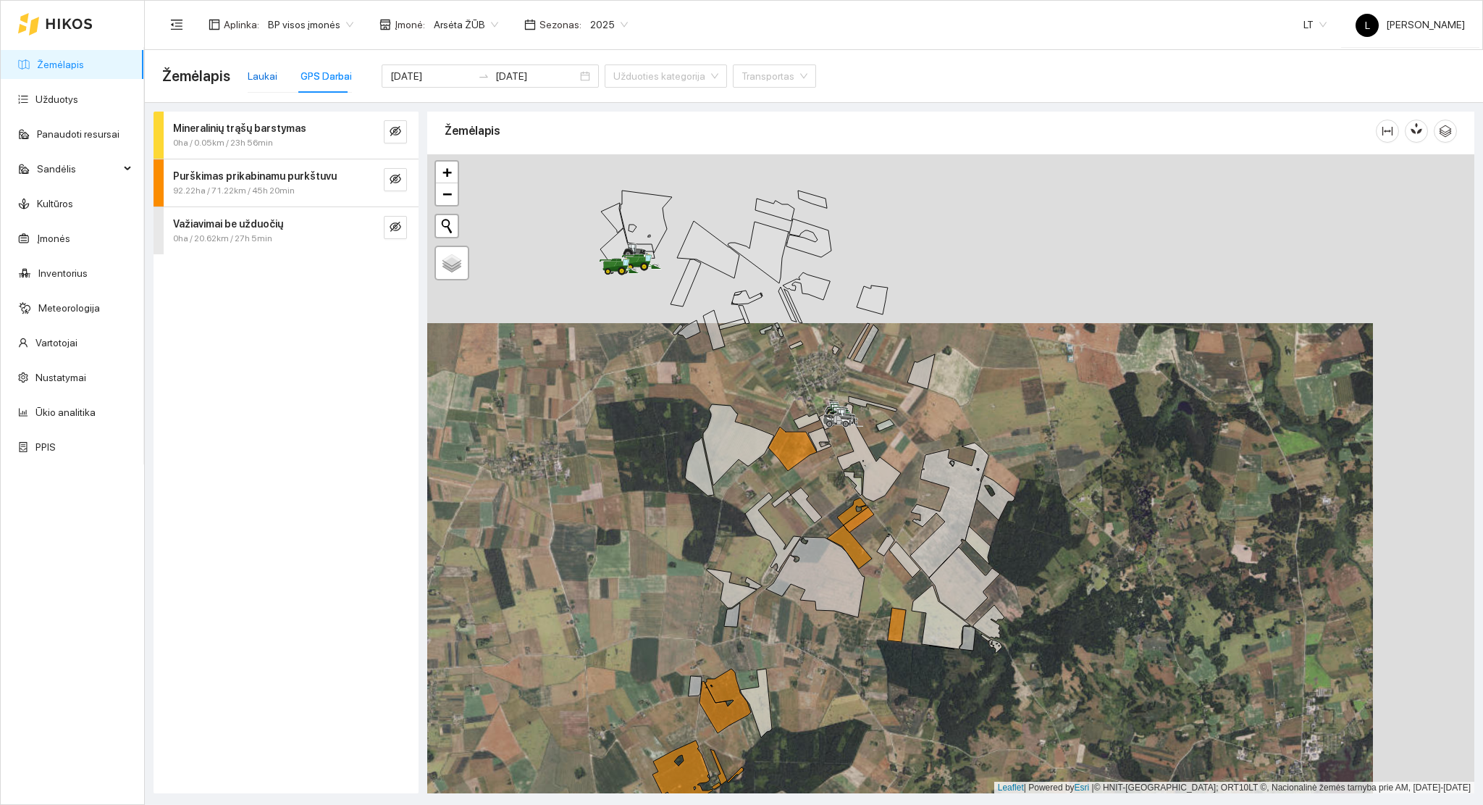
click at [255, 74] on div "Laukai" at bounding box center [263, 76] width 30 height 16
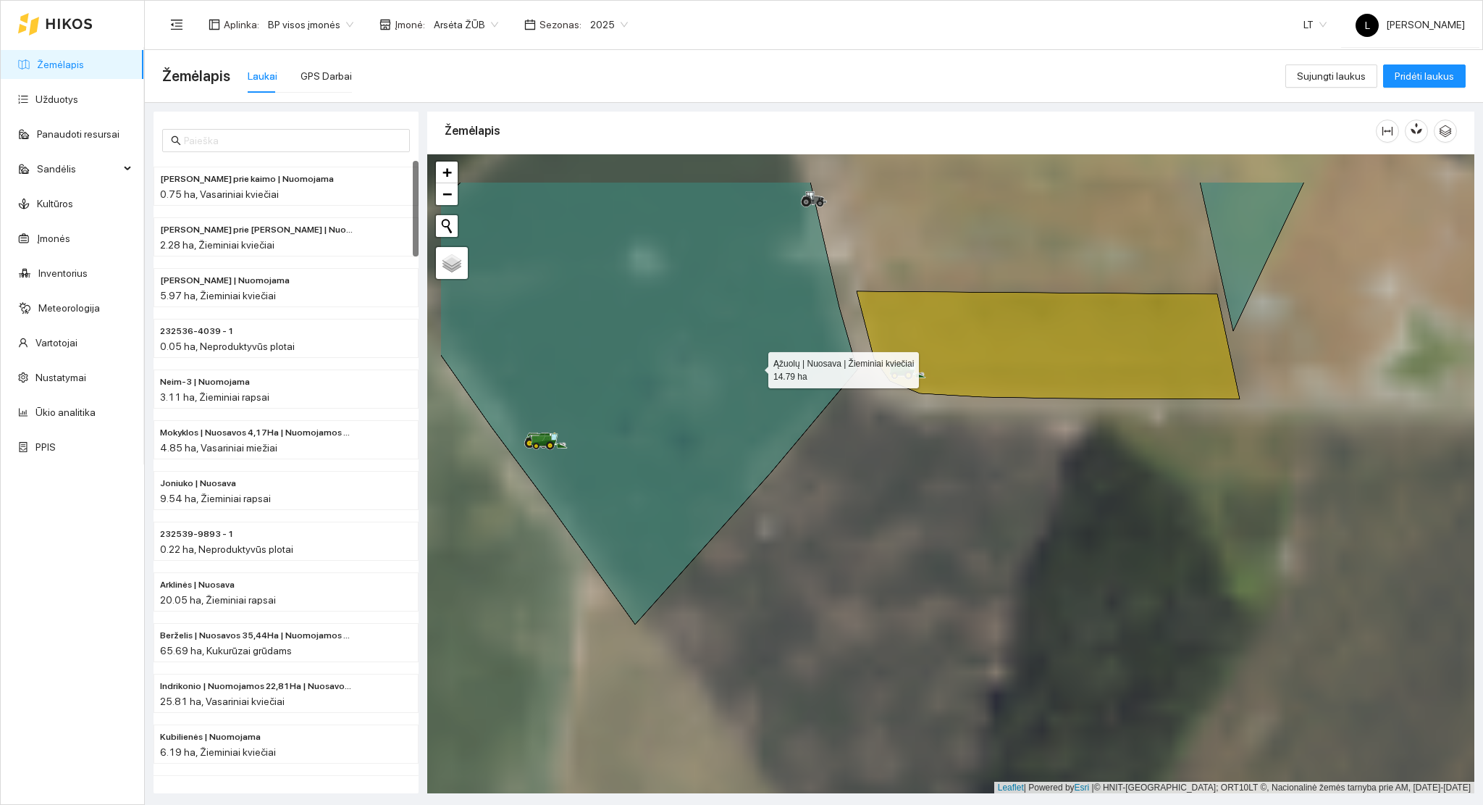
drag, startPoint x: 666, startPoint y: 306, endPoint x: 863, endPoint y: 435, distance: 235.4
click at [852, 429] on icon at bounding box center [649, 403] width 418 height 442
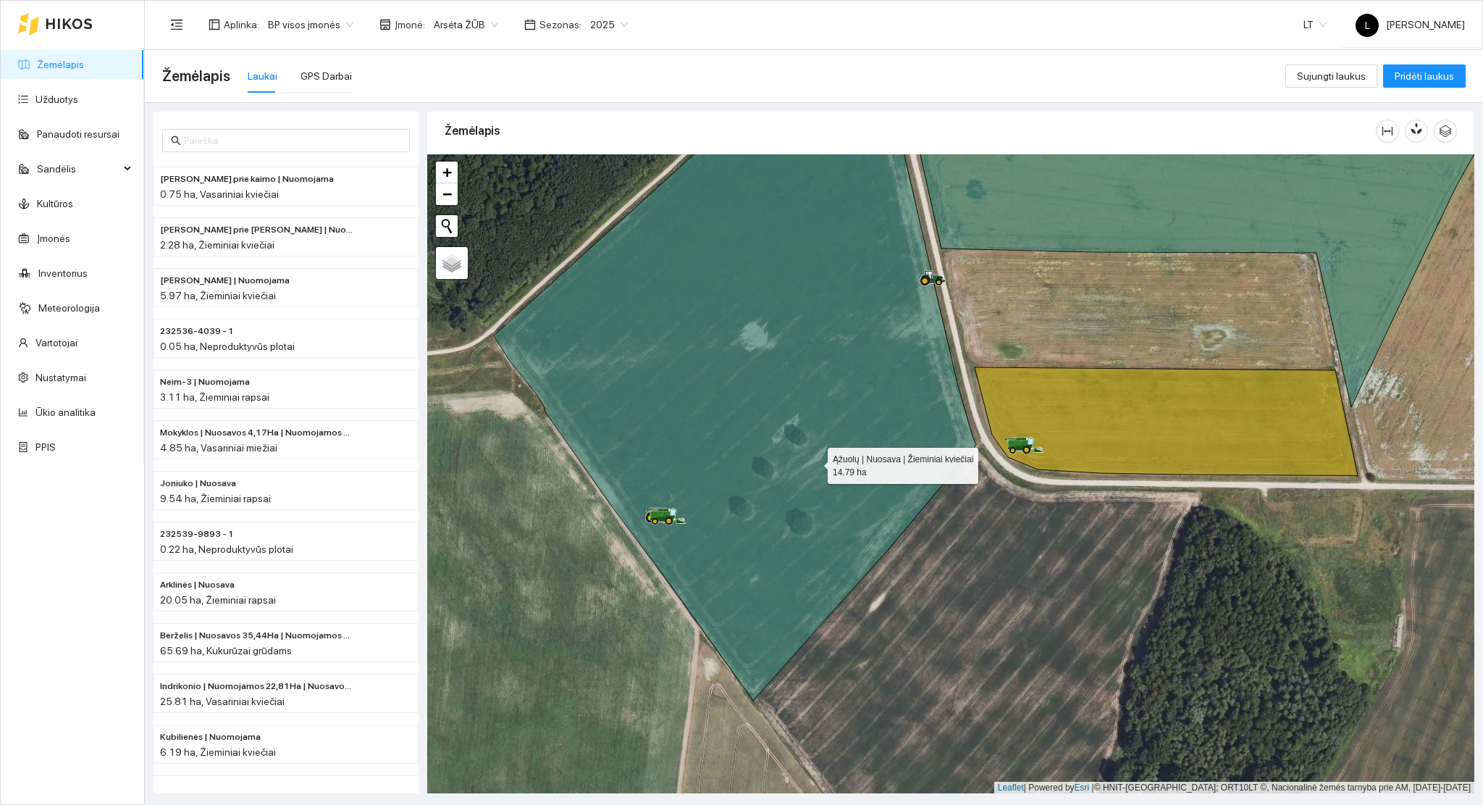
drag, startPoint x: 814, startPoint y: 471, endPoint x: 781, endPoint y: 539, distance: 75.8
click at [789, 531] on icon at bounding box center [735, 395] width 482 height 611
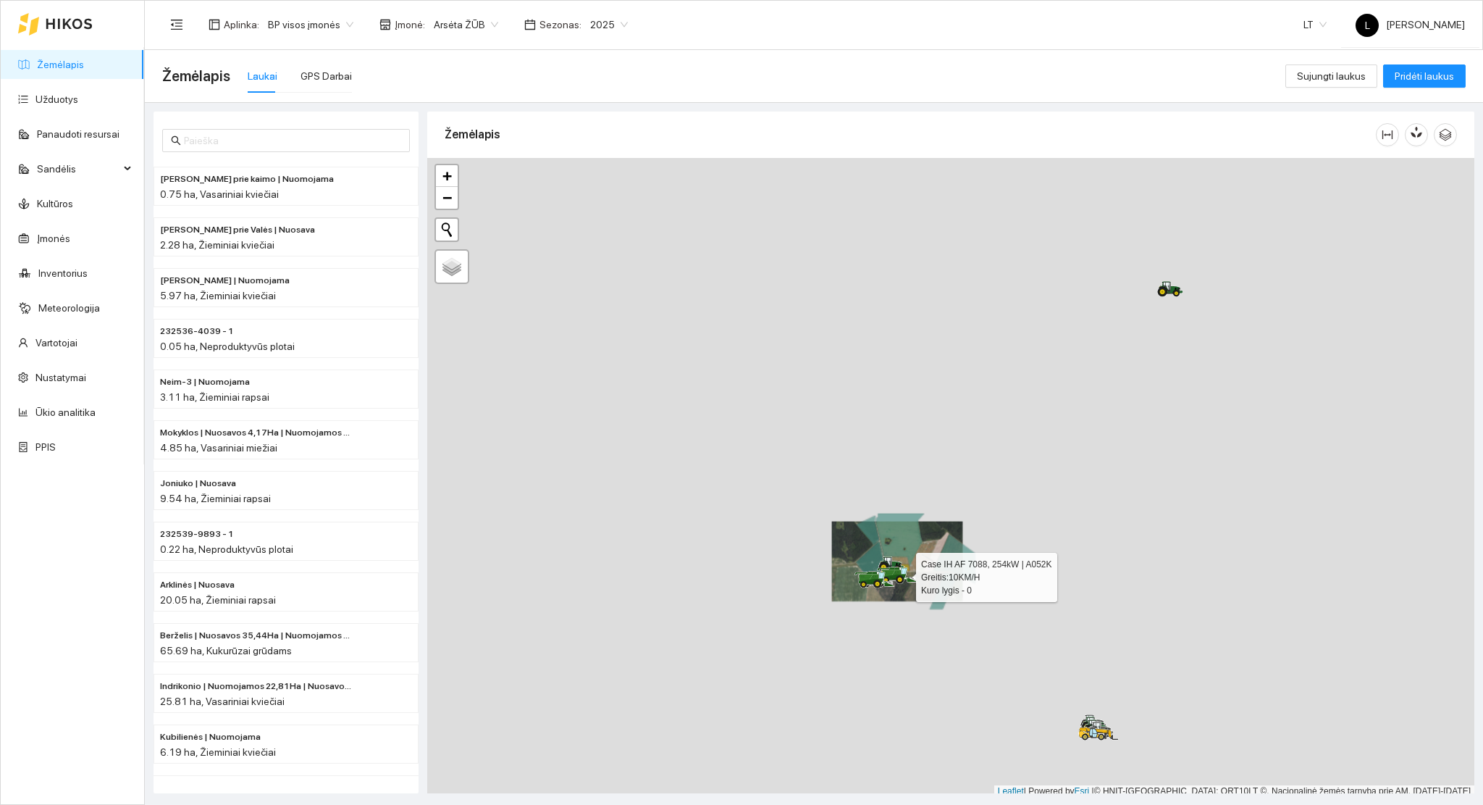
scroll to position [4, 0]
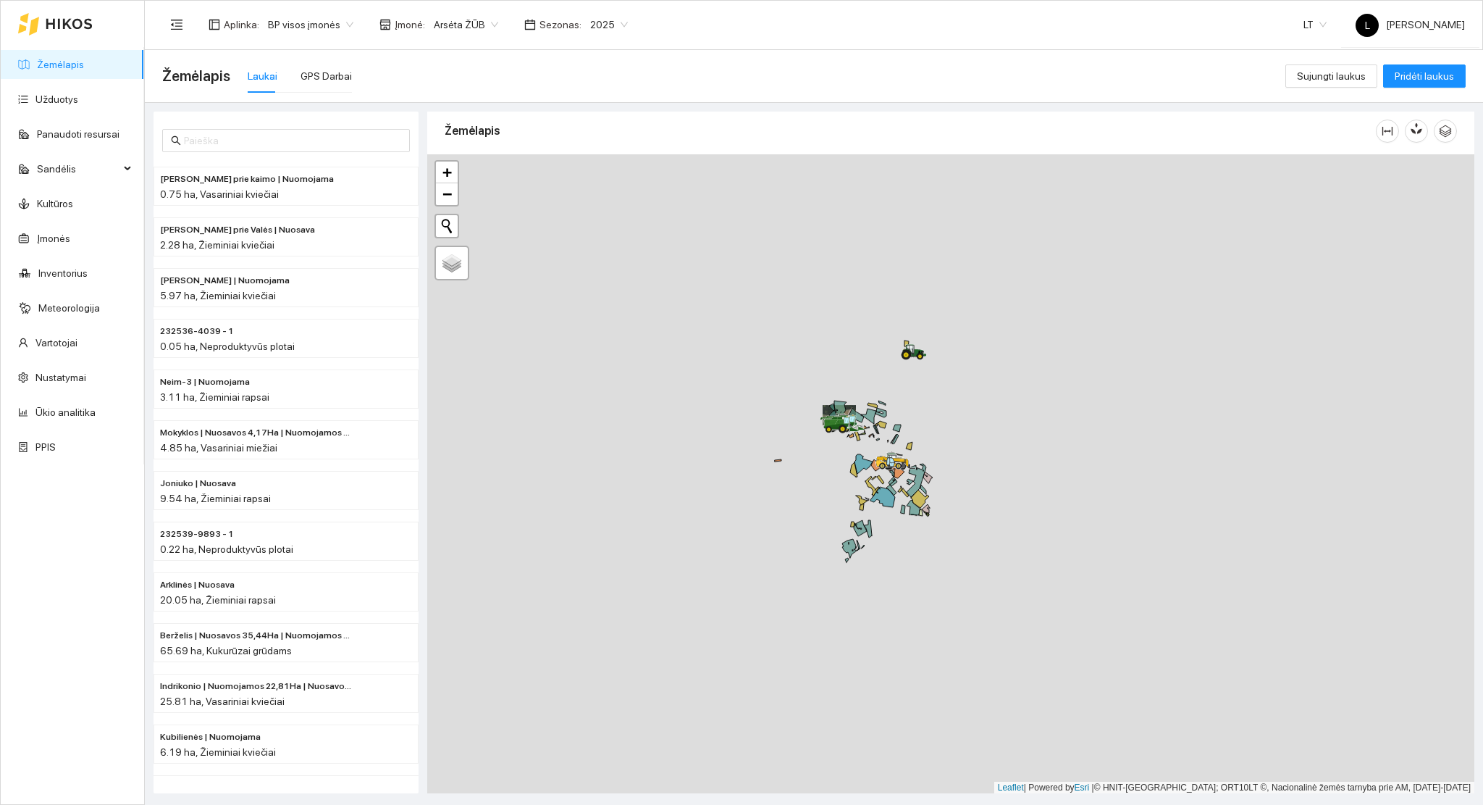
drag, startPoint x: 955, startPoint y: 654, endPoint x: 901, endPoint y: 555, distance: 112.5
click at [901, 555] on div at bounding box center [950, 473] width 1047 height 639
drag, startPoint x: 887, startPoint y: 594, endPoint x: 857, endPoint y: 600, distance: 30.4
click at [886, 594] on div at bounding box center [950, 473] width 1047 height 639
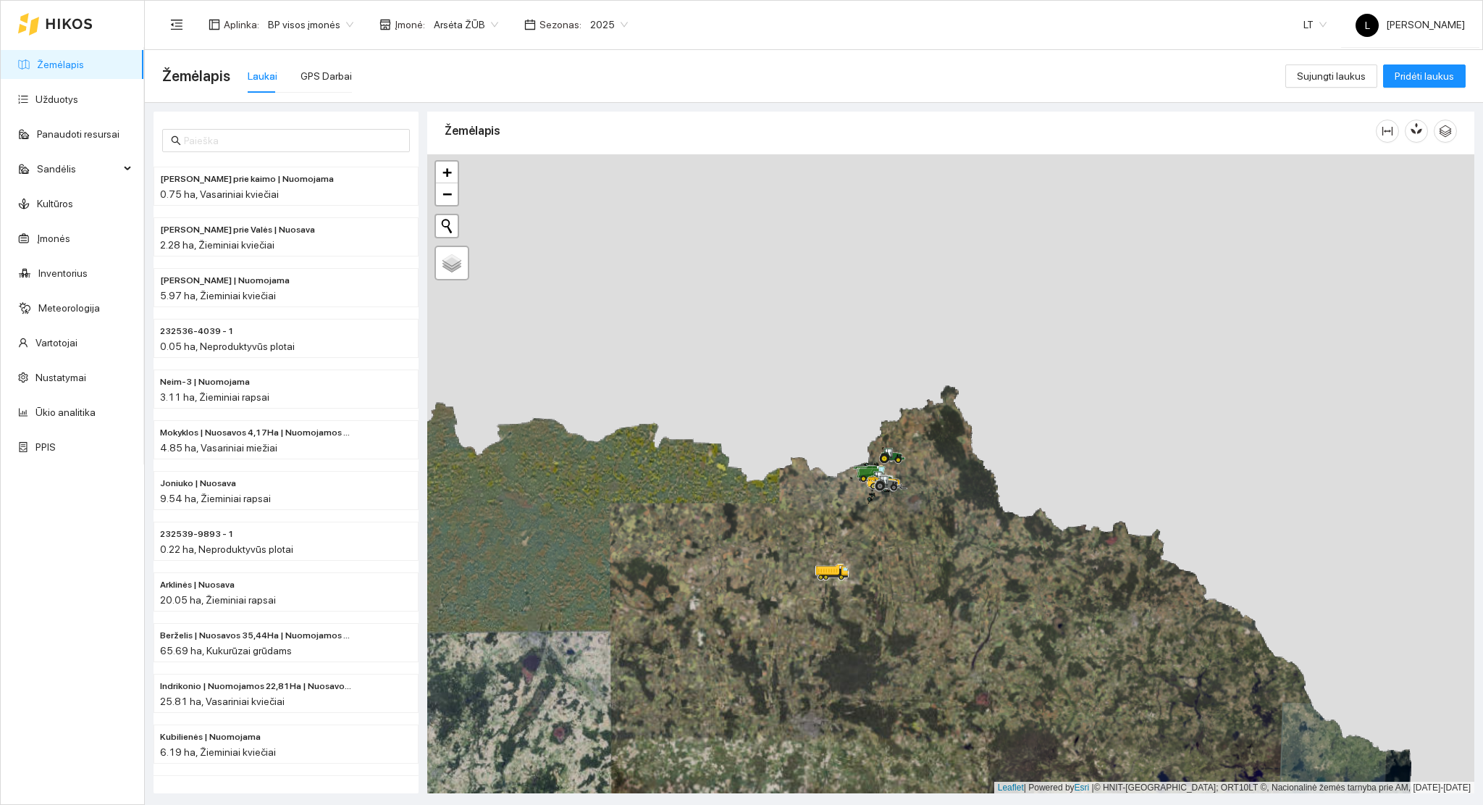
click at [54, 20] on icon at bounding box center [69, 24] width 46 height 10
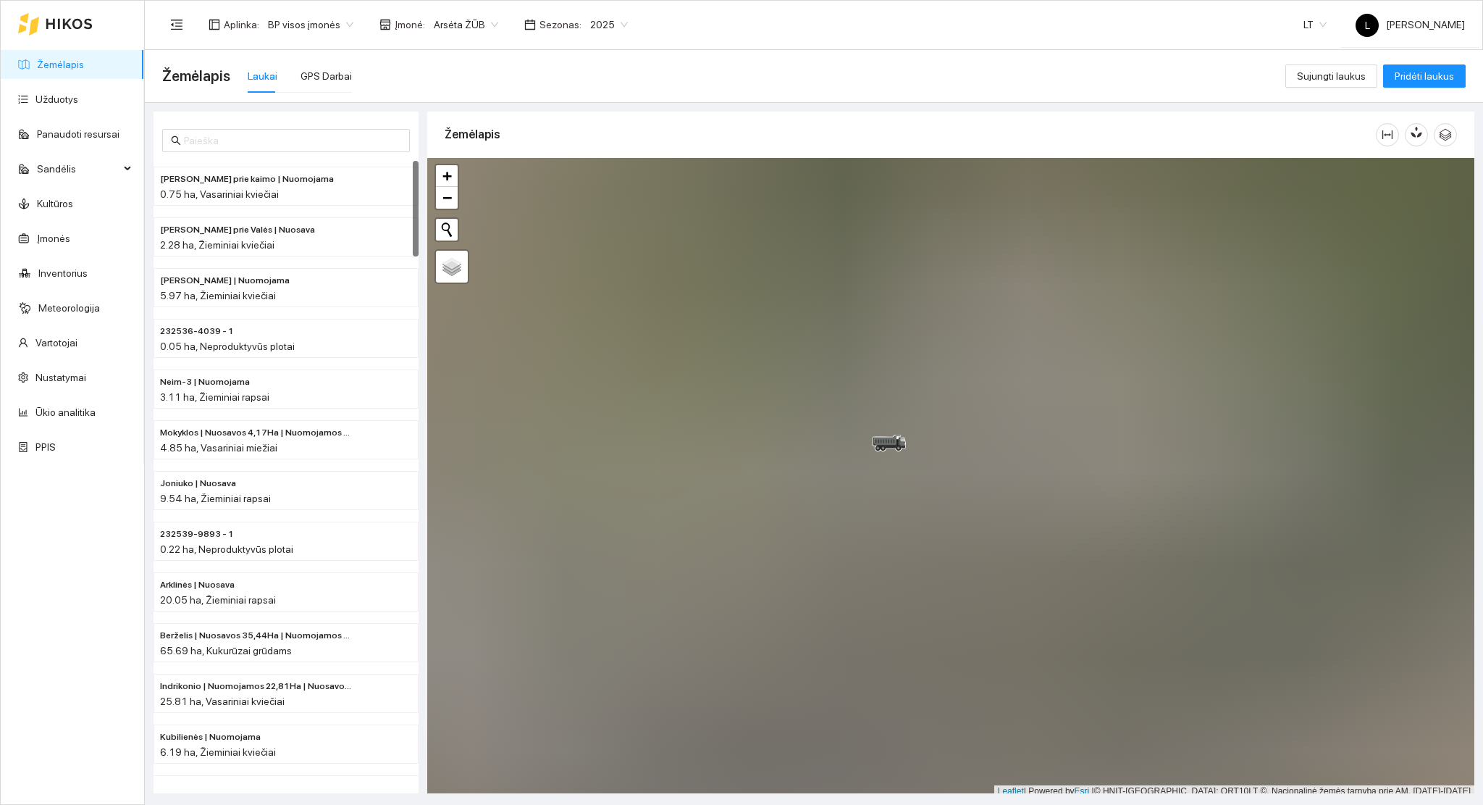
scroll to position [4, 0]
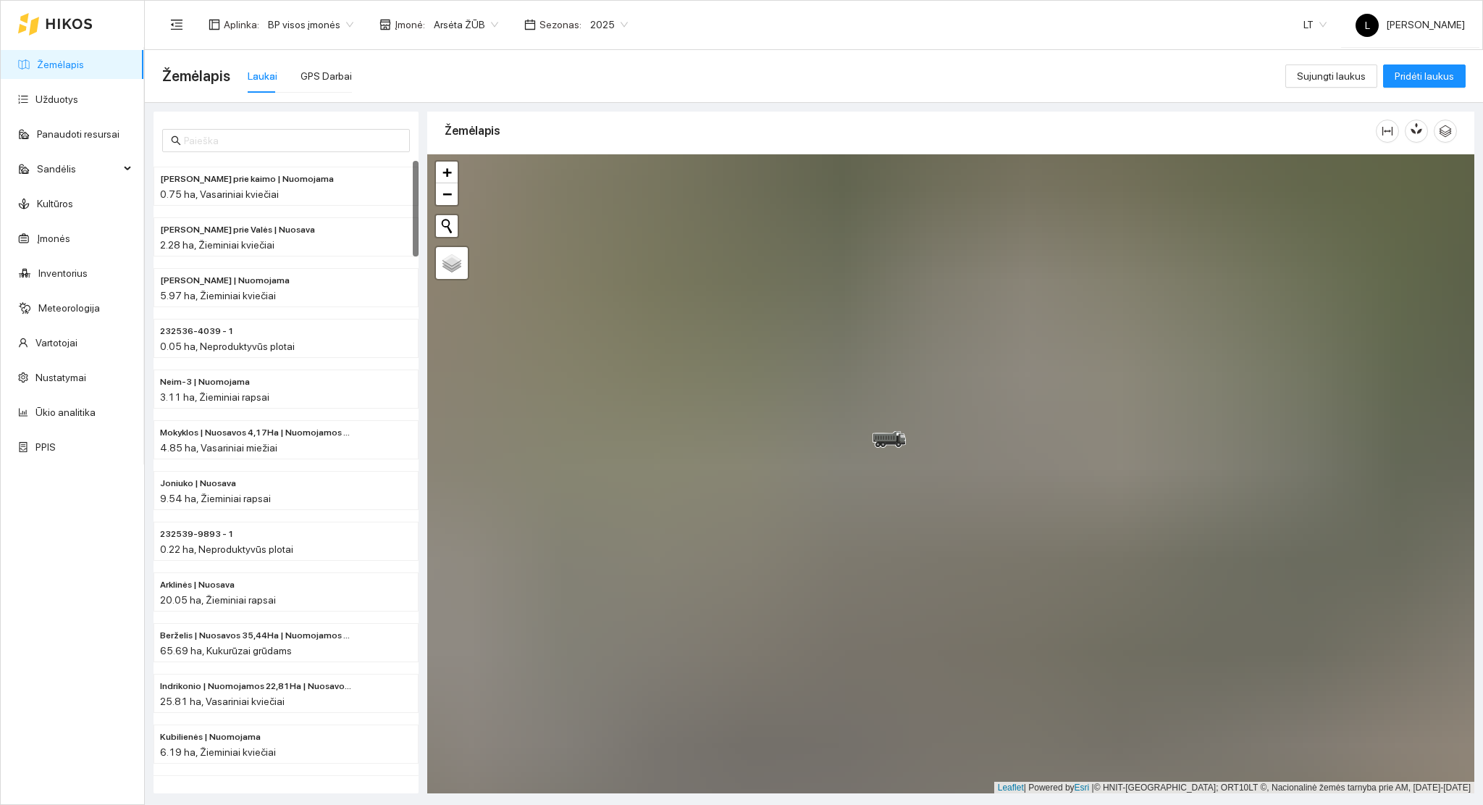
drag, startPoint x: 939, startPoint y: 435, endPoint x: 926, endPoint y: 479, distance: 46.3
click at [927, 477] on div at bounding box center [950, 473] width 1047 height 639
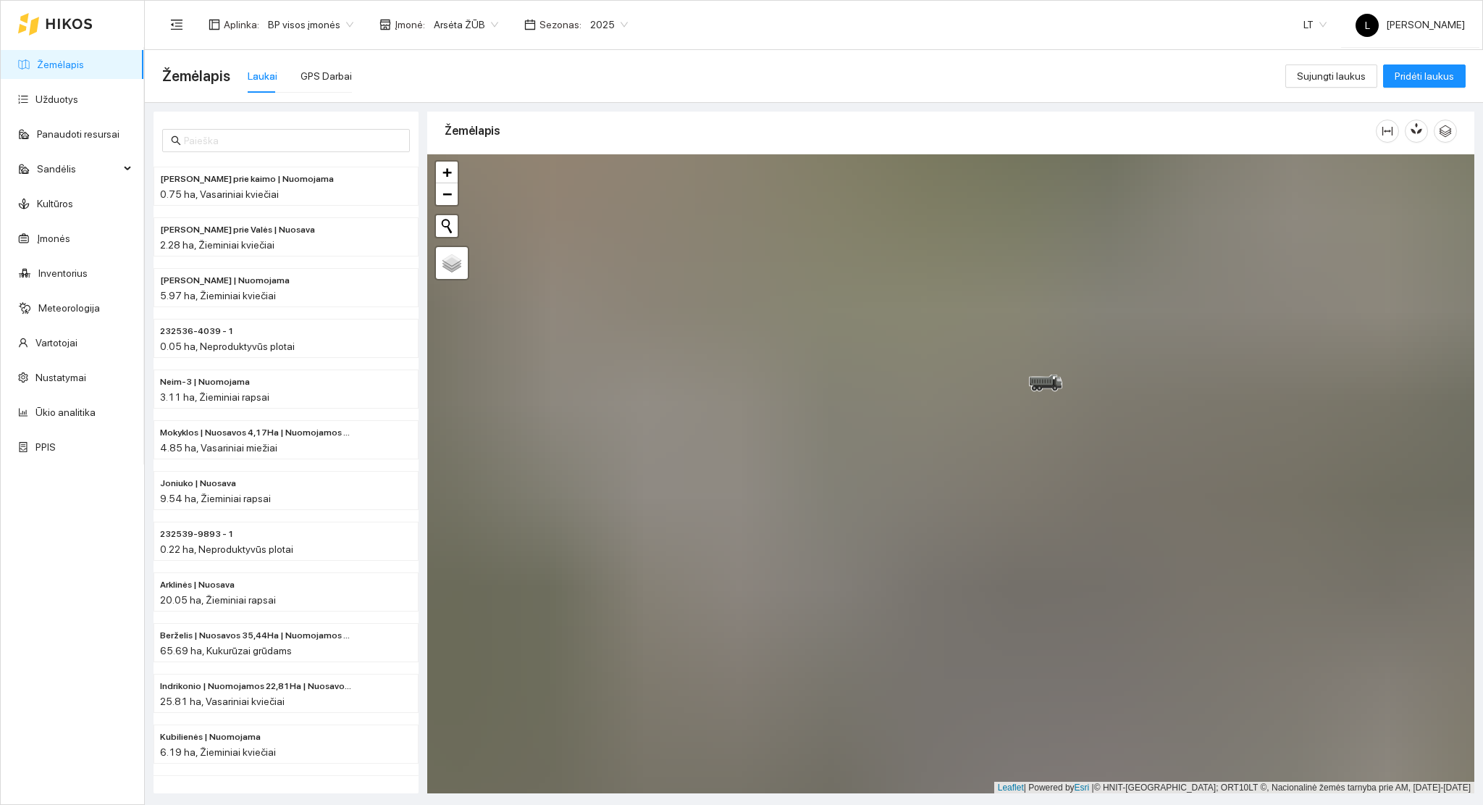
drag, startPoint x: 784, startPoint y: 640, endPoint x: 1078, endPoint y: 468, distance: 341.4
click at [1068, 436] on div at bounding box center [950, 473] width 1047 height 639
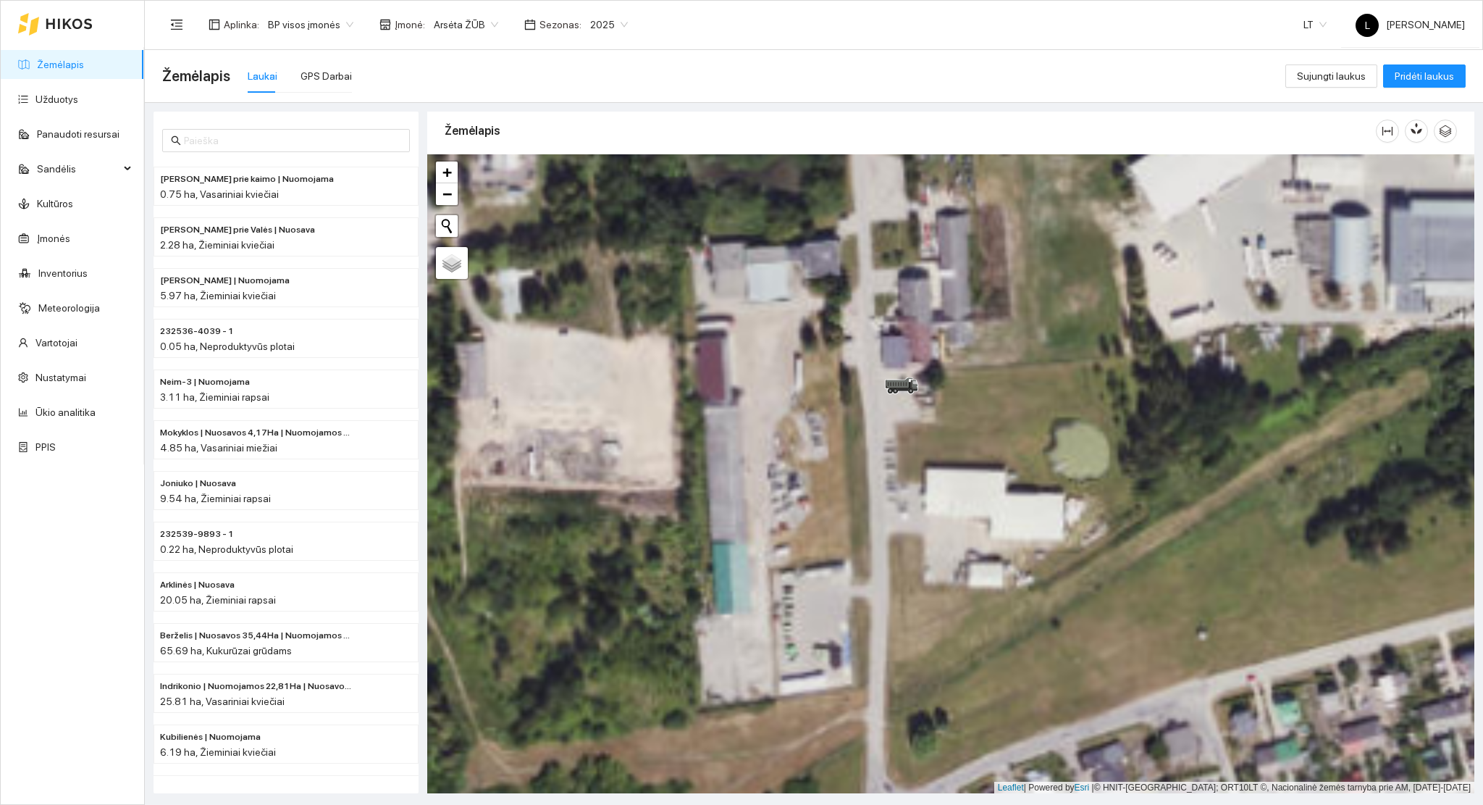
drag, startPoint x: 1065, startPoint y: 527, endPoint x: 1066, endPoint y: 429, distance: 98.5
click at [1067, 430] on div at bounding box center [950, 473] width 1047 height 639
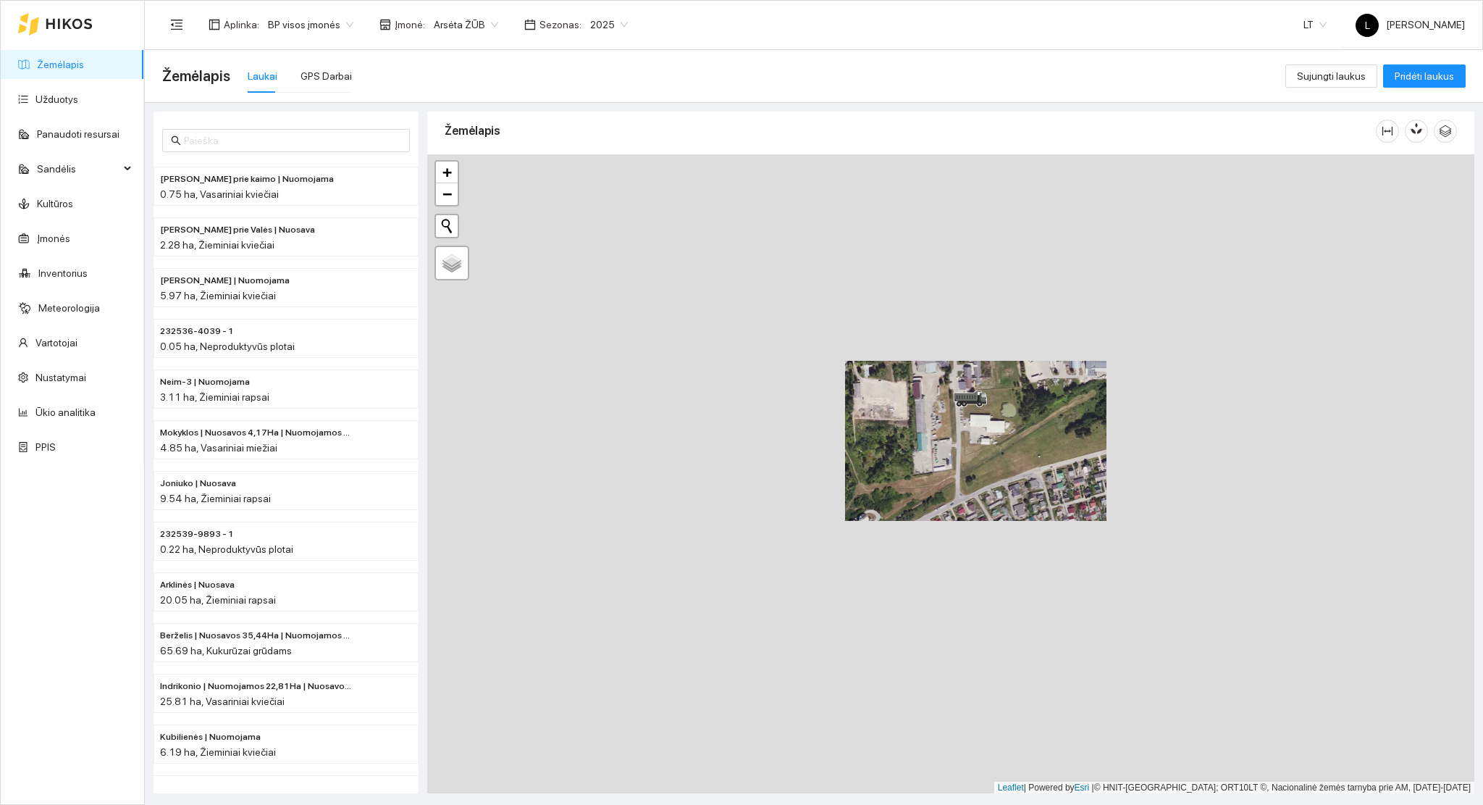
drag, startPoint x: 1045, startPoint y: 419, endPoint x: 929, endPoint y: 529, distance: 159.3
click at [939, 525] on div at bounding box center [950, 473] width 1047 height 639
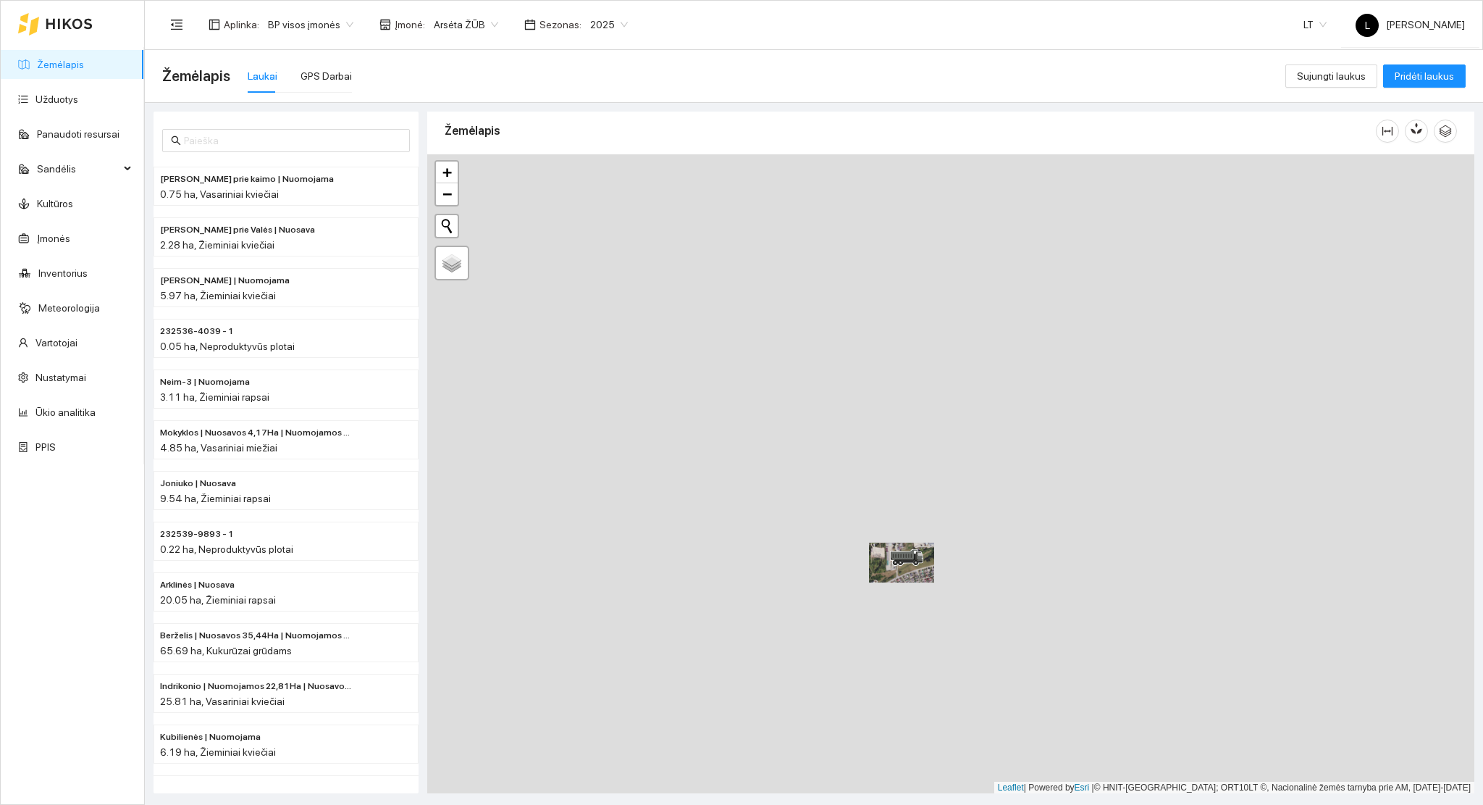
drag, startPoint x: 963, startPoint y: 492, endPoint x: 899, endPoint y: 597, distance: 122.8
click at [901, 600] on div at bounding box center [950, 473] width 1047 height 639
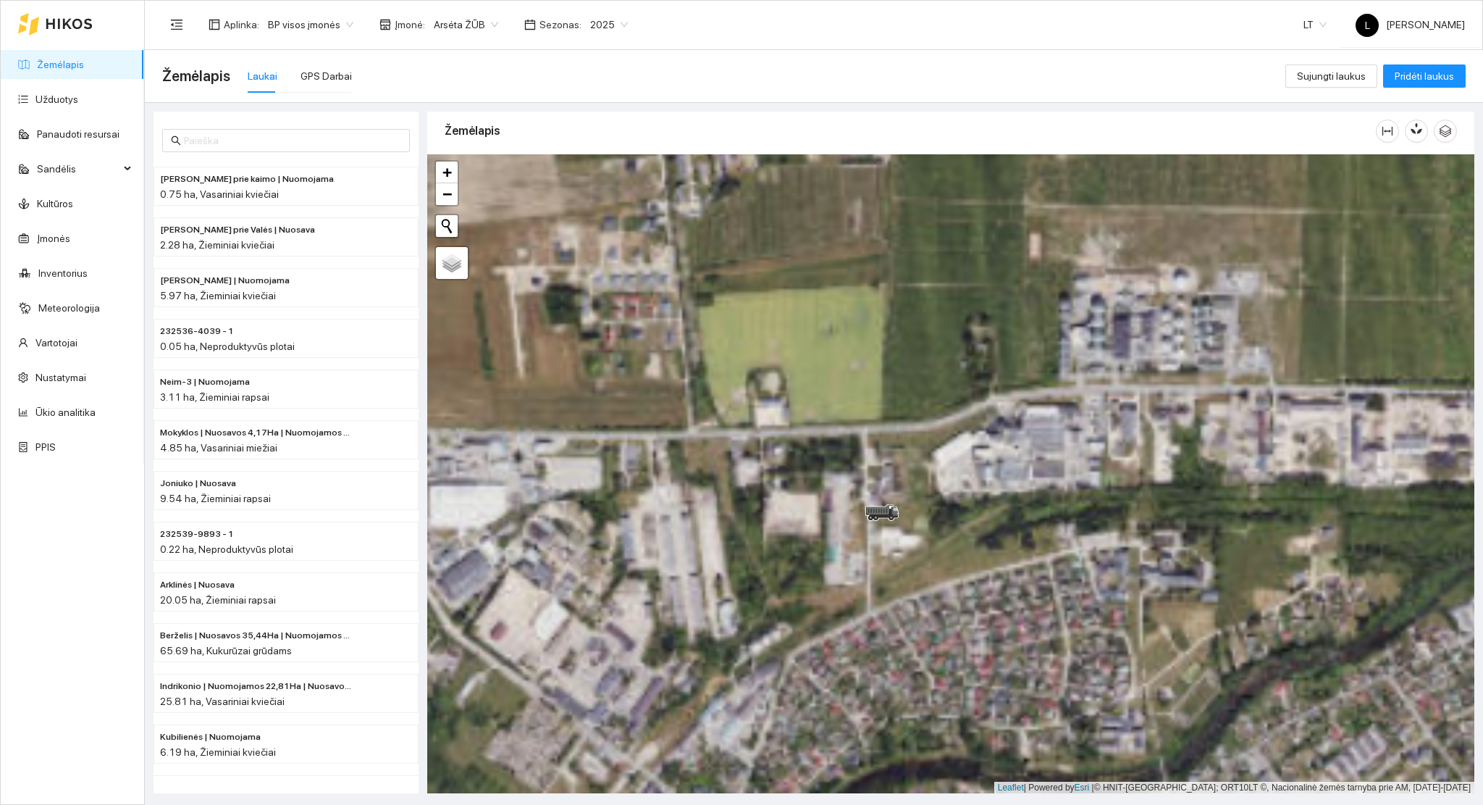
click at [905, 466] on div at bounding box center [950, 473] width 1047 height 639
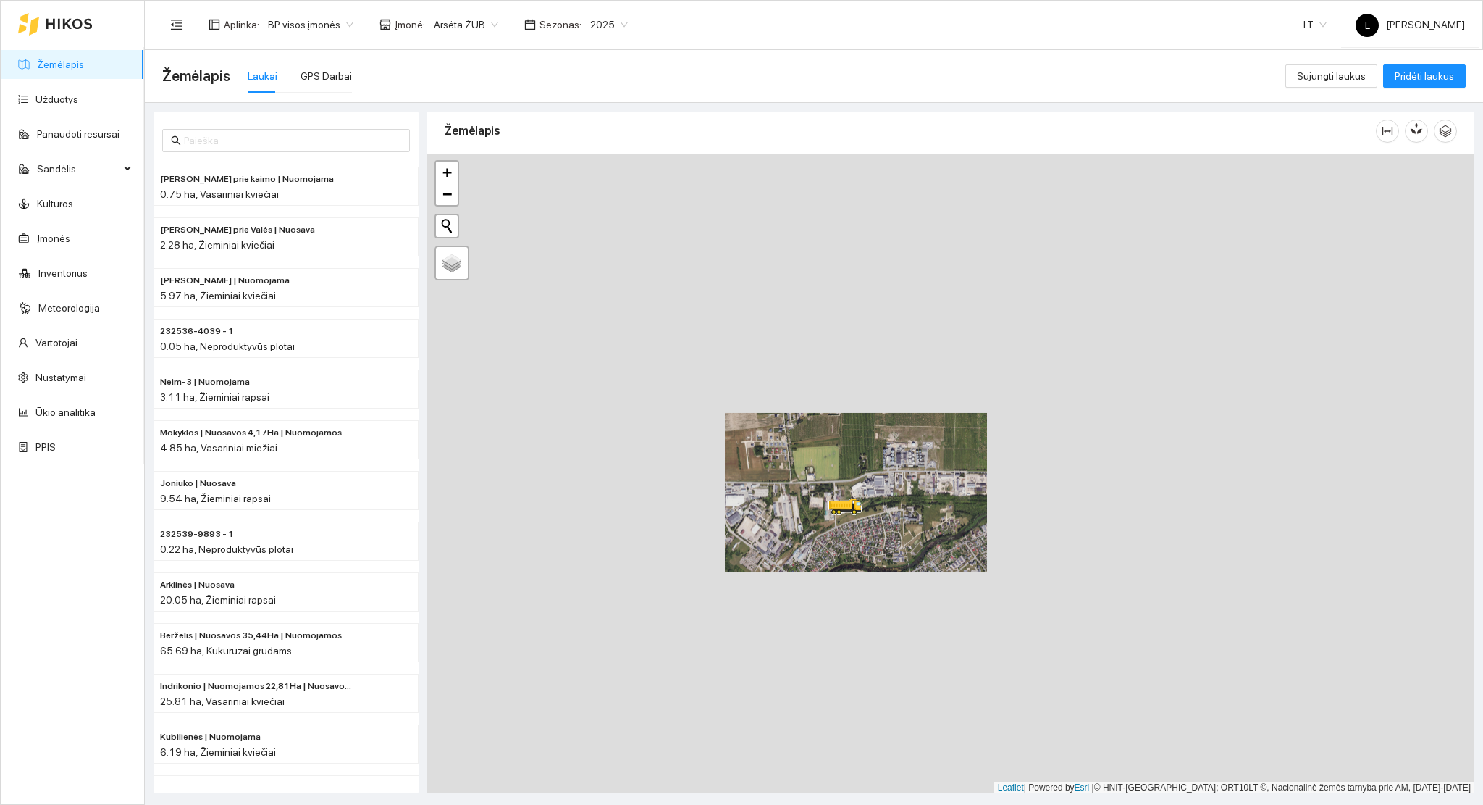
drag, startPoint x: 807, startPoint y: 540, endPoint x: 800, endPoint y: 548, distance: 11.3
click at [801, 548] on div at bounding box center [950, 473] width 1047 height 639
